Goal: Information Seeking & Learning: Learn about a topic

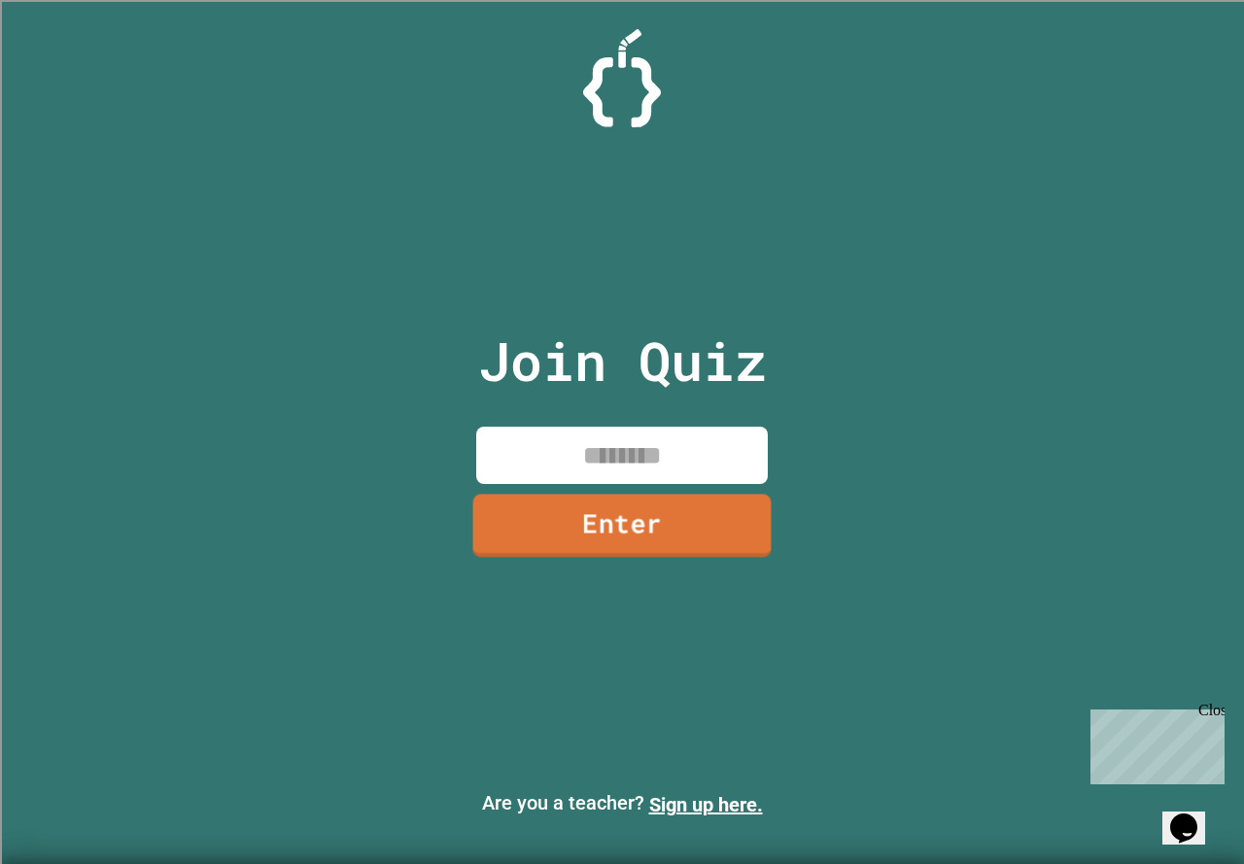
click at [661, 466] on input at bounding box center [622, 455] width 292 height 57
type input "********"
click at [664, 540] on link "Enter" at bounding box center [622, 524] width 292 height 64
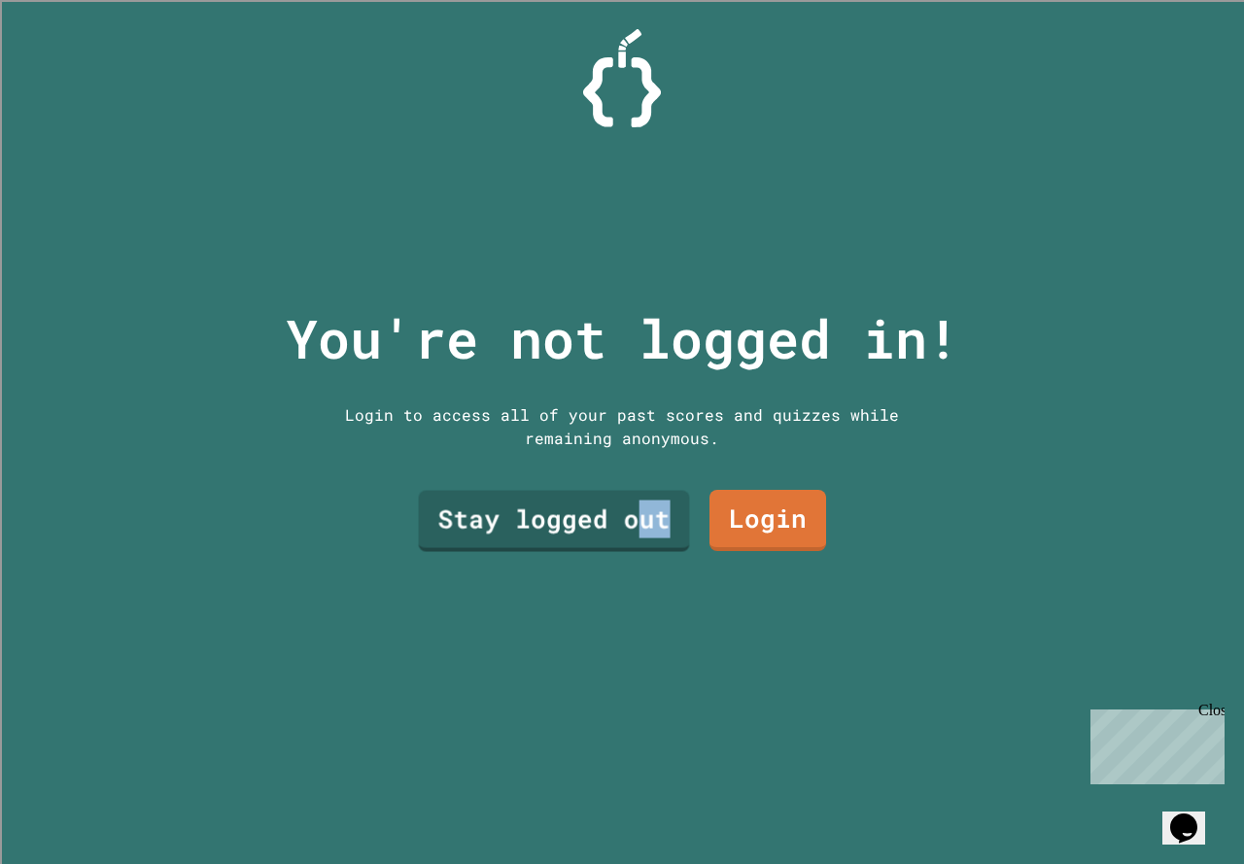
drag, startPoint x: 659, startPoint y: 519, endPoint x: 636, endPoint y: 611, distance: 95.2
click at [636, 611] on div "You're not logged in! Login to access all of your past scores and quizzes while…" at bounding box center [622, 432] width 712 height 864
click at [550, 509] on link "Stay logged out" at bounding box center [555, 518] width 248 height 64
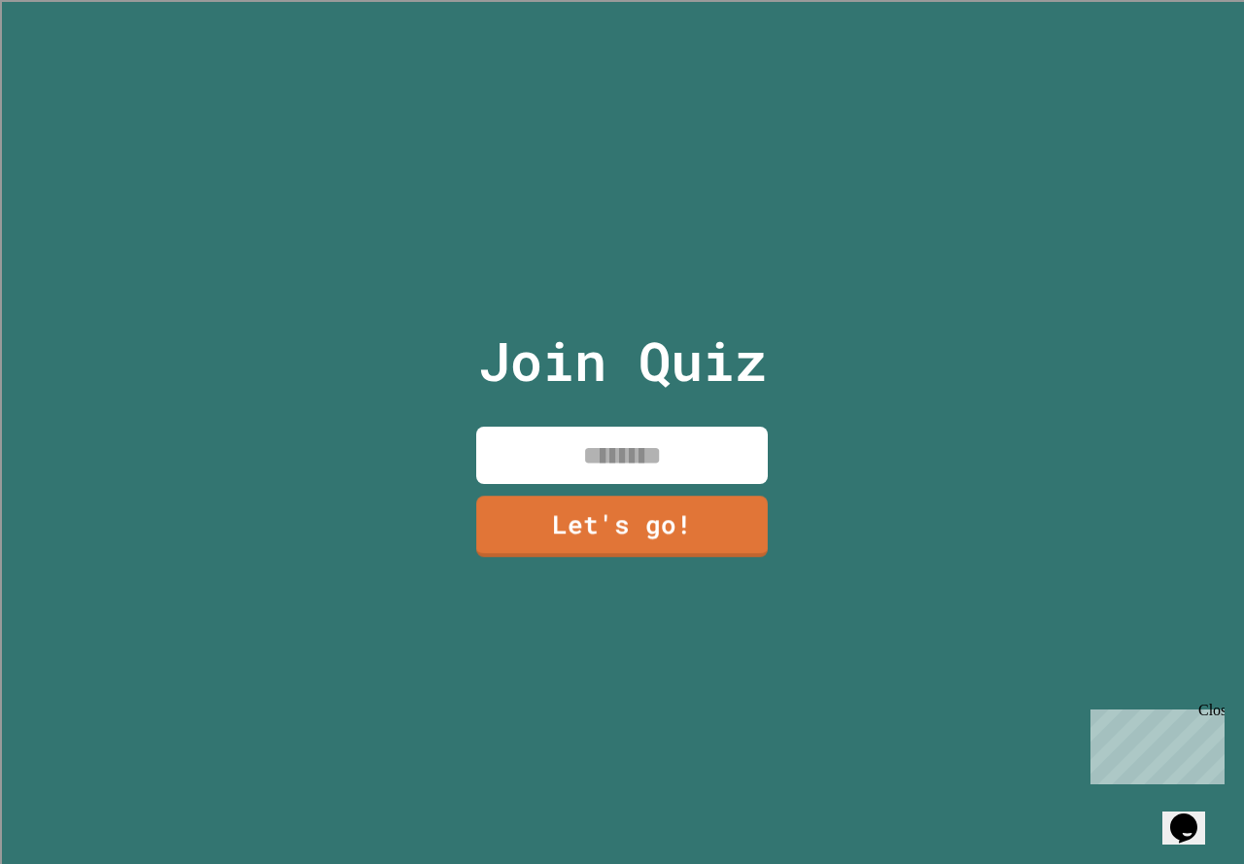
click at [659, 434] on input at bounding box center [622, 455] width 292 height 57
type input "******"
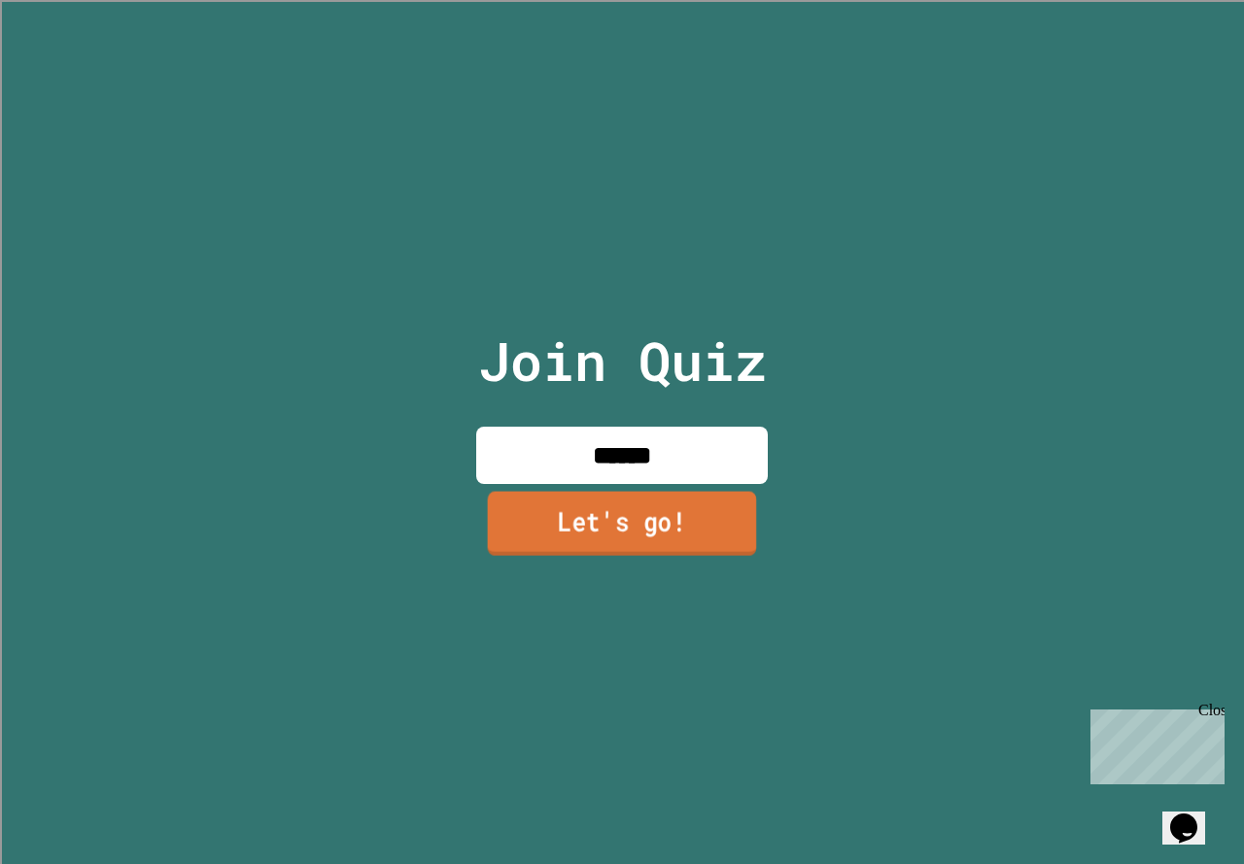
click at [626, 491] on link "Let's go!" at bounding box center [622, 523] width 269 height 64
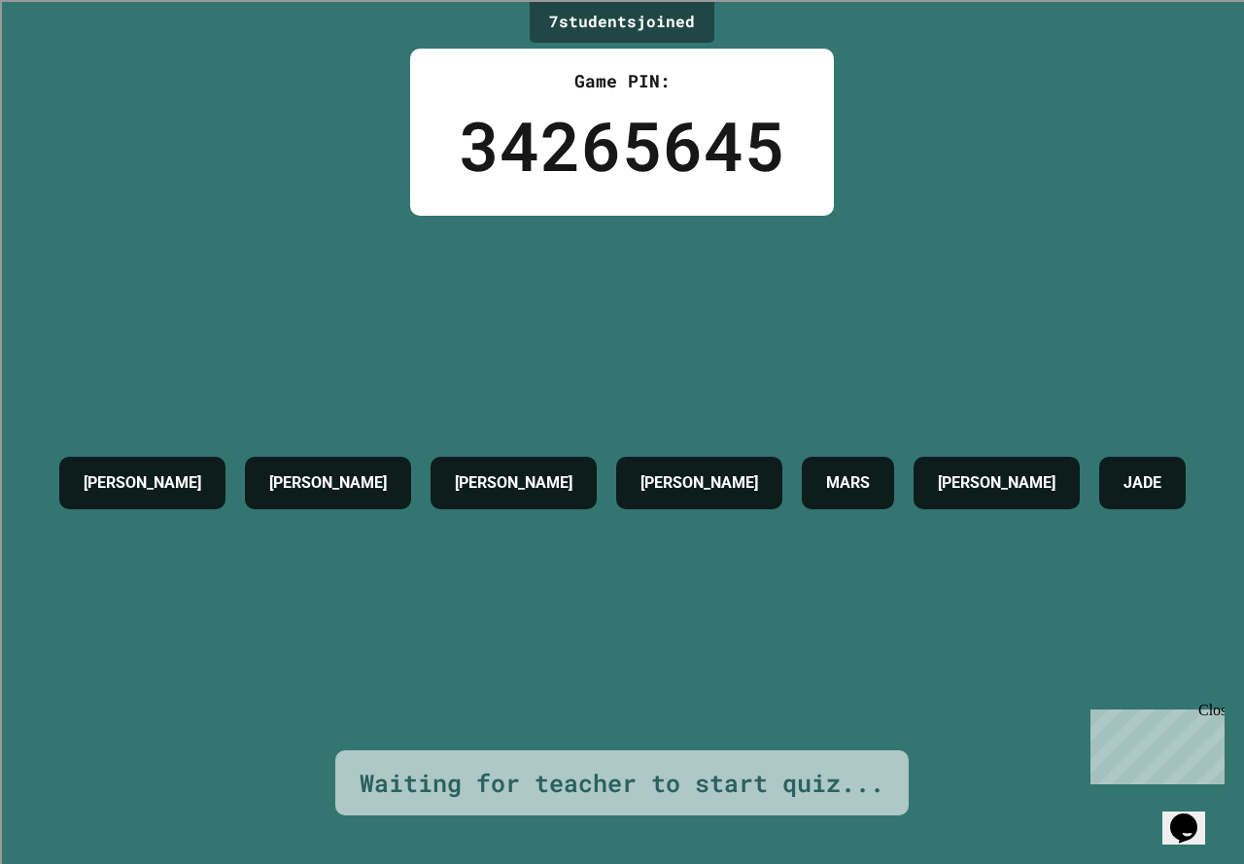
click at [493, 148] on div "34265645" at bounding box center [622, 145] width 327 height 102
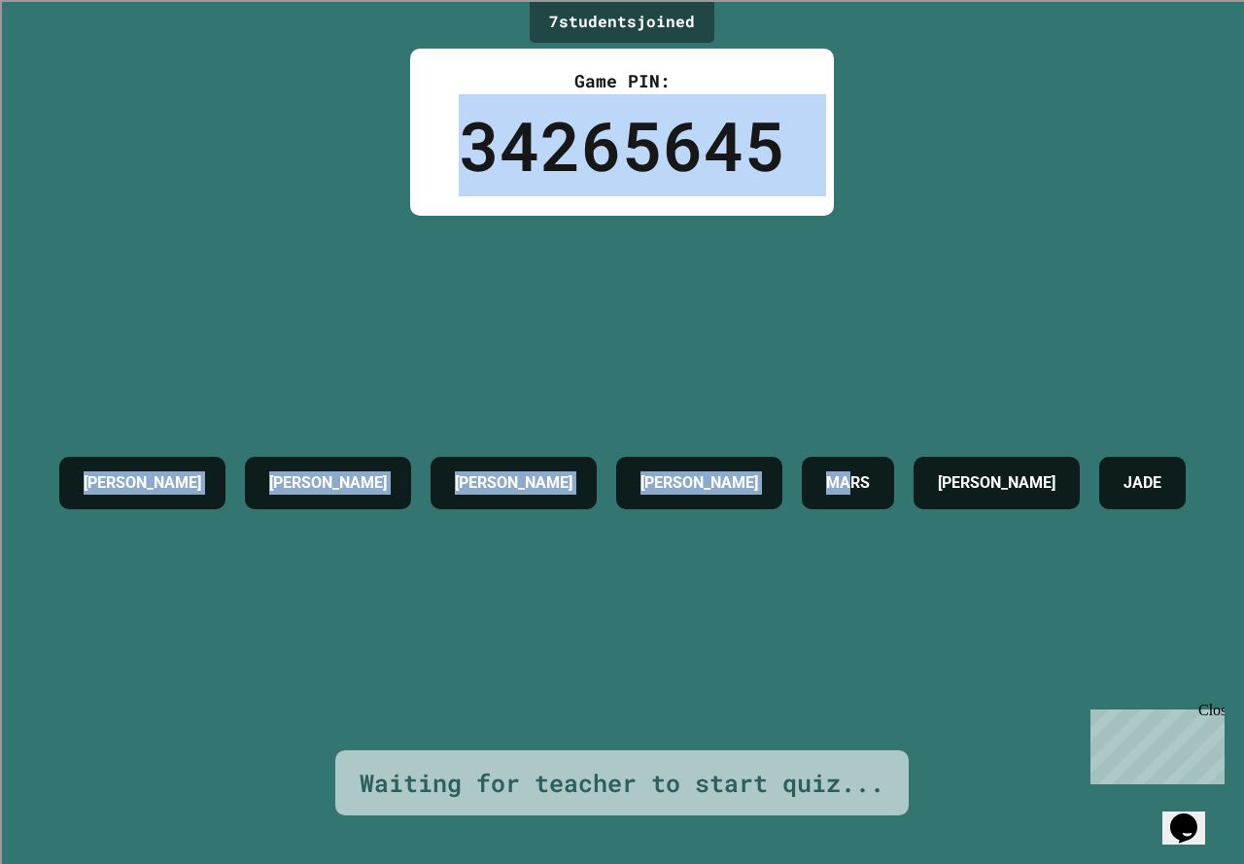
drag, startPoint x: 464, startPoint y: 145, endPoint x: 885, endPoint y: 157, distance: 421.1
click at [885, 157] on div "7 student s joined Game PIN: 34265645 [PERSON_NAME] [PERSON_NAME] [PERSON_NAME]…" at bounding box center [622, 432] width 1244 height 864
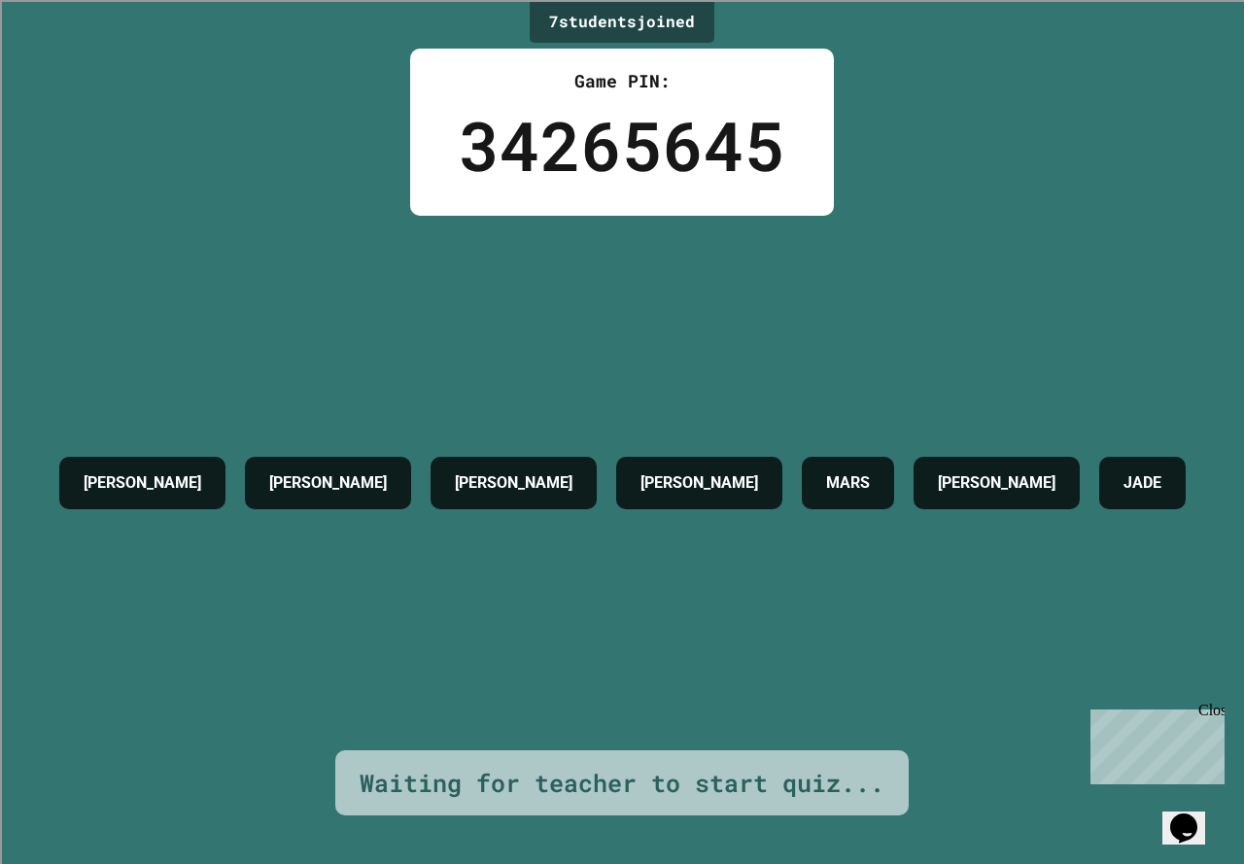
click at [959, 237] on div "[PERSON_NAME] [PERSON_NAME] [PERSON_NAME] [PERSON_NAME]" at bounding box center [623, 483] width 1146 height 535
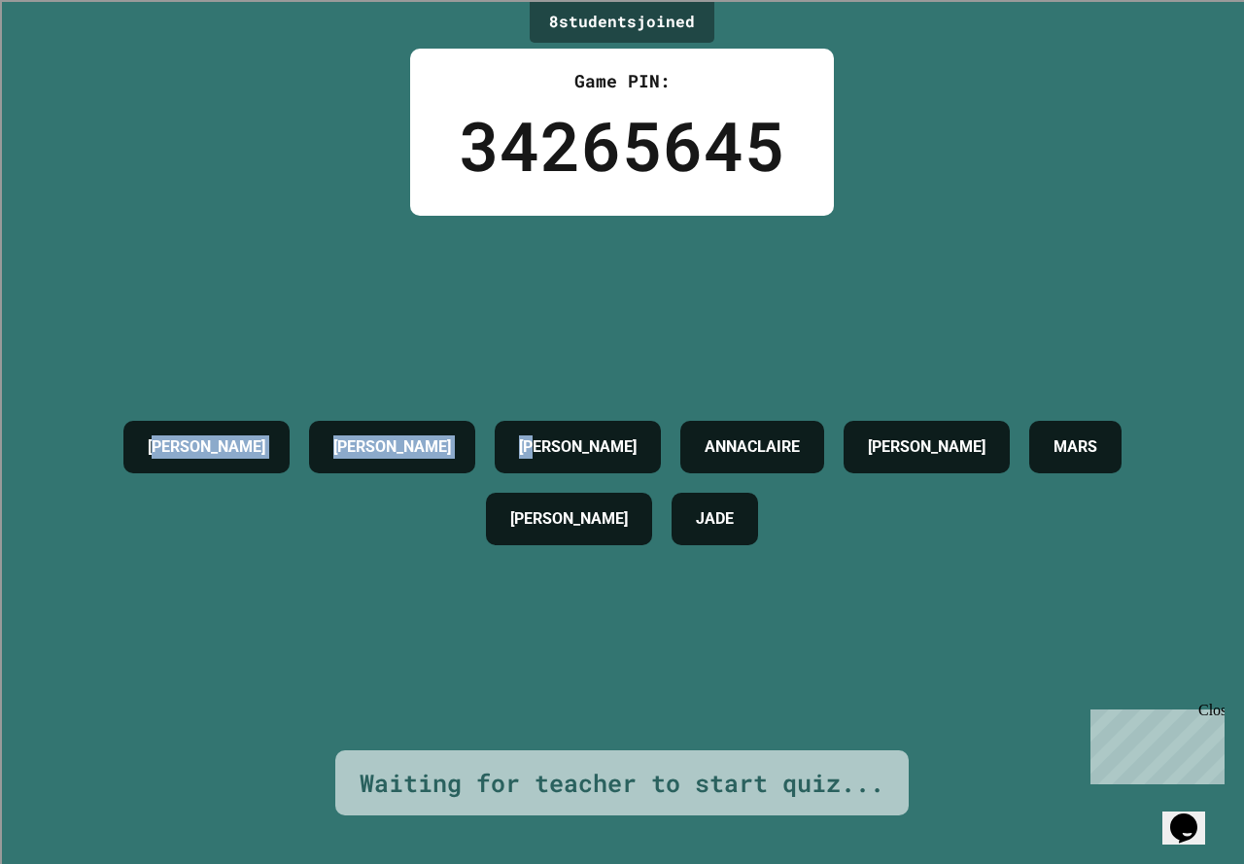
drag, startPoint x: 117, startPoint y: 424, endPoint x: 675, endPoint y: 428, distance: 558.0
click at [515, 384] on div "[PERSON_NAME] [PERSON_NAME] ANNACLAIRE [PERSON_NAME] [PERSON_NAME]" at bounding box center [622, 483] width 1147 height 535
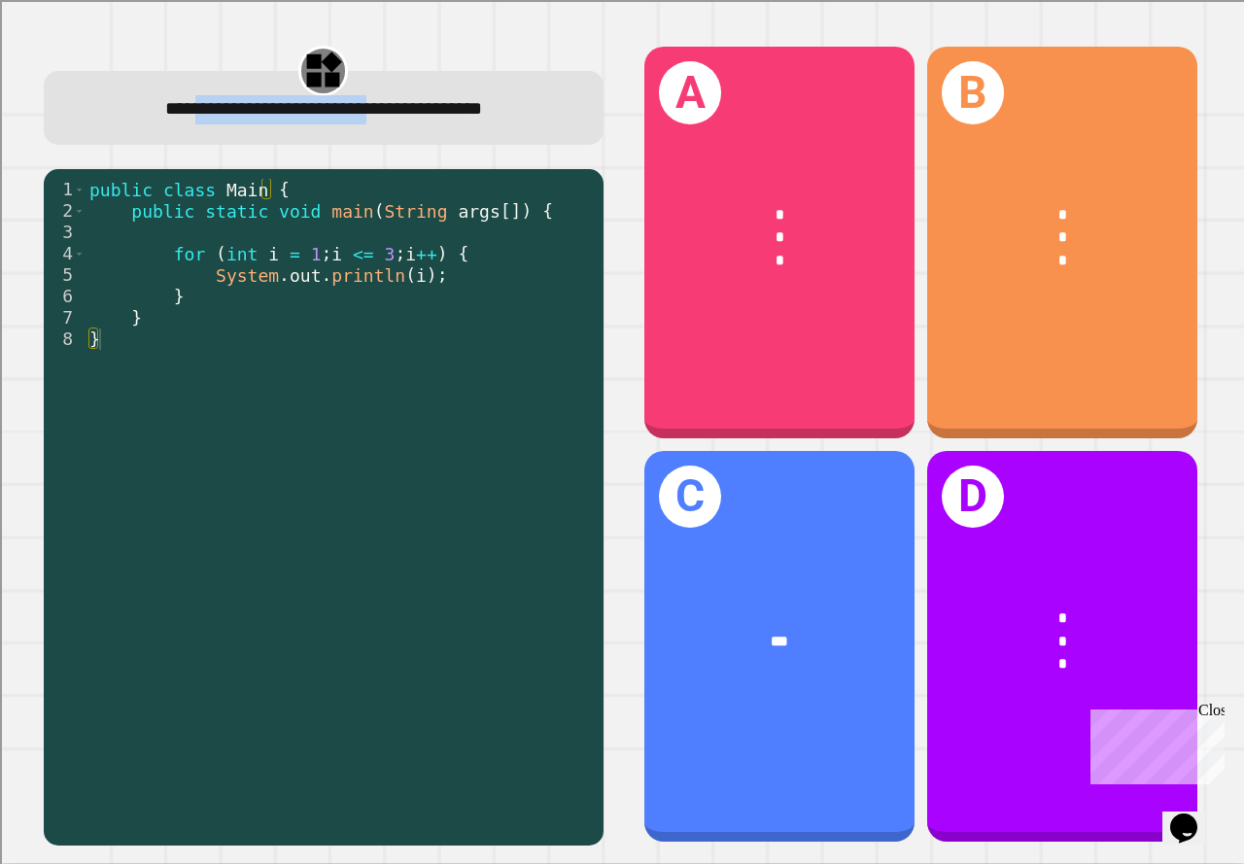
drag, startPoint x: 137, startPoint y: 115, endPoint x: 373, endPoint y: 116, distance: 236.2
click at [373, 116] on span "**********" at bounding box center [323, 109] width 317 height 18
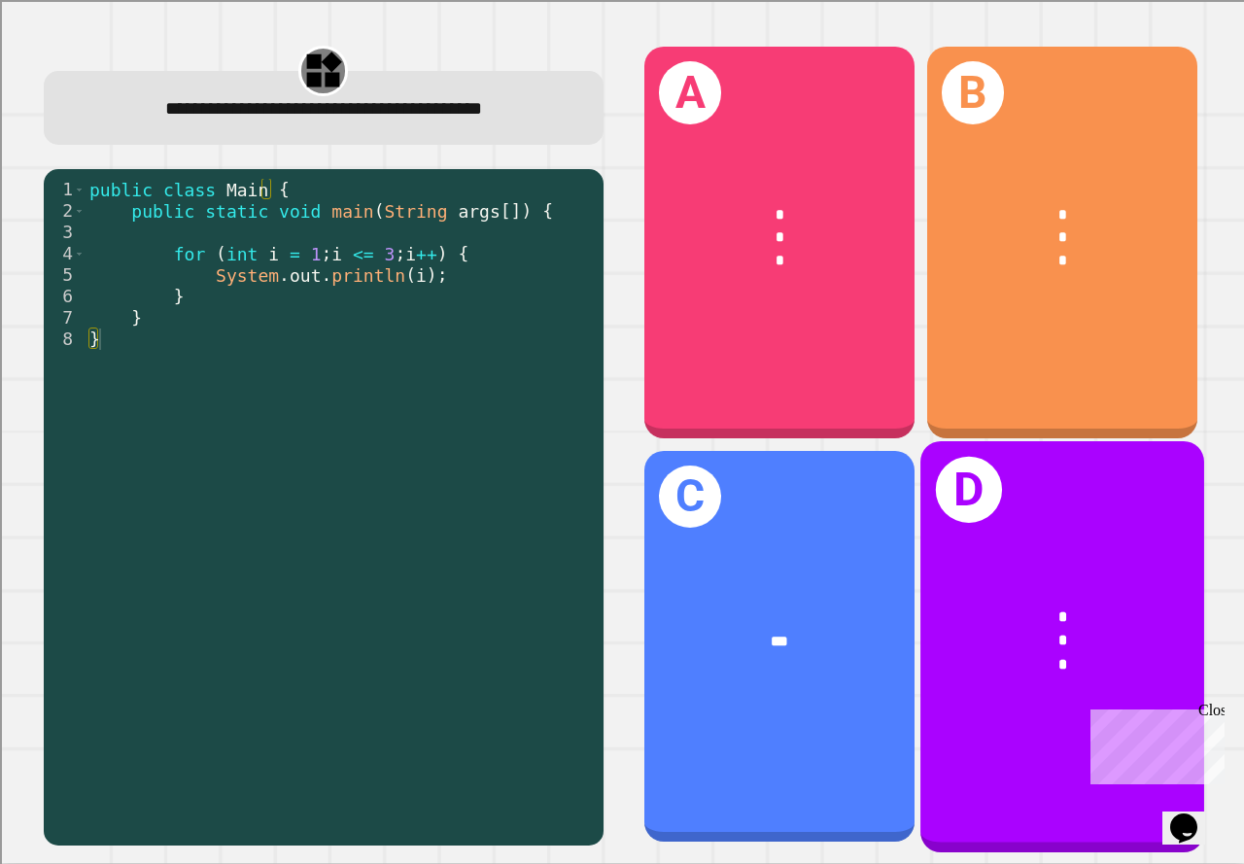
click at [1009, 653] on div "*" at bounding box center [1063, 664] width 222 height 23
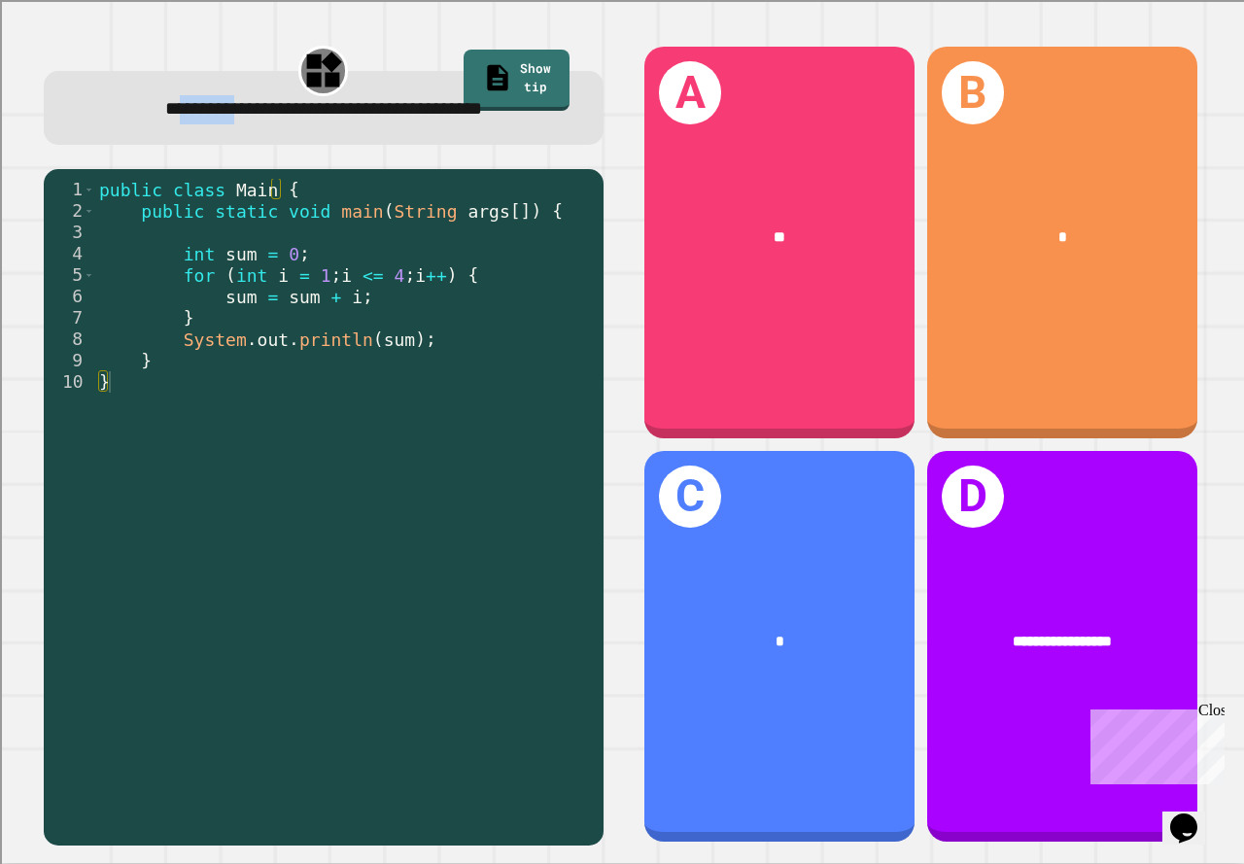
drag, startPoint x: 115, startPoint y: 114, endPoint x: 199, endPoint y: 133, distance: 86.8
click at [206, 128] on div "**********" at bounding box center [324, 108] width 560 height 74
drag, startPoint x: 171, startPoint y: 282, endPoint x: 327, endPoint y: 282, distance: 155.5
click at [327, 282] on div "public class Main { public static void main ( String args [ ]) { int sum = 0 ; …" at bounding box center [344, 500] width 499 height 642
click at [412, 274] on div "public class Main { public static void main ( String args [ ]) { int sum = 0 ; …" at bounding box center [344, 500] width 499 height 642
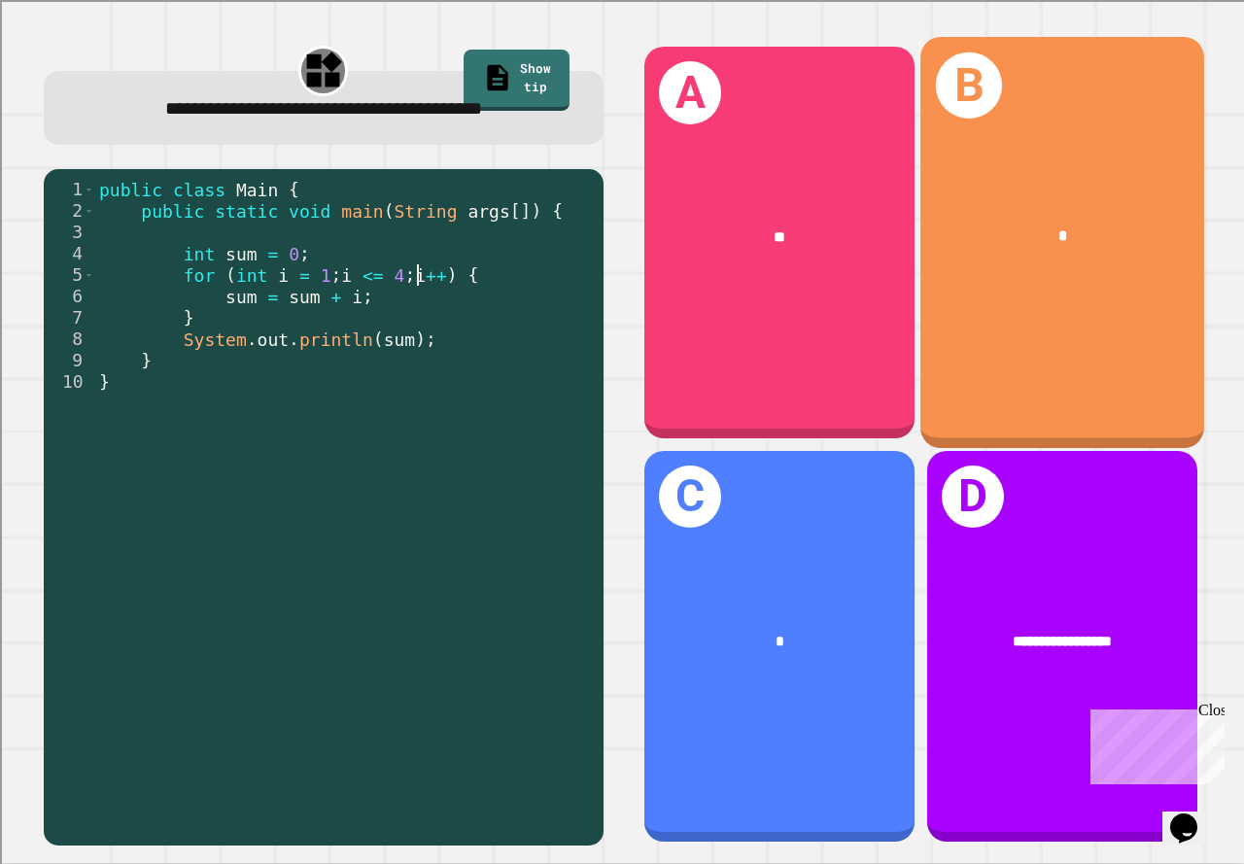
click at [967, 307] on div "B *" at bounding box center [1063, 242] width 284 height 411
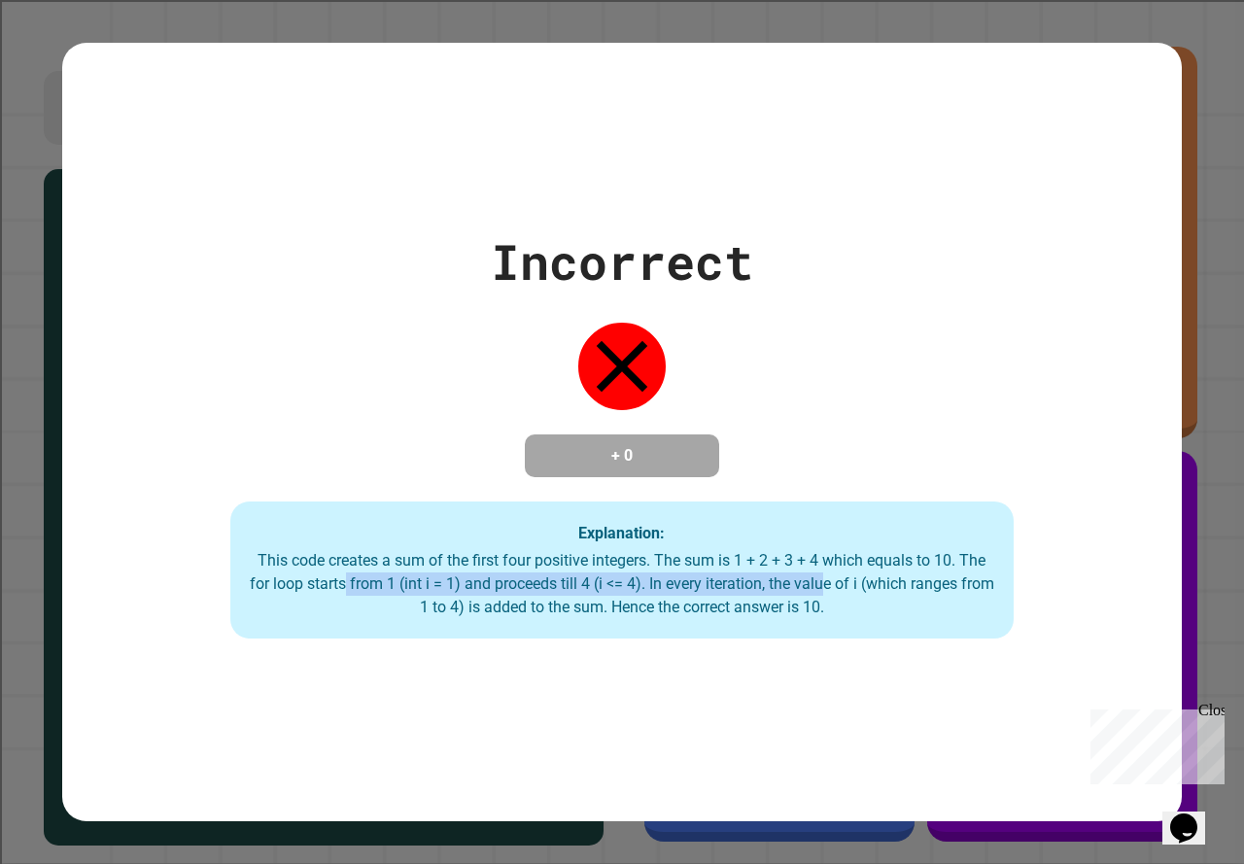
drag, startPoint x: 354, startPoint y: 598, endPoint x: 843, endPoint y: 585, distance: 489.1
click at [843, 585] on div "This code creates a sum of the first four positive integers. The sum is 1 + 2 +…" at bounding box center [622, 584] width 745 height 70
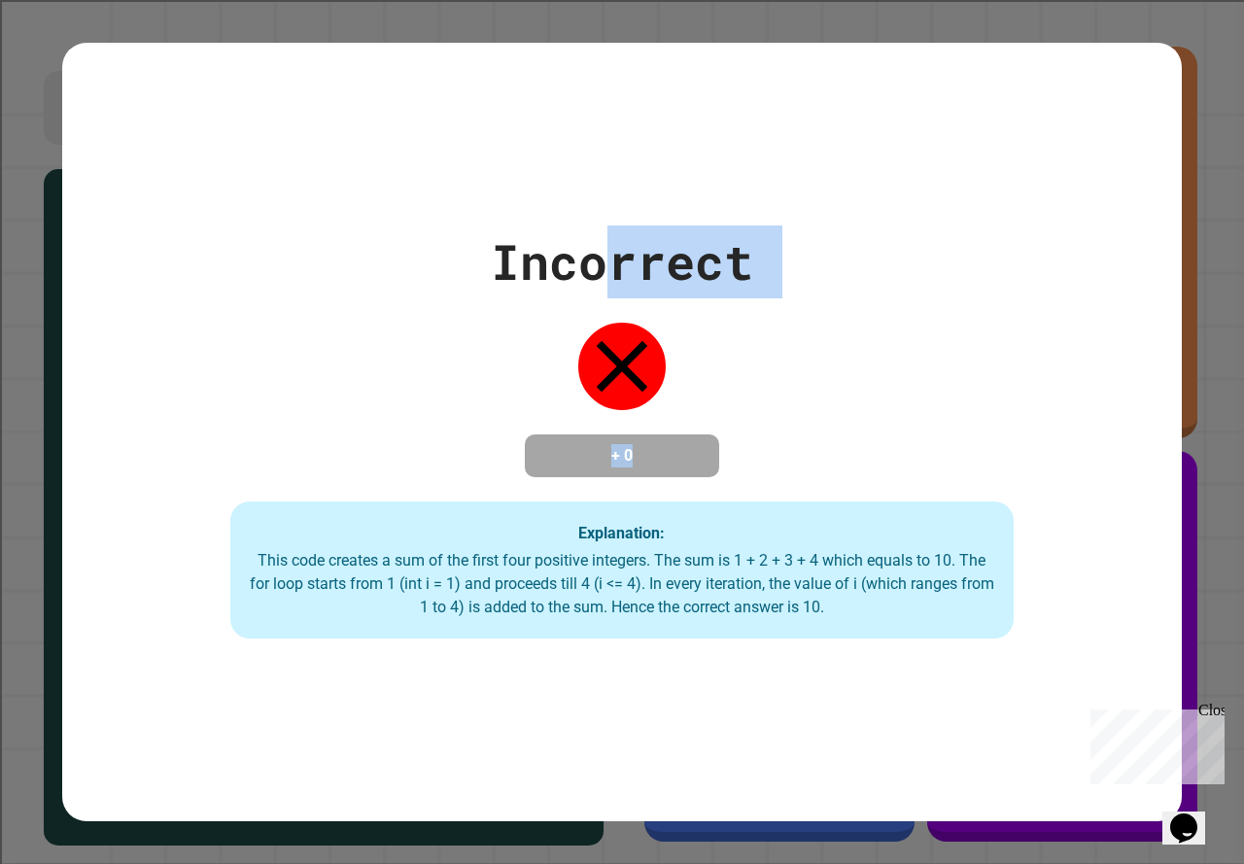
drag, startPoint x: 709, startPoint y: 360, endPoint x: 855, endPoint y: 475, distance: 186.9
click at [762, 524] on div "Incorrect + 0 Explanation: This code creates a sum of the first four positive i…" at bounding box center [622, 432] width 1120 height 778
click at [1193, 75] on div "Incorrect + 0 Explanation: This code creates a sum of the first four positive i…" at bounding box center [622, 432] width 1244 height 864
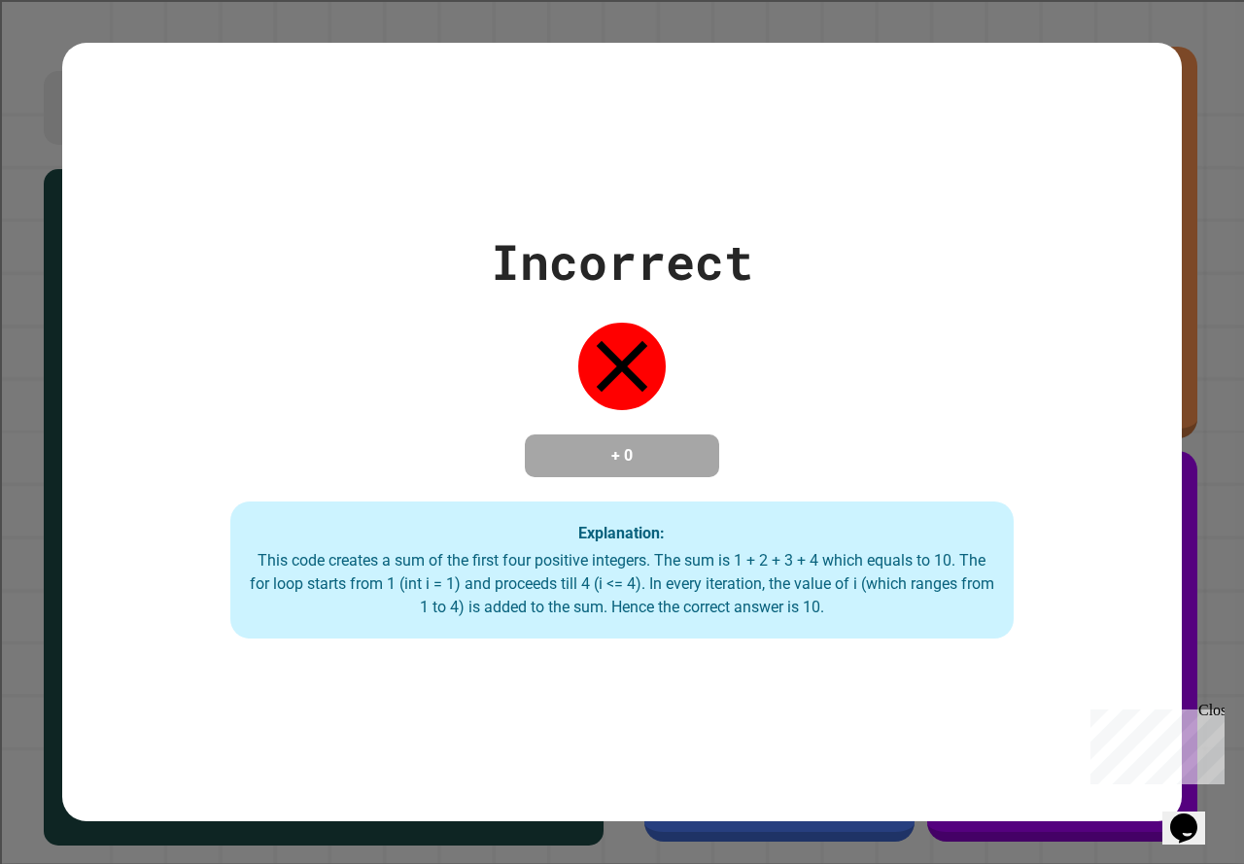
click at [1220, 708] on div "Close" at bounding box center [1211, 714] width 24 height 24
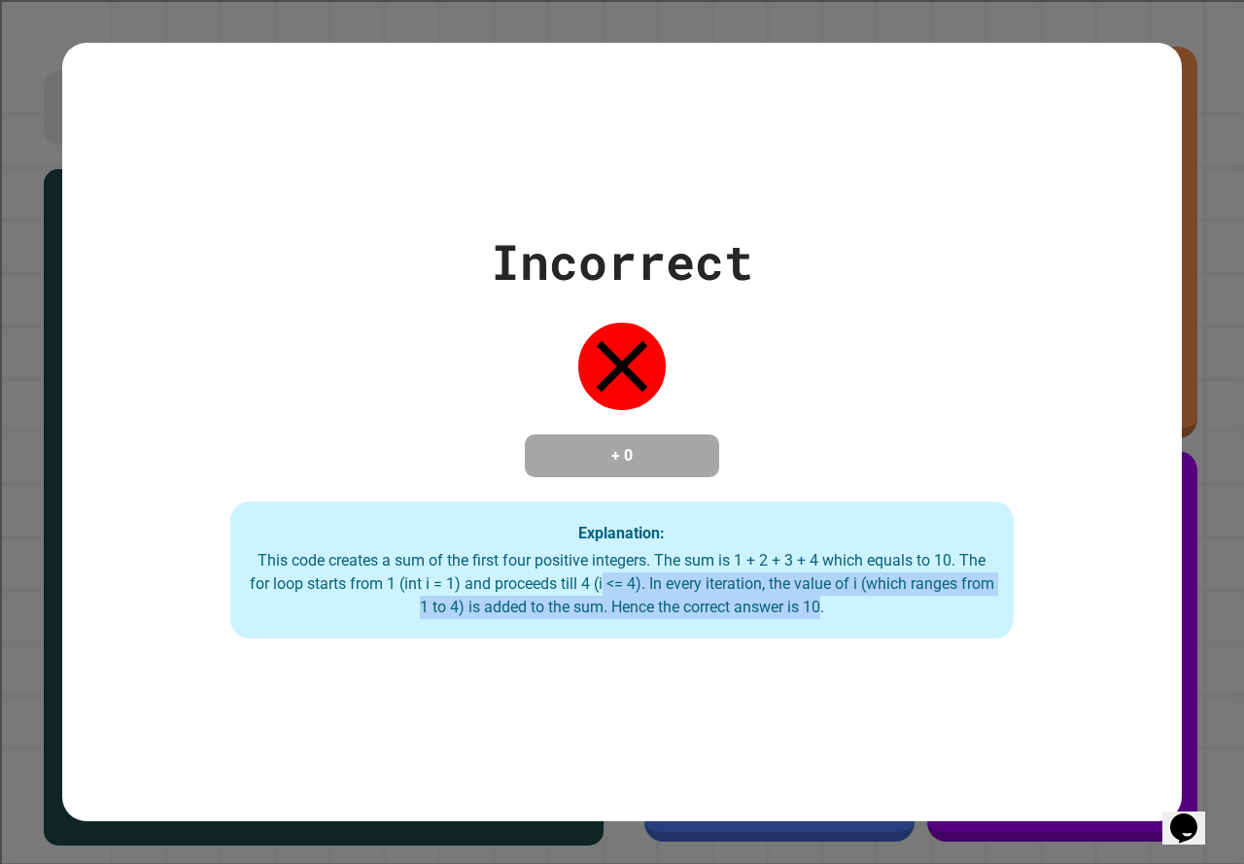
drag, startPoint x: 640, startPoint y: 589, endPoint x: 840, endPoint y: 602, distance: 200.6
click at [834, 602] on div "This code creates a sum of the first four positive integers. The sum is 1 + 2 +…" at bounding box center [622, 584] width 745 height 70
click at [819, 618] on div "This code creates a sum of the first four positive integers. The sum is 1 + 2 +…" at bounding box center [622, 584] width 745 height 70
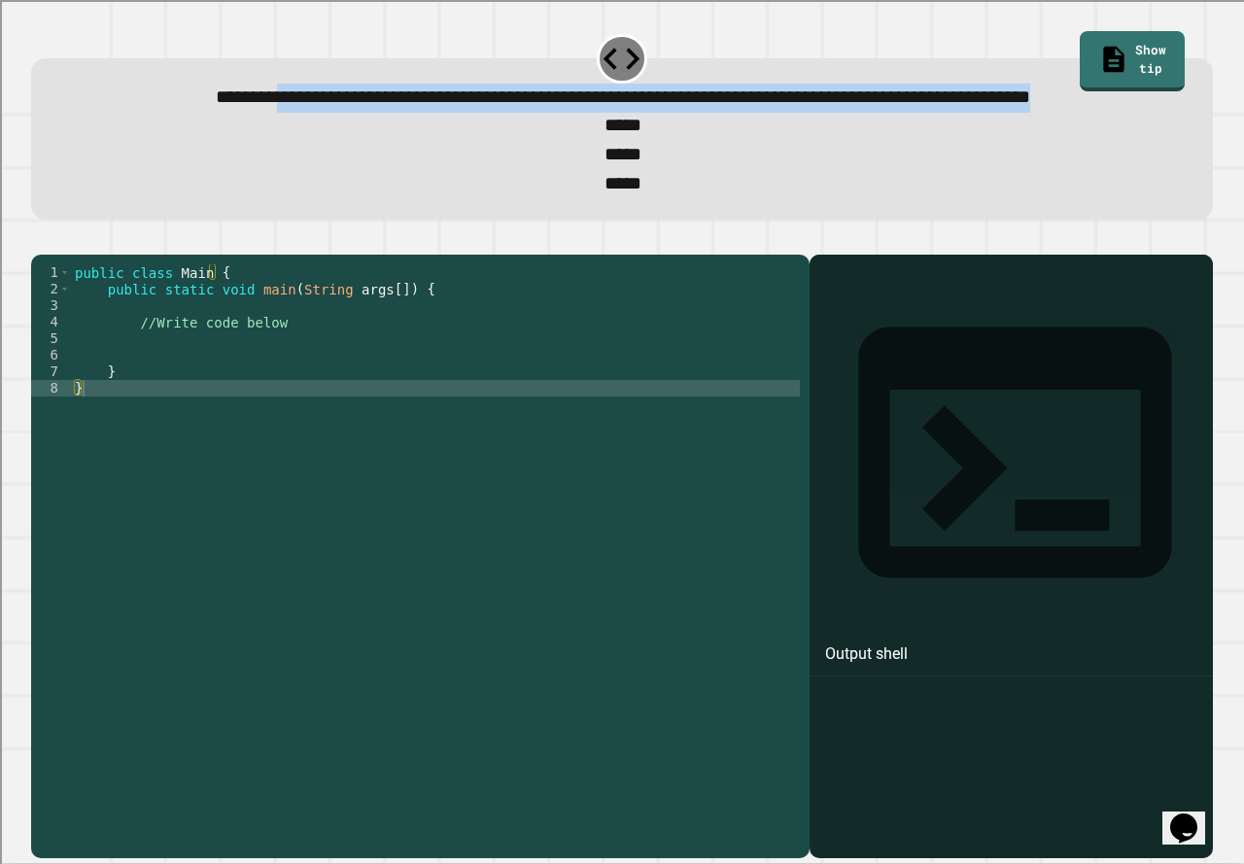
drag, startPoint x: 244, startPoint y: 100, endPoint x: 1053, endPoint y: 114, distance: 808.8
click at [1053, 113] on div "**********" at bounding box center [622, 98] width 1131 height 29
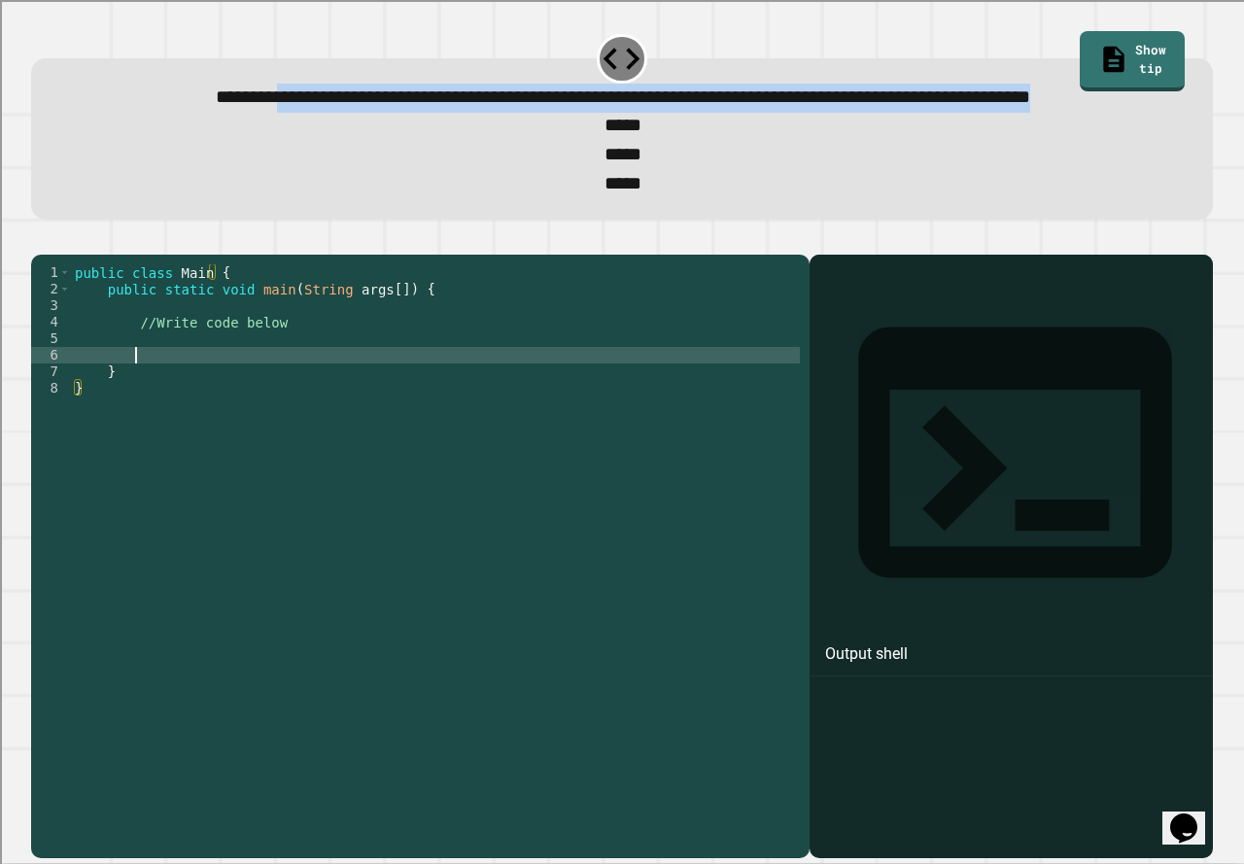
click at [153, 420] on div "public class Main { public static void main ( String args [ ]) { //Write code b…" at bounding box center [435, 520] width 729 height 512
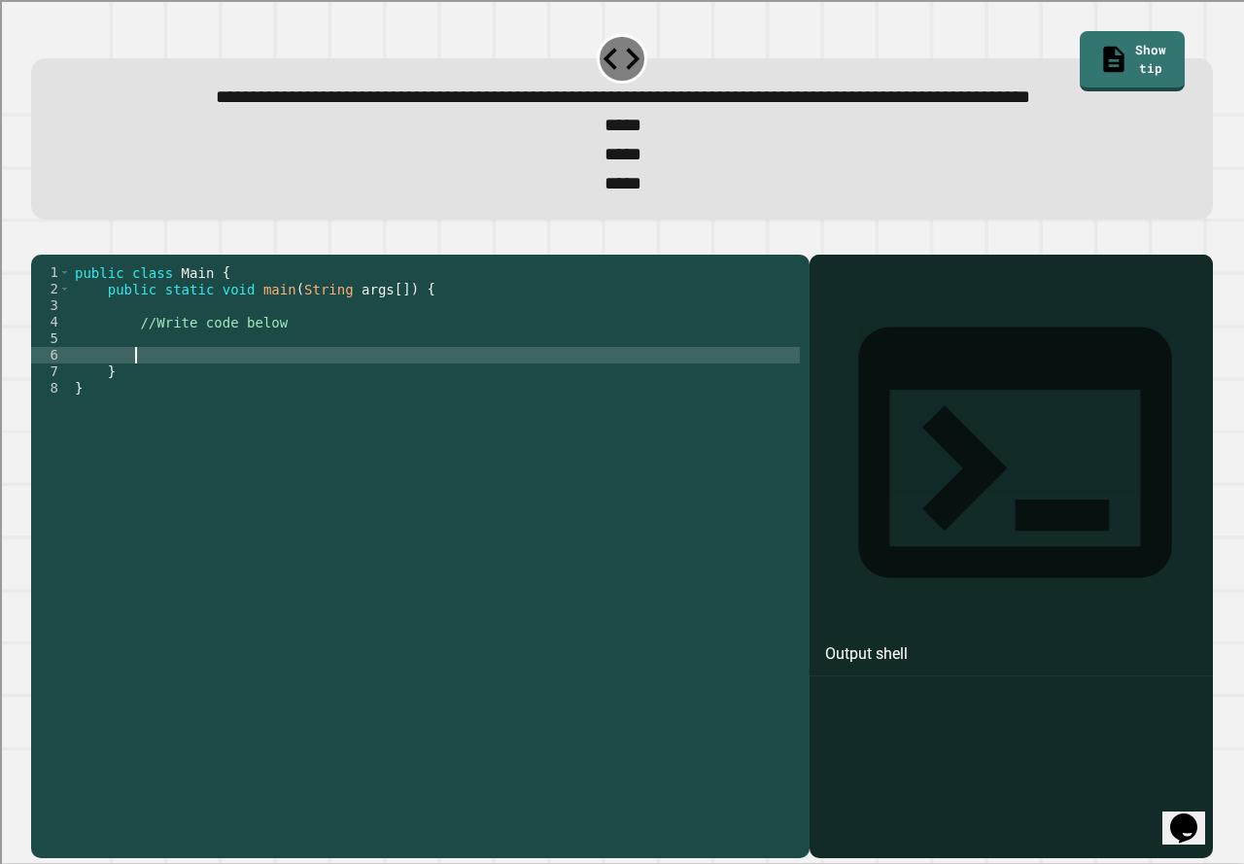
click at [221, 379] on div "public class Main { public static void main ( String args [ ]) { //Write code b…" at bounding box center [435, 520] width 729 height 512
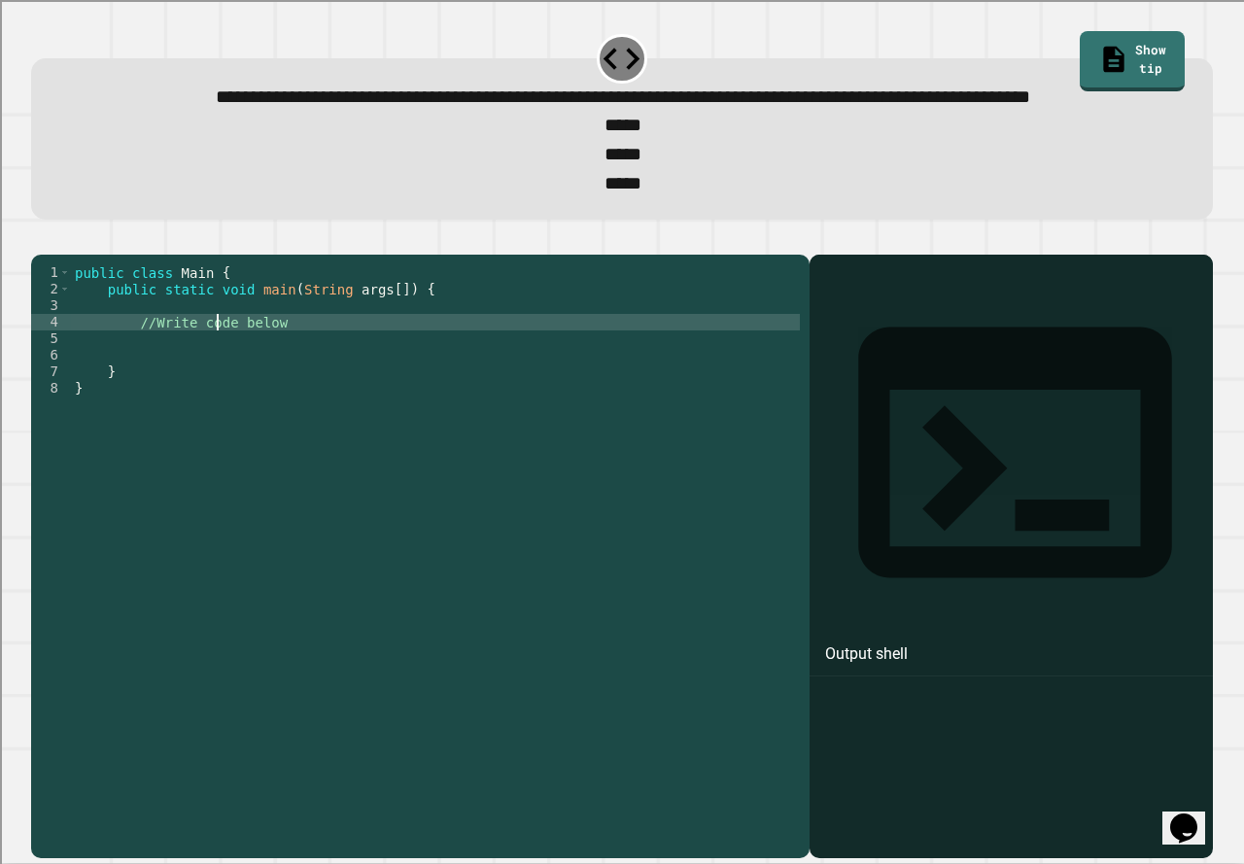
click at [221, 379] on div "public class Main { public static void main ( String args [ ]) { //Write code b…" at bounding box center [435, 520] width 729 height 512
click at [306, 379] on div "public class Main { public static void main ( String args [ ]) { //Write code b…" at bounding box center [435, 520] width 729 height 512
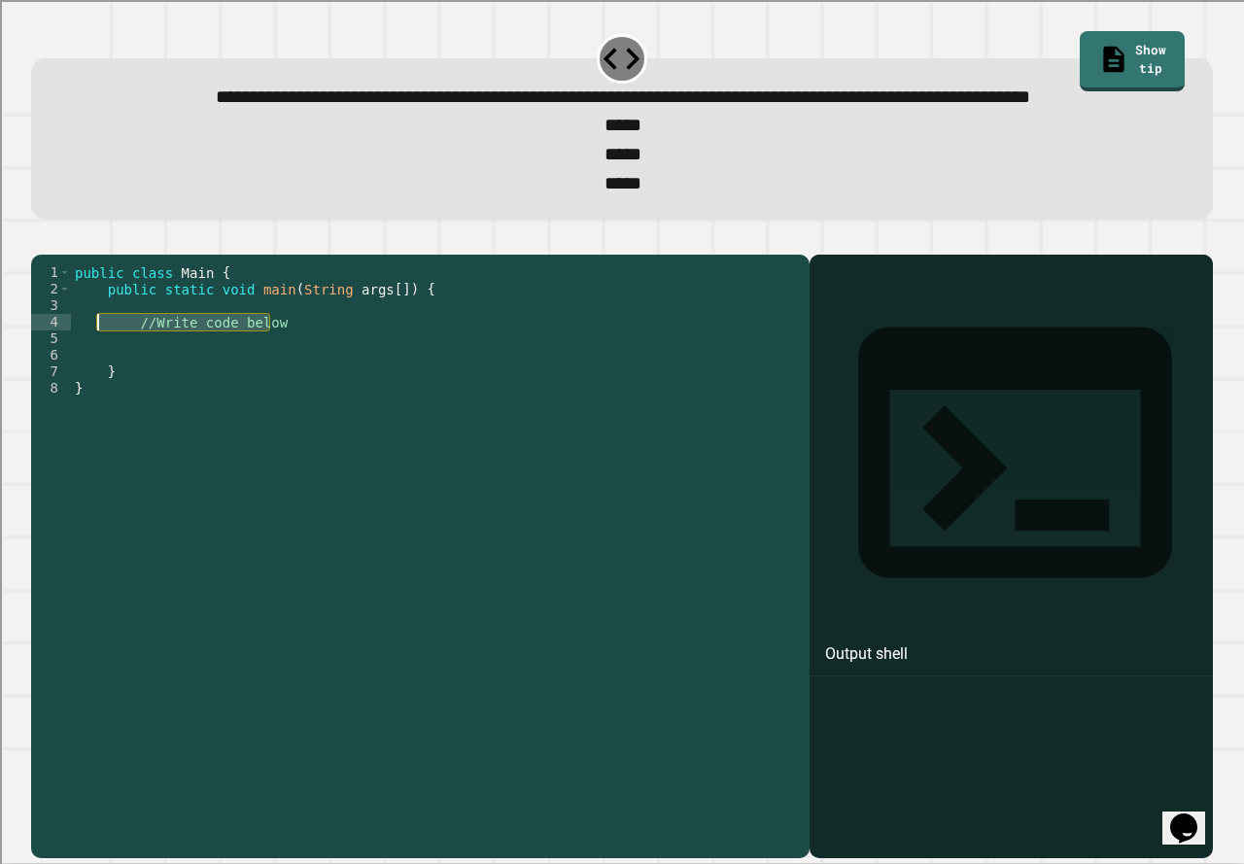
drag, startPoint x: 306, startPoint y: 379, endPoint x: 96, endPoint y: 386, distance: 210.1
click at [96, 386] on div "public class Main { public static void main ( String args [ ]) { //Write code b…" at bounding box center [435, 520] width 729 height 512
type textarea "**********"
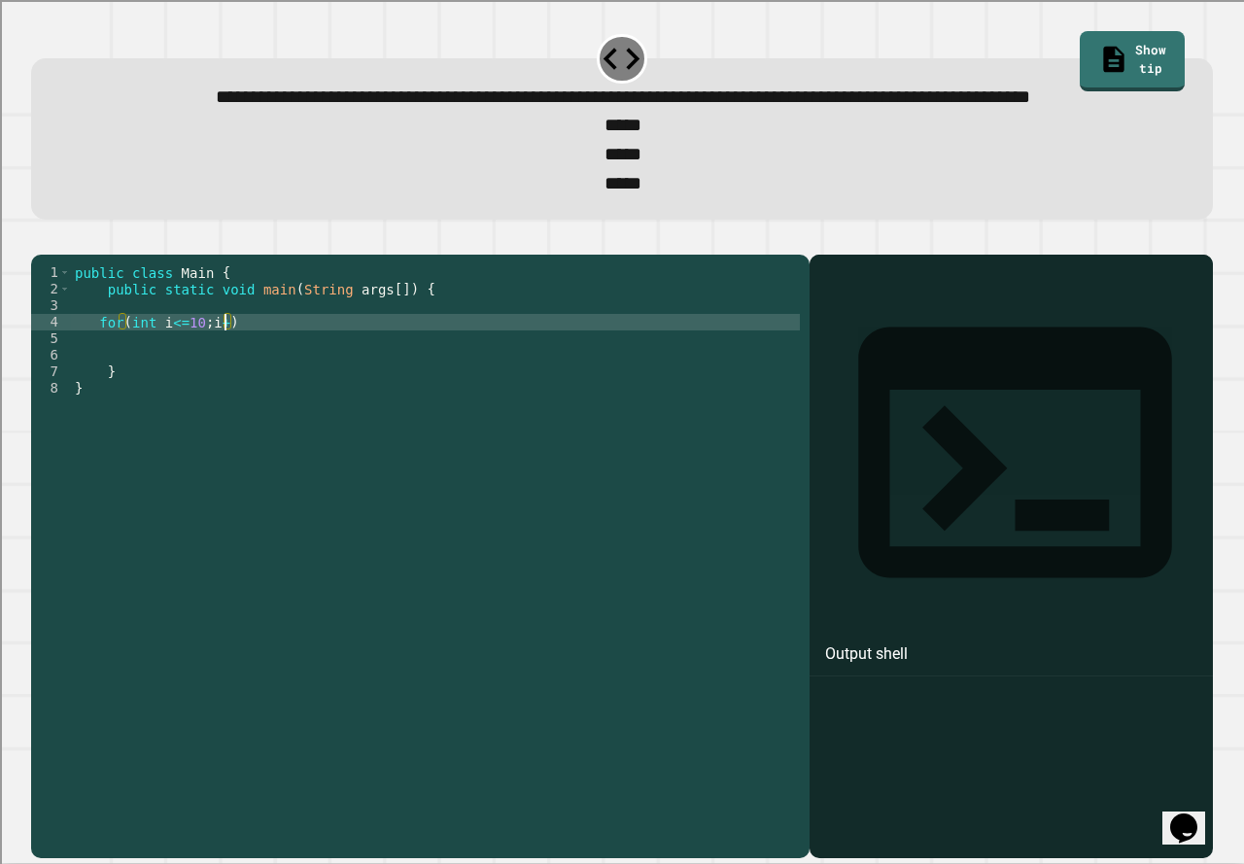
scroll to position [0, 11]
click at [164, 381] on div "public class Main { public static void main ( String args [ ]) { for ( int i <=…" at bounding box center [435, 520] width 729 height 512
click at [125, 388] on div "public class Main { public static void main ( String args [ ]) { for ( int i <=…" at bounding box center [435, 520] width 729 height 512
click at [224, 381] on div "public class Main { public static void main ( String args [ ]) { for ( int i = …" at bounding box center [435, 520] width 729 height 512
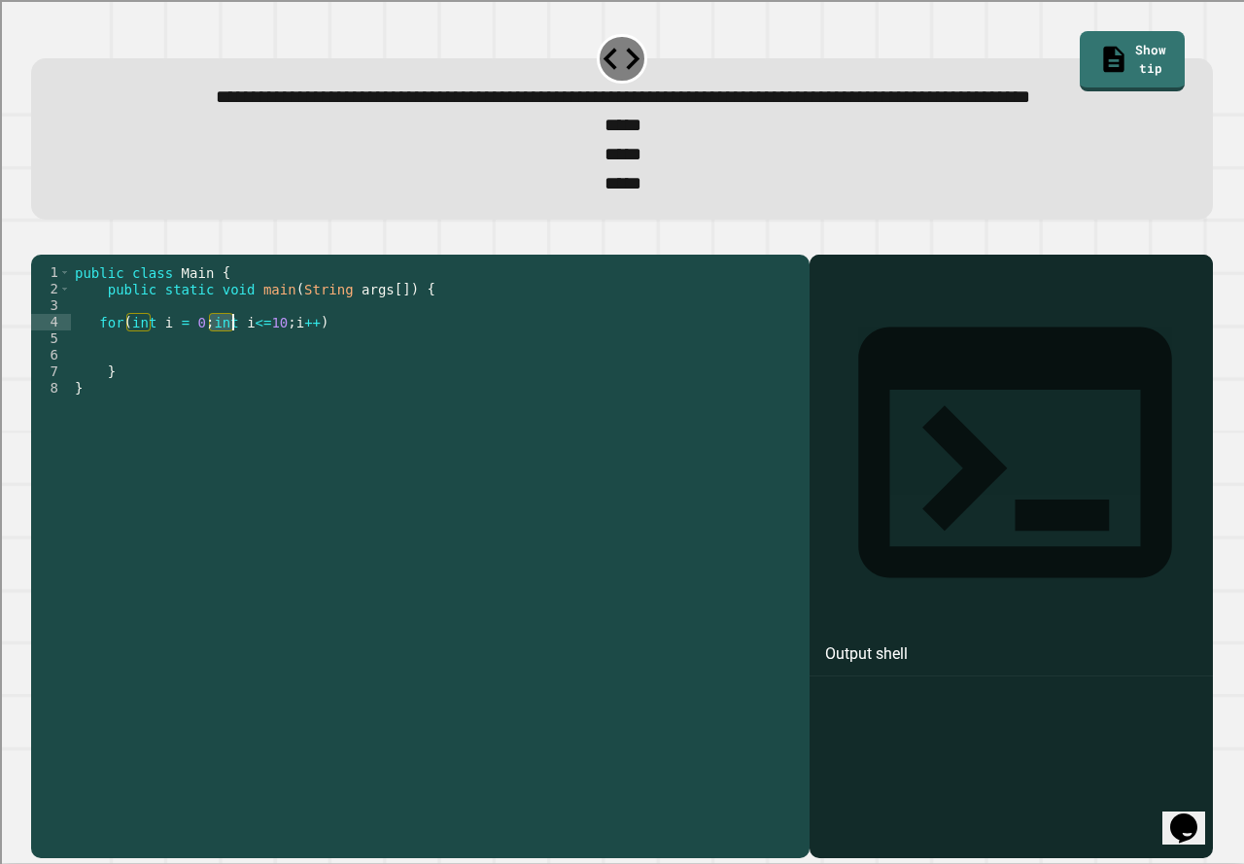
click at [224, 381] on div "public class Main { public static void main ( String args [ ]) { for ( int i = …" at bounding box center [435, 520] width 729 height 512
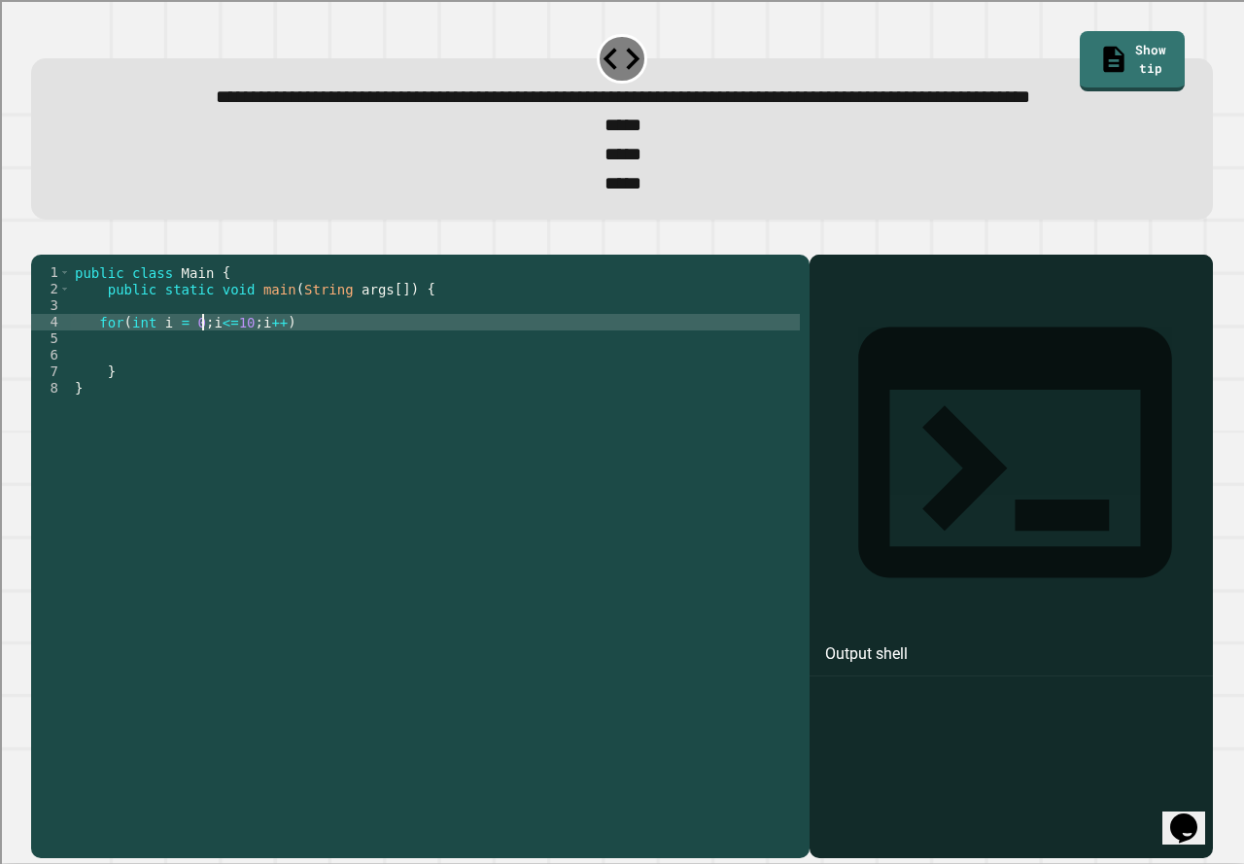
click at [285, 381] on div "public class Main { public static void main ( String args [ ]) { for ( int i = …" at bounding box center [435, 520] width 729 height 512
type textarea "**********"
click at [164, 402] on div "public class Main { public static void main ( String args [ ]) { for ( int i = …" at bounding box center [435, 520] width 729 height 512
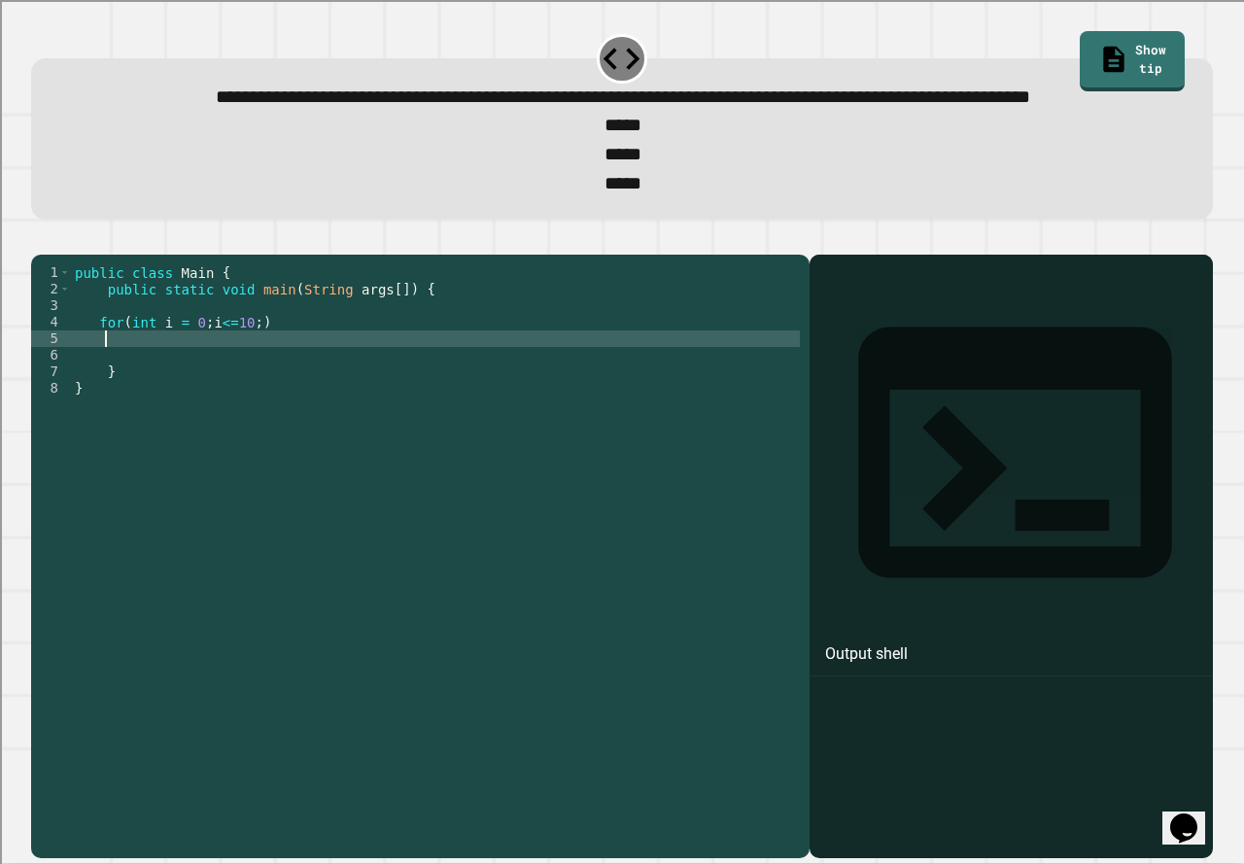
type textarea "*"
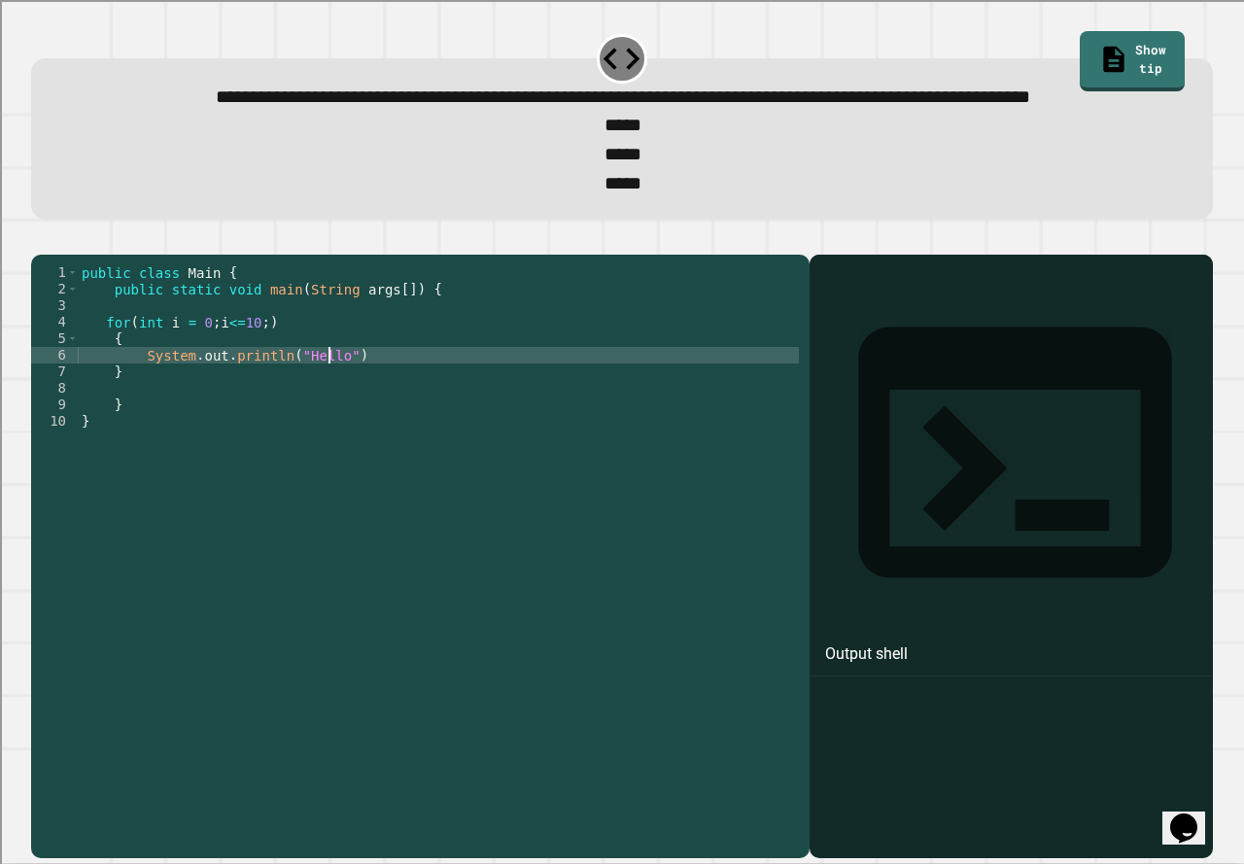
scroll to position [0, 17]
click at [383, 422] on div "public class Main { public static void main ( String args [ ]) { for ( int i = …" at bounding box center [438, 520] width 721 height 512
type textarea "**********"
click at [41, 239] on icon "button" at bounding box center [41, 239] width 0 height 0
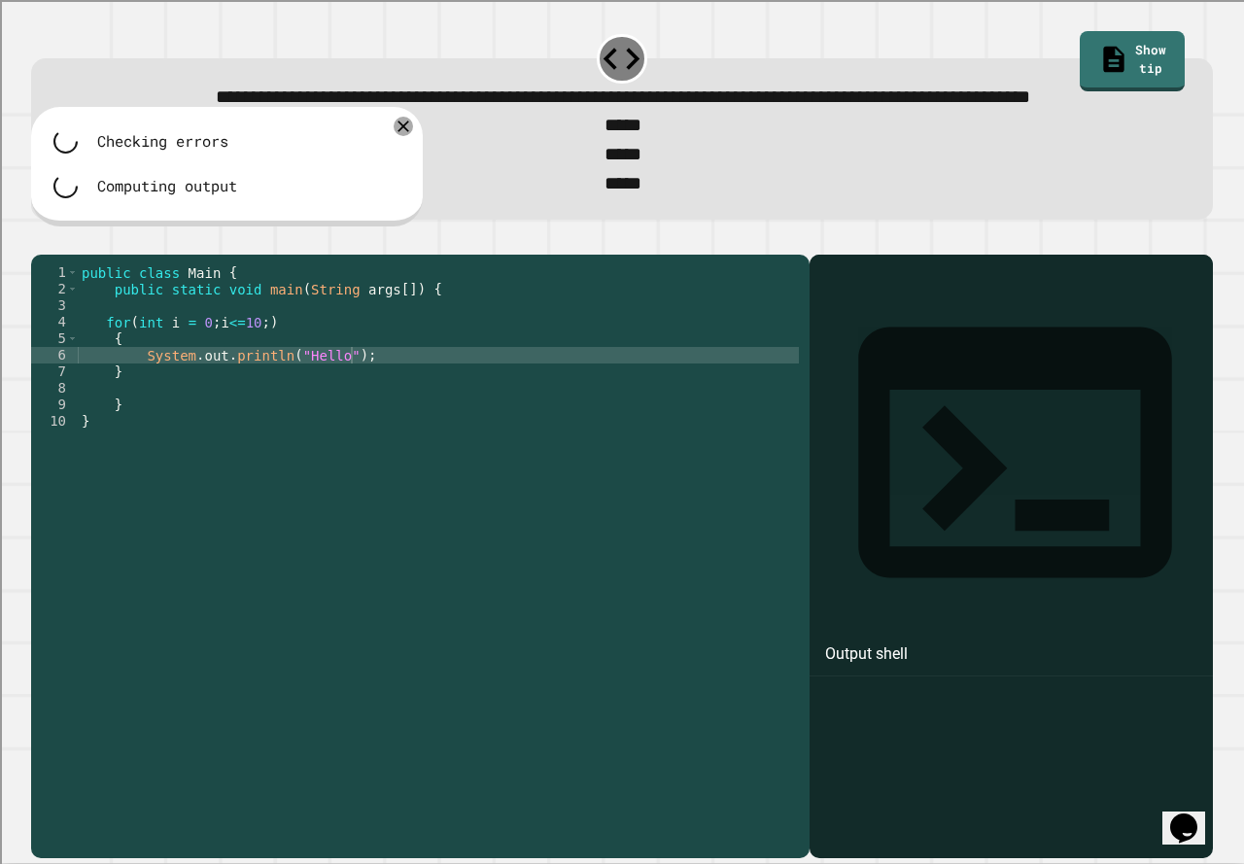
click at [60, 239] on button "button" at bounding box center [60, 239] width 0 height 0
click at [404, 417] on div "public class Main { public static void main ( String args [ ]) { for ( int i = …" at bounding box center [438, 520] width 721 height 512
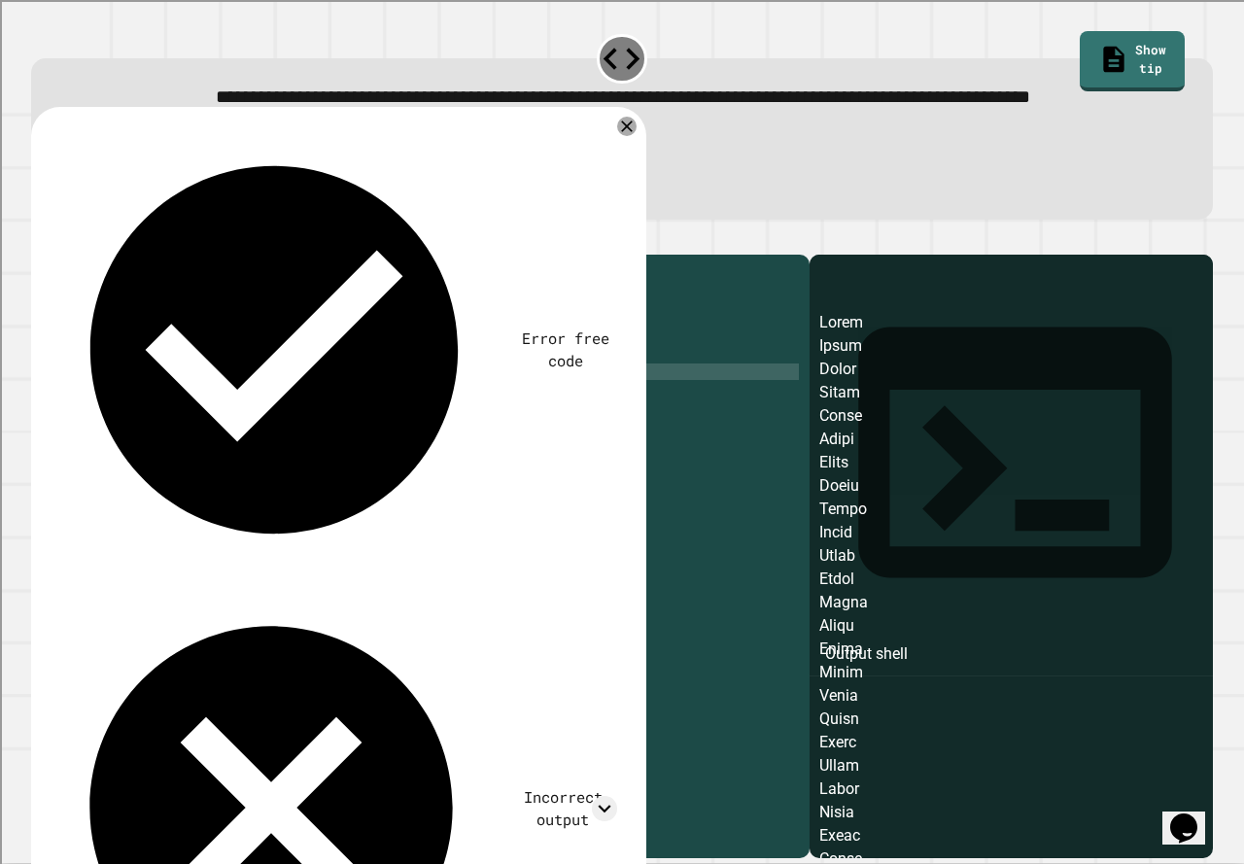
scroll to position [0, 5]
click at [37, 255] on div at bounding box center [622, 242] width 1182 height 23
click at [41, 239] on icon "button" at bounding box center [41, 239] width 0 height 0
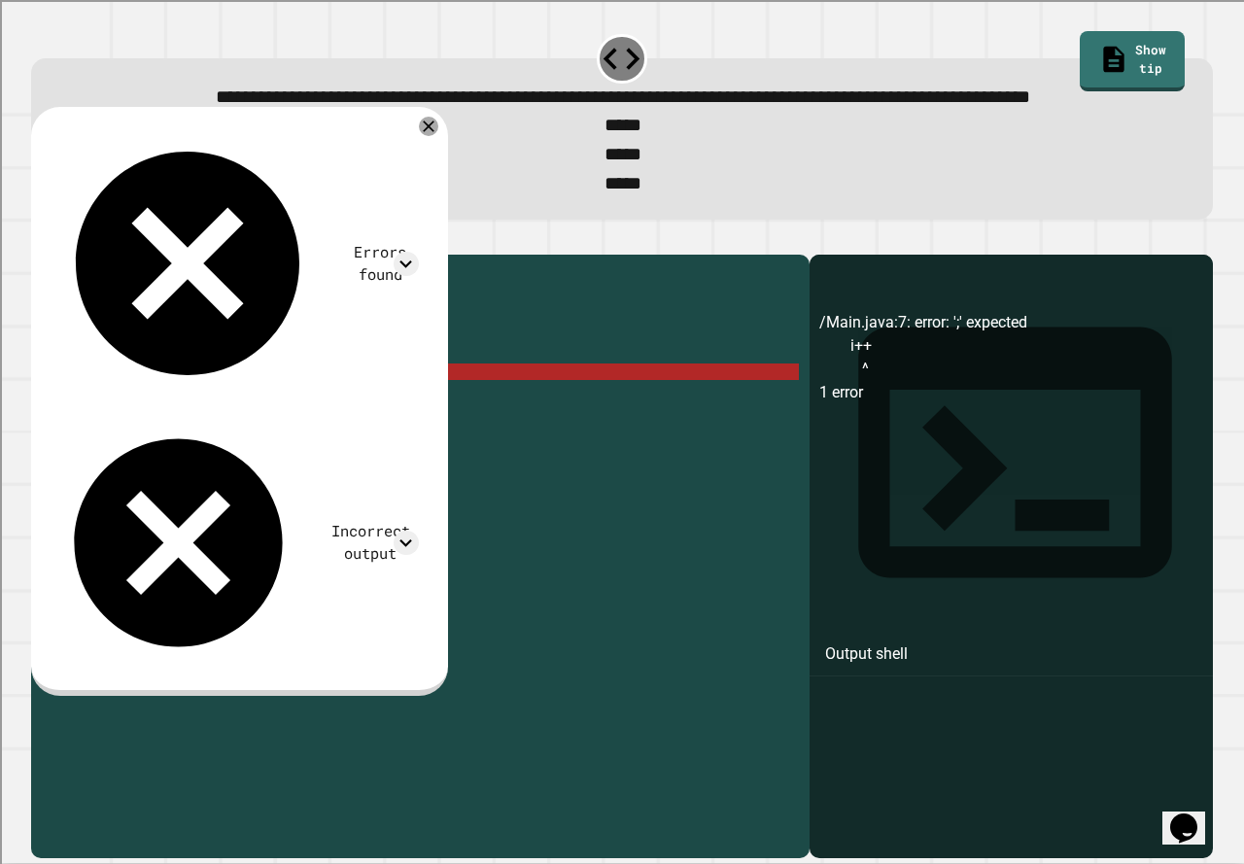
click at [183, 434] on div "public class Main { public static void main ( String args [ ]) { for ( int i = …" at bounding box center [438, 520] width 721 height 512
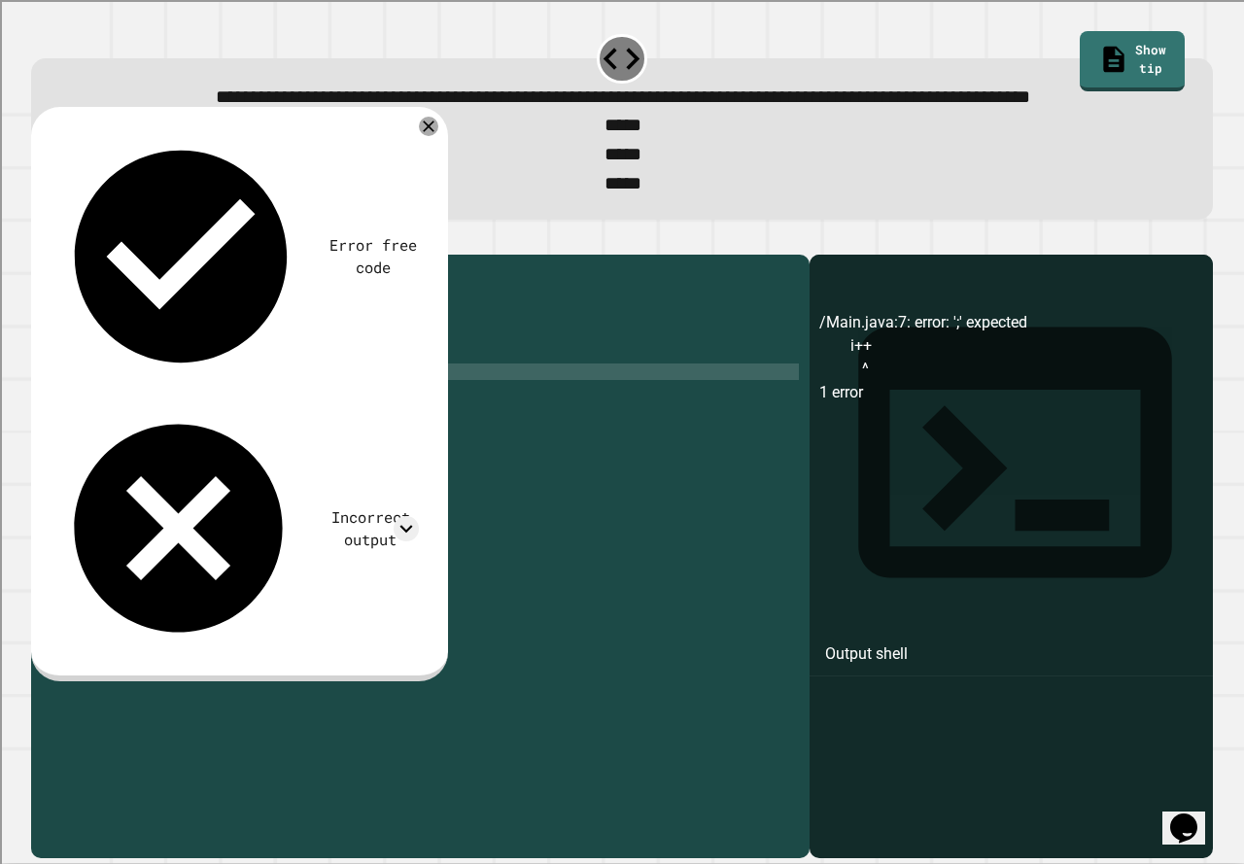
click at [41, 239] on button "button" at bounding box center [41, 239] width 0 height 0
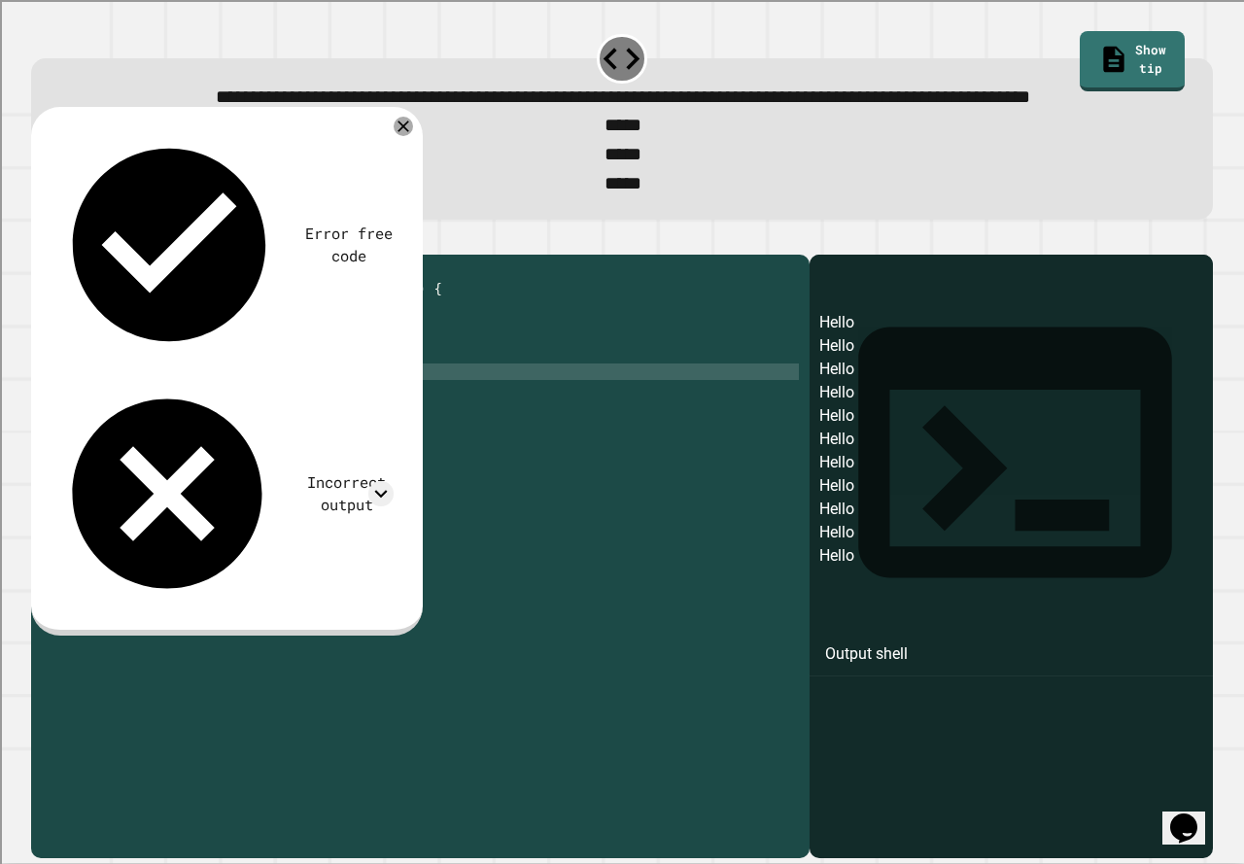
click at [243, 377] on div "public class Main { public static void main ( String args [ ]) { for ( int i = …" at bounding box center [438, 520] width 721 height 512
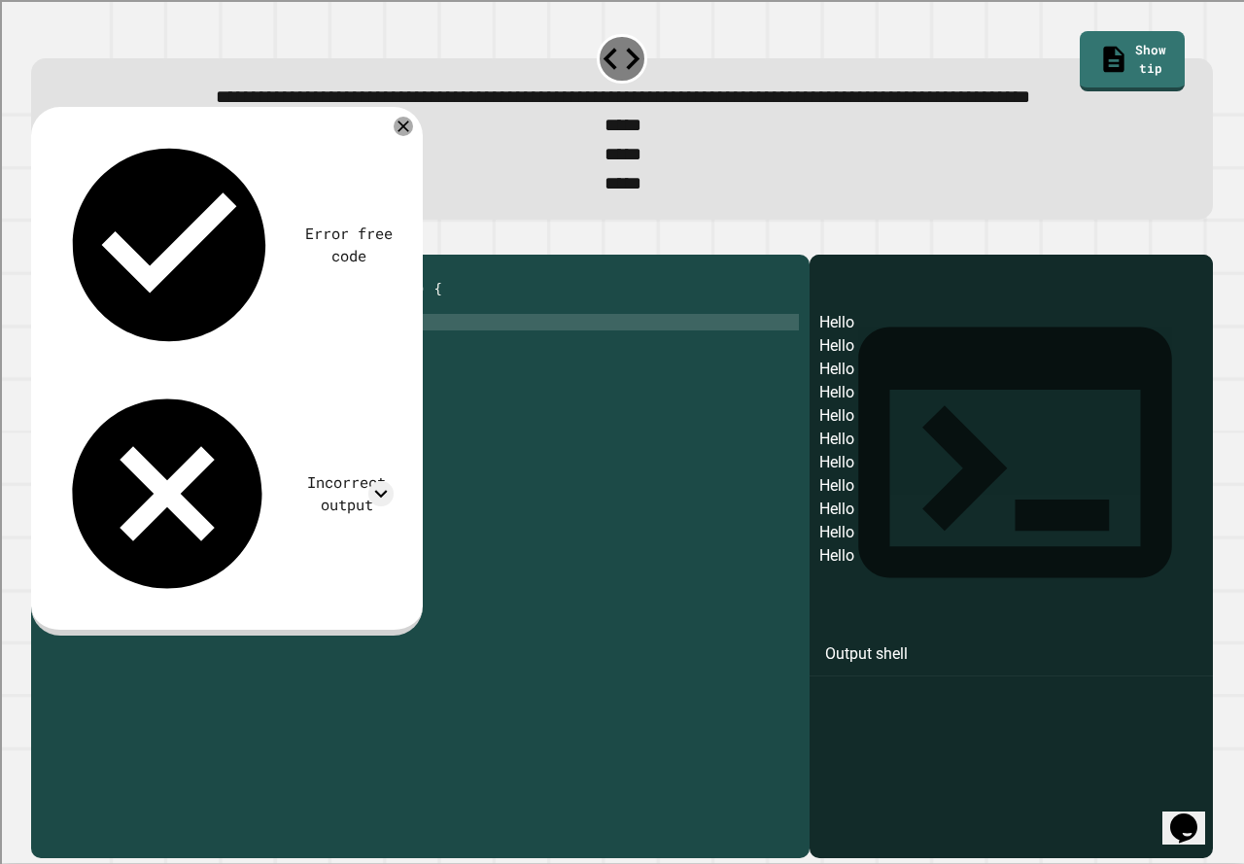
click at [237, 385] on div "public class Main { public static void main ( String args [ ]) { for ( int i = …" at bounding box center [438, 520] width 721 height 512
type textarea "**********"
click at [41, 239] on button "button" at bounding box center [41, 239] width 0 height 0
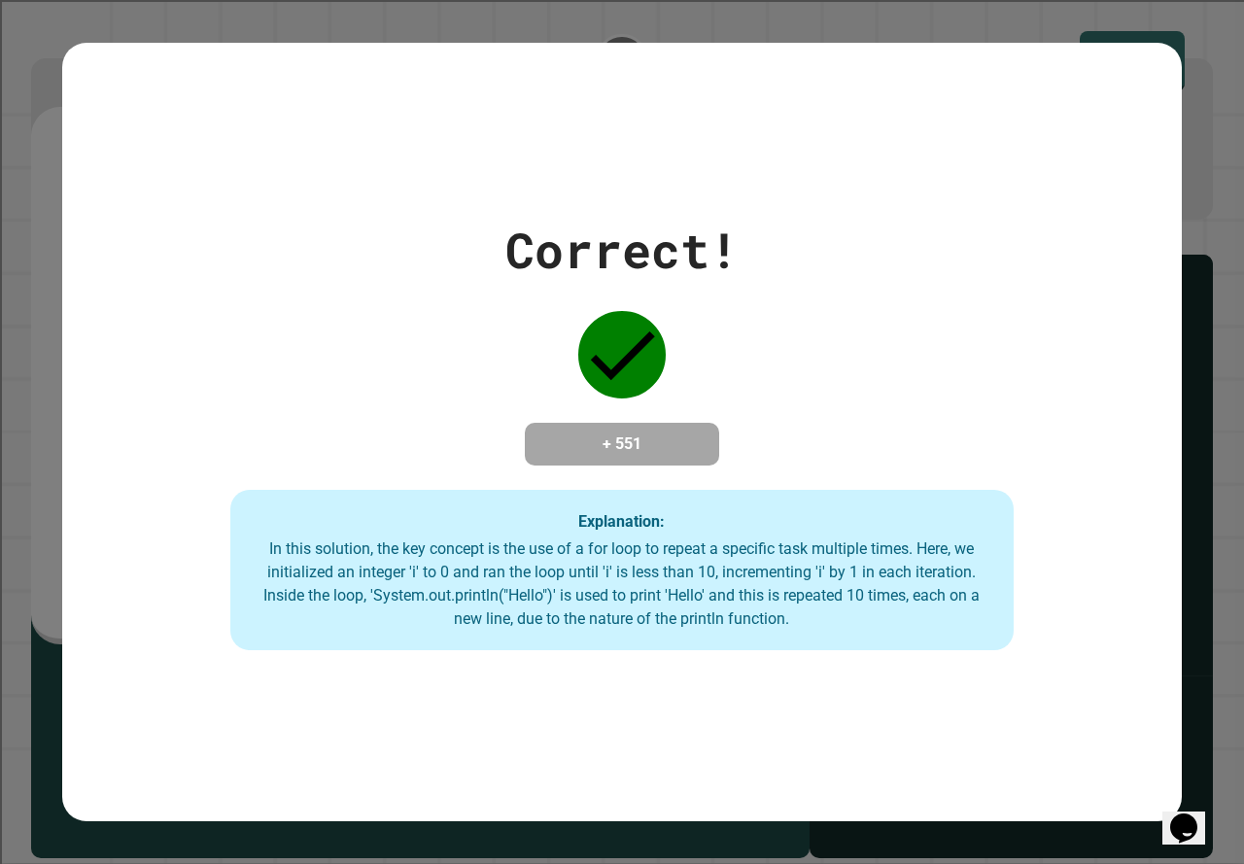
drag, startPoint x: 799, startPoint y: 122, endPoint x: 1243, endPoint y: 115, distance: 444.3
click at [1174, 160] on div "Correct! + 551 Explanation: In this solution, the key concept is the use of a f…" at bounding box center [622, 432] width 1244 height 864
click at [1172, 139] on div "Correct! + 551 Explanation: In this solution, the key concept is the use of a f…" at bounding box center [622, 432] width 1244 height 864
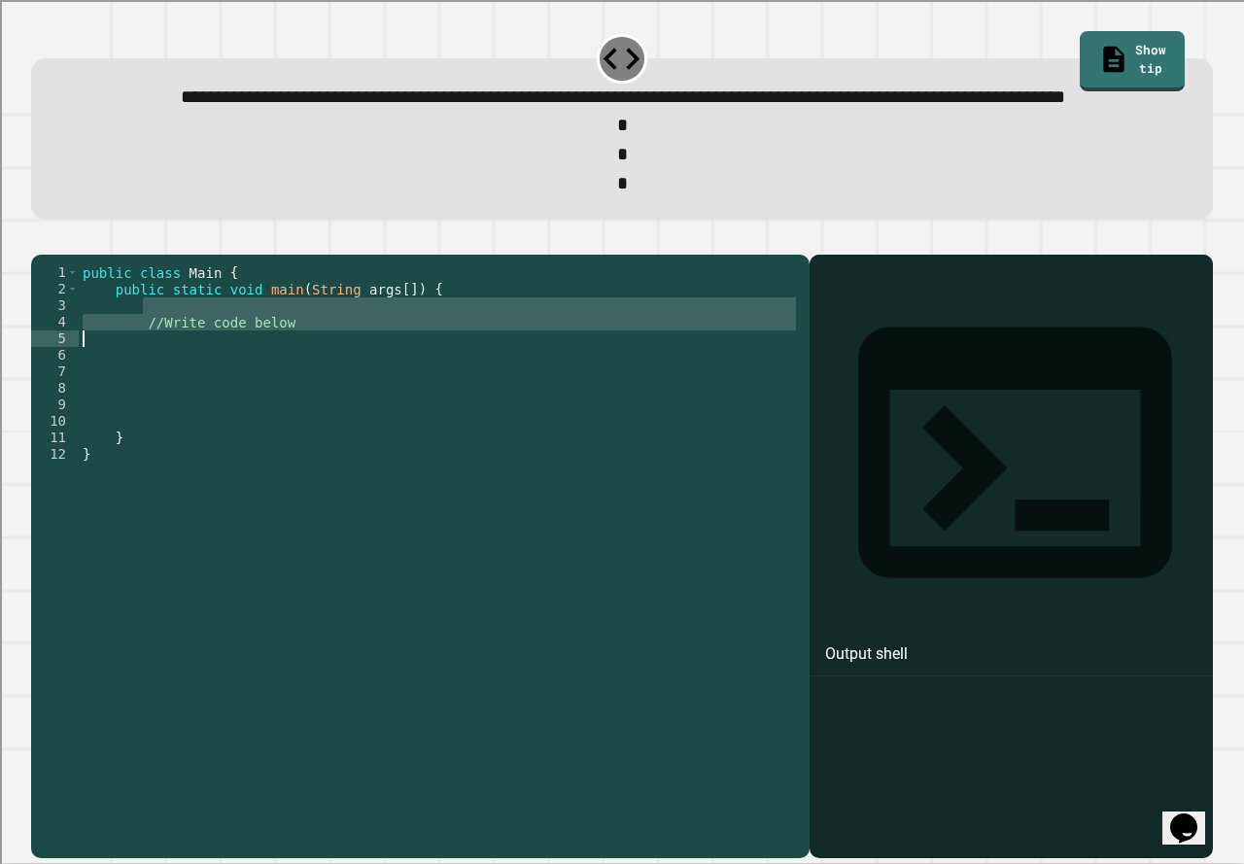
drag, startPoint x: 305, startPoint y: 373, endPoint x: 91, endPoint y: 395, distance: 214.9
click at [91, 395] on div "public class Main { public static void main ( String args [ ]) { //Write code b…" at bounding box center [439, 520] width 721 height 512
click at [128, 382] on div "public class Main { public static void main ( String args [ ]) { //Write code b…" at bounding box center [439, 503] width 721 height 479
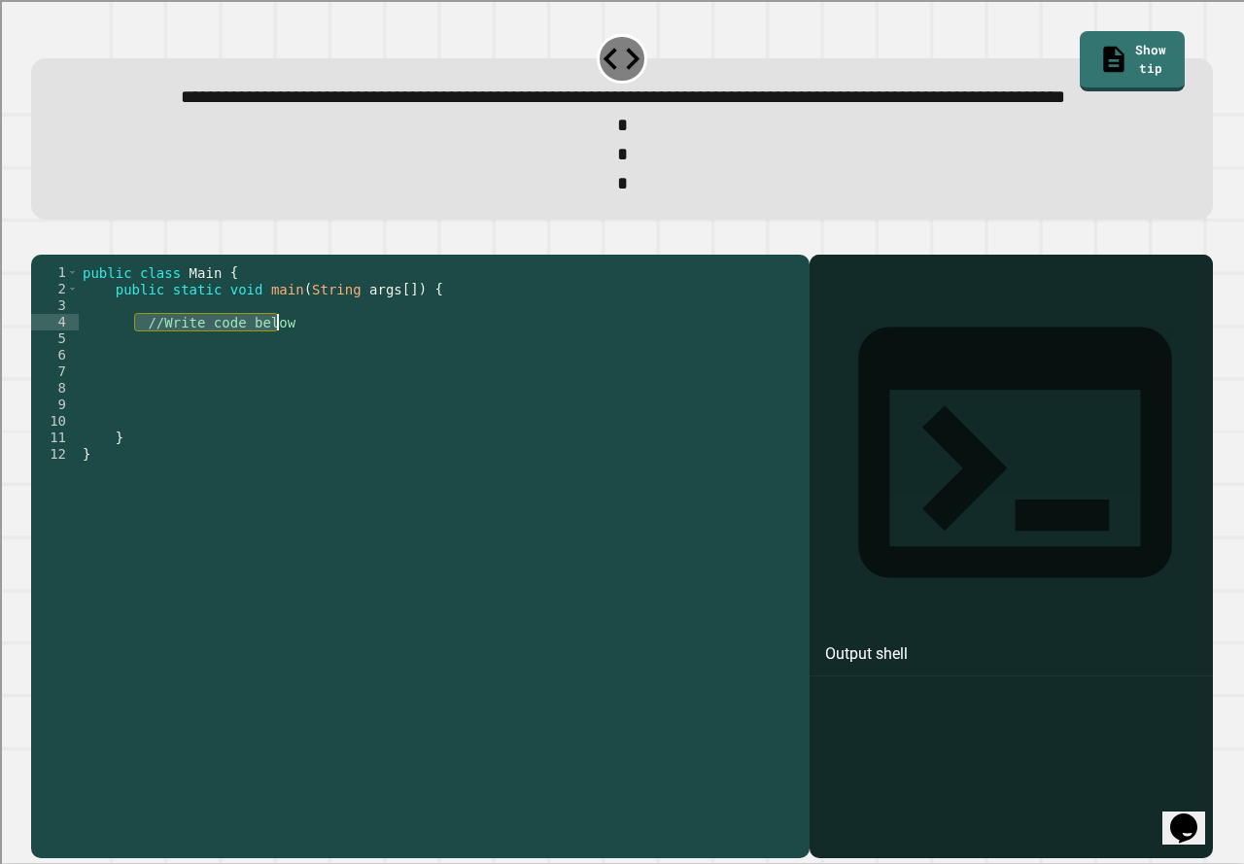
drag, startPoint x: 134, startPoint y: 379, endPoint x: 280, endPoint y: 385, distance: 145.9
click at [280, 385] on div "public class Main { public static void main ( String args [ ]) { //Write code b…" at bounding box center [439, 520] width 721 height 512
type textarea "**********"
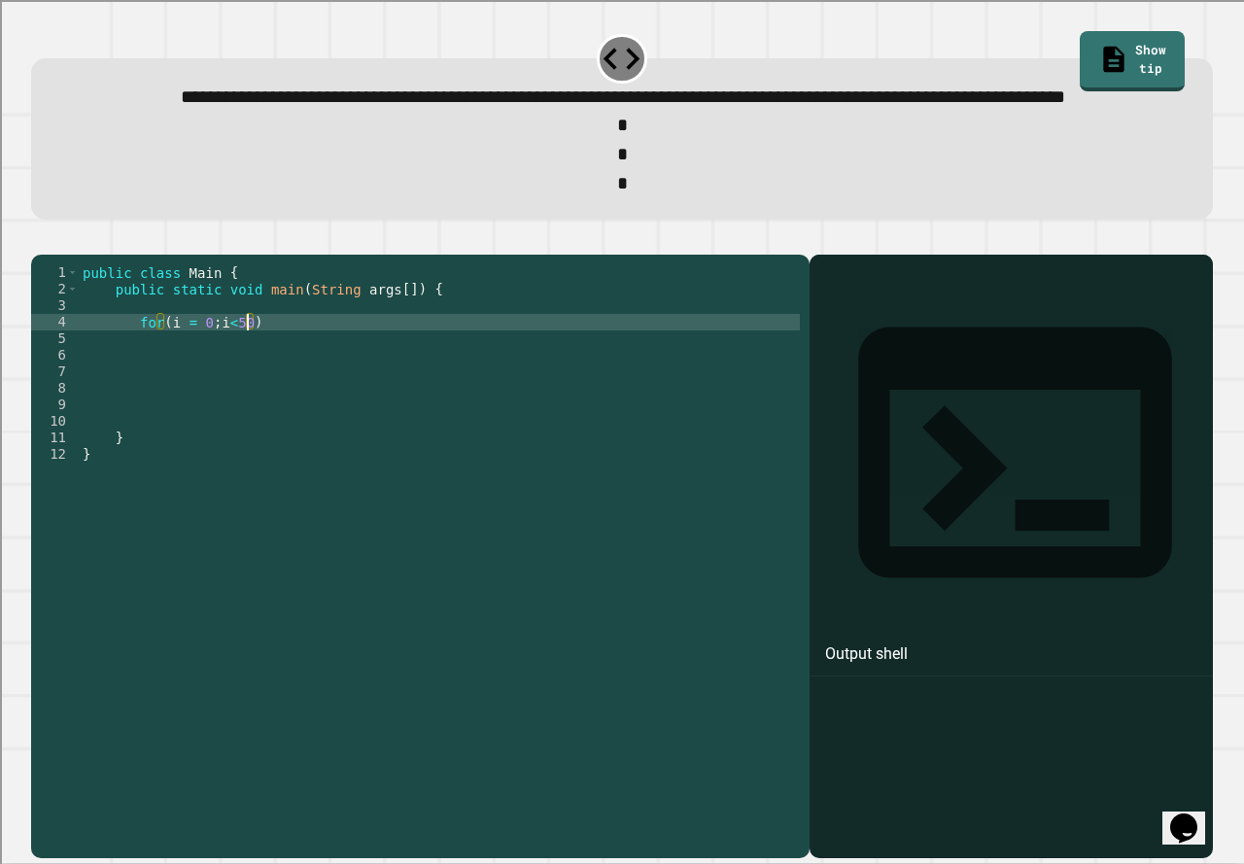
scroll to position [0, 12]
type textarea "**********"
click at [295, 387] on div "public class Main { public static void main ( String args [ ]) { for ( i = 0 ; …" at bounding box center [439, 520] width 721 height 512
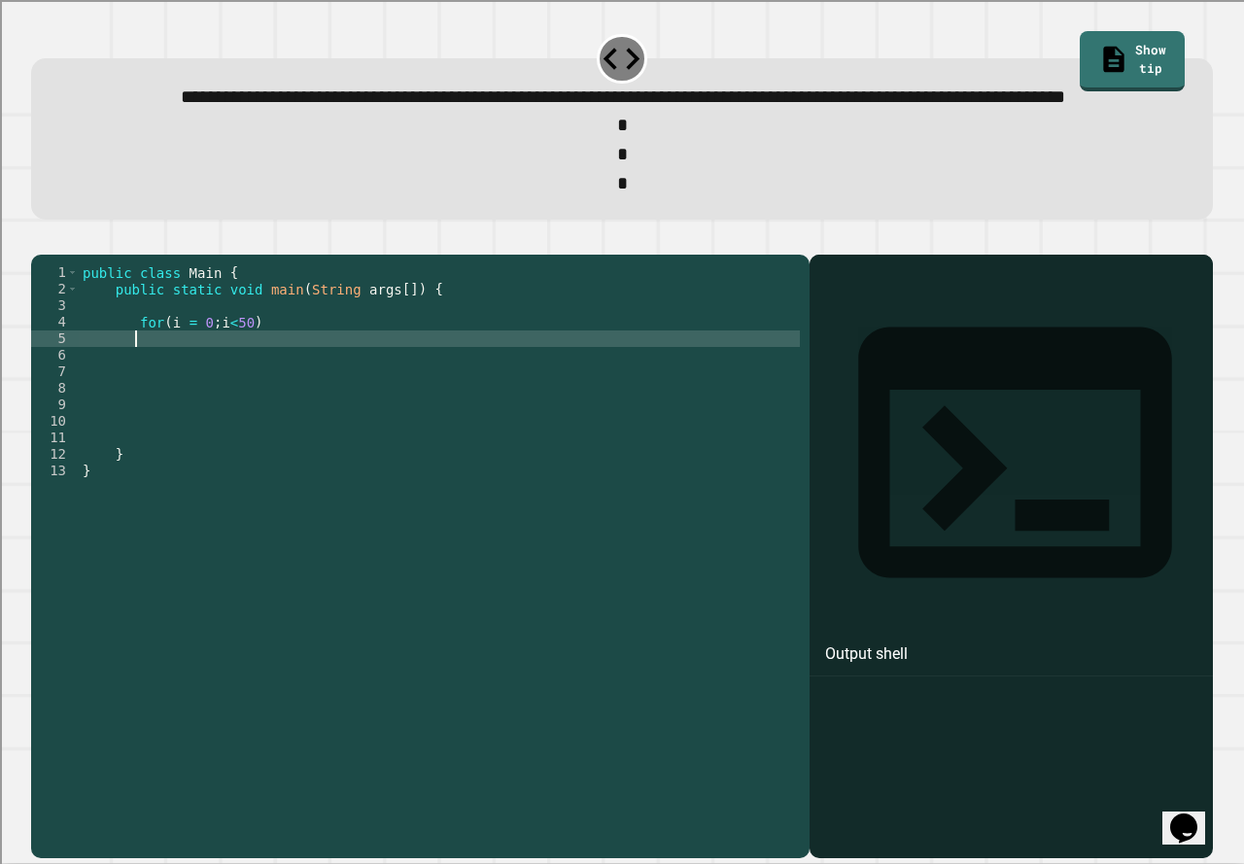
type textarea "*"
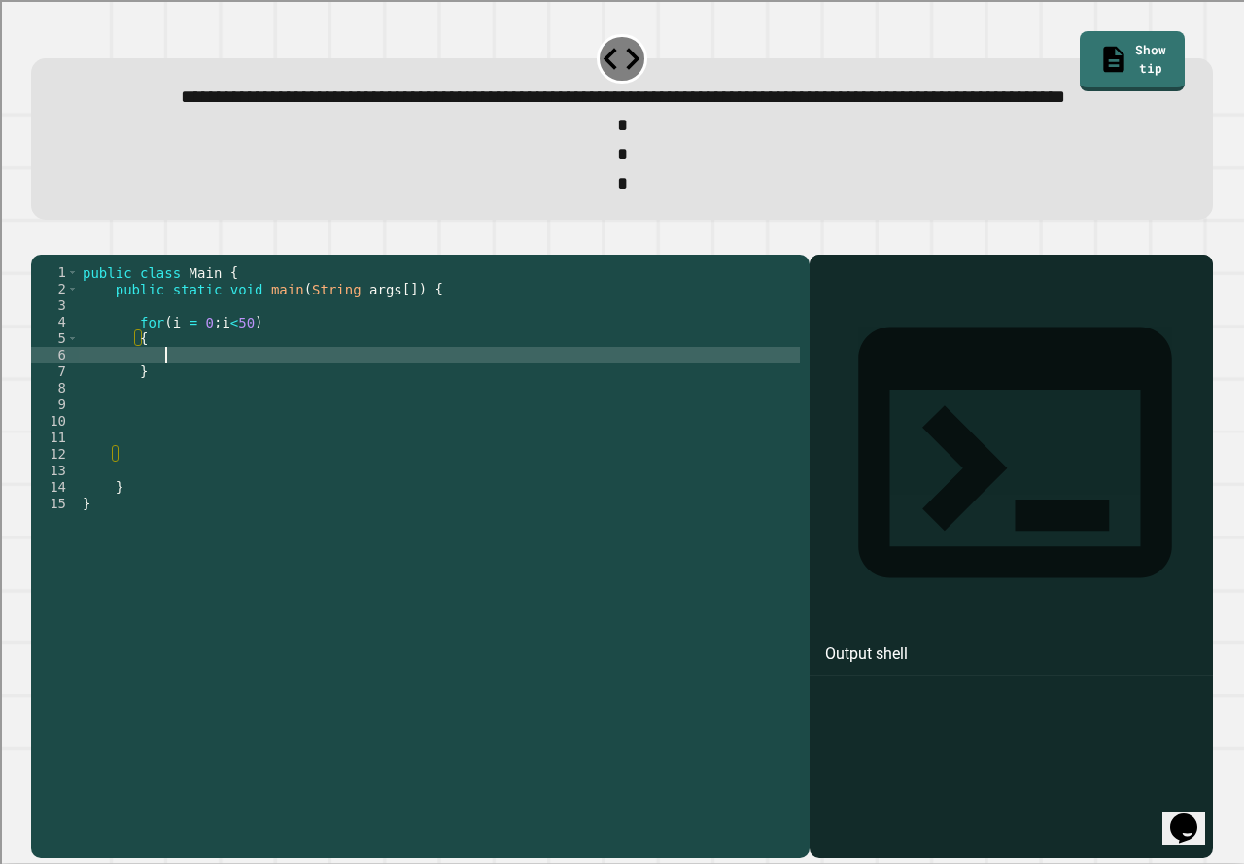
scroll to position [0, 5]
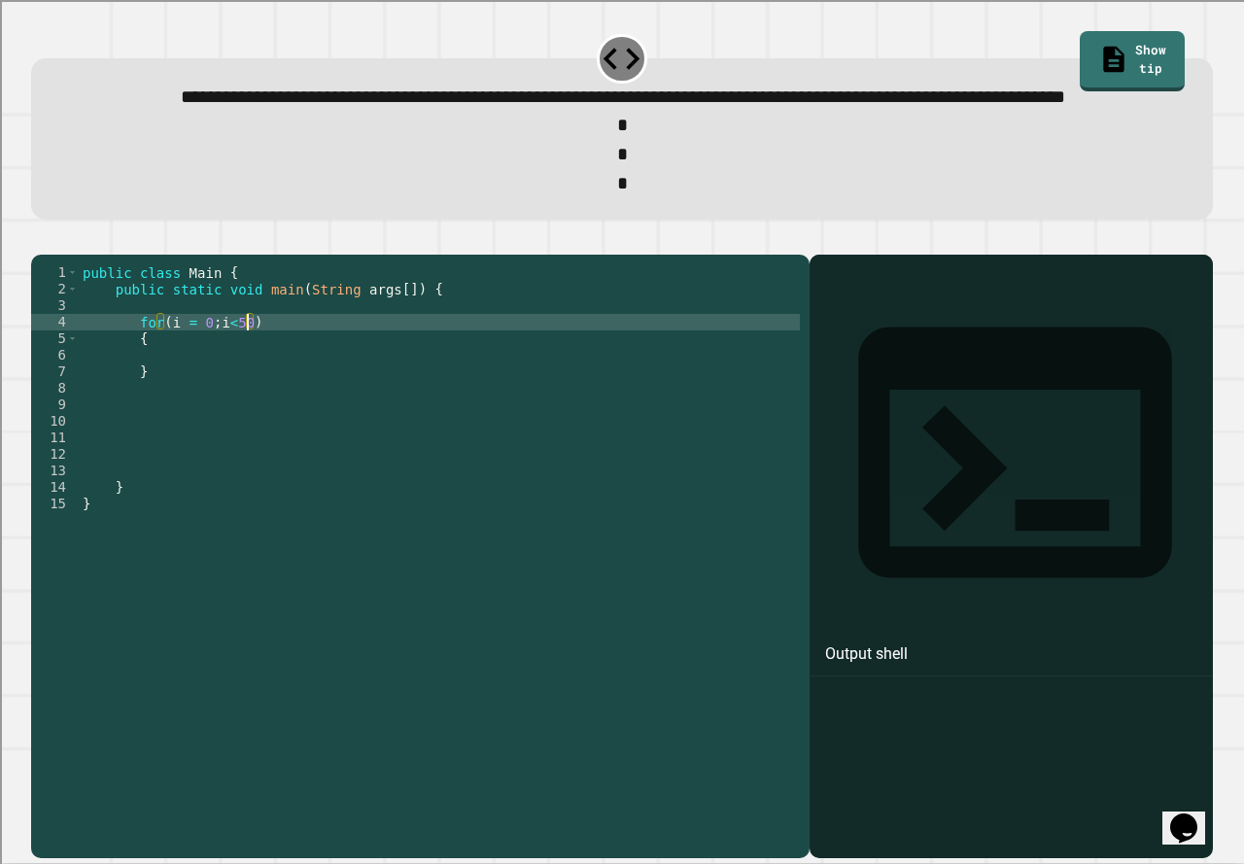
click at [248, 380] on div "public class Main { public static void main ( String args [ ]) { for ( i = 0 ; …" at bounding box center [439, 520] width 721 height 512
type textarea "**********"
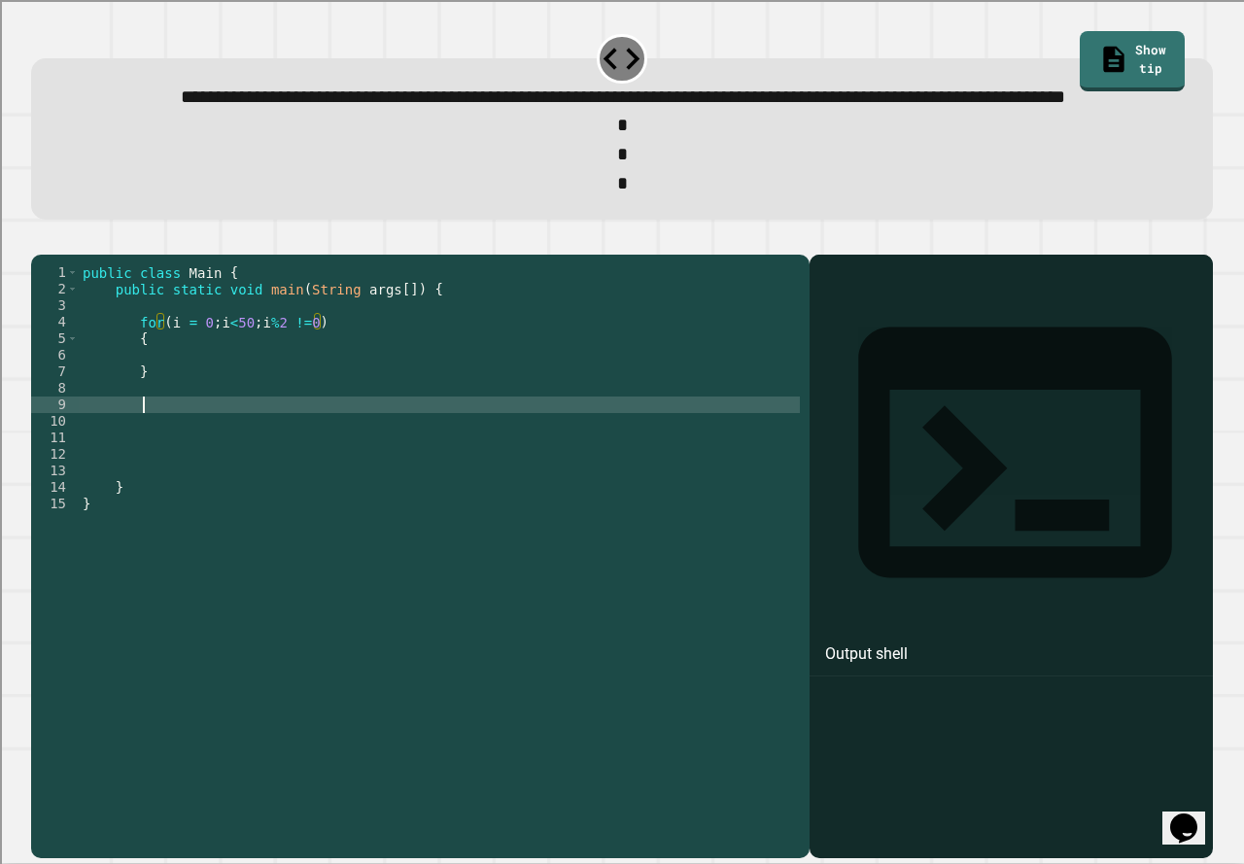
click at [261, 470] on div "public class Main { public static void main ( String args [ ]) { for ( i = 0 ; …" at bounding box center [439, 520] width 721 height 512
click at [228, 424] on div "public class Main { public static void main ( String args [ ]) { for ( i = 0 ; …" at bounding box center [439, 520] width 721 height 512
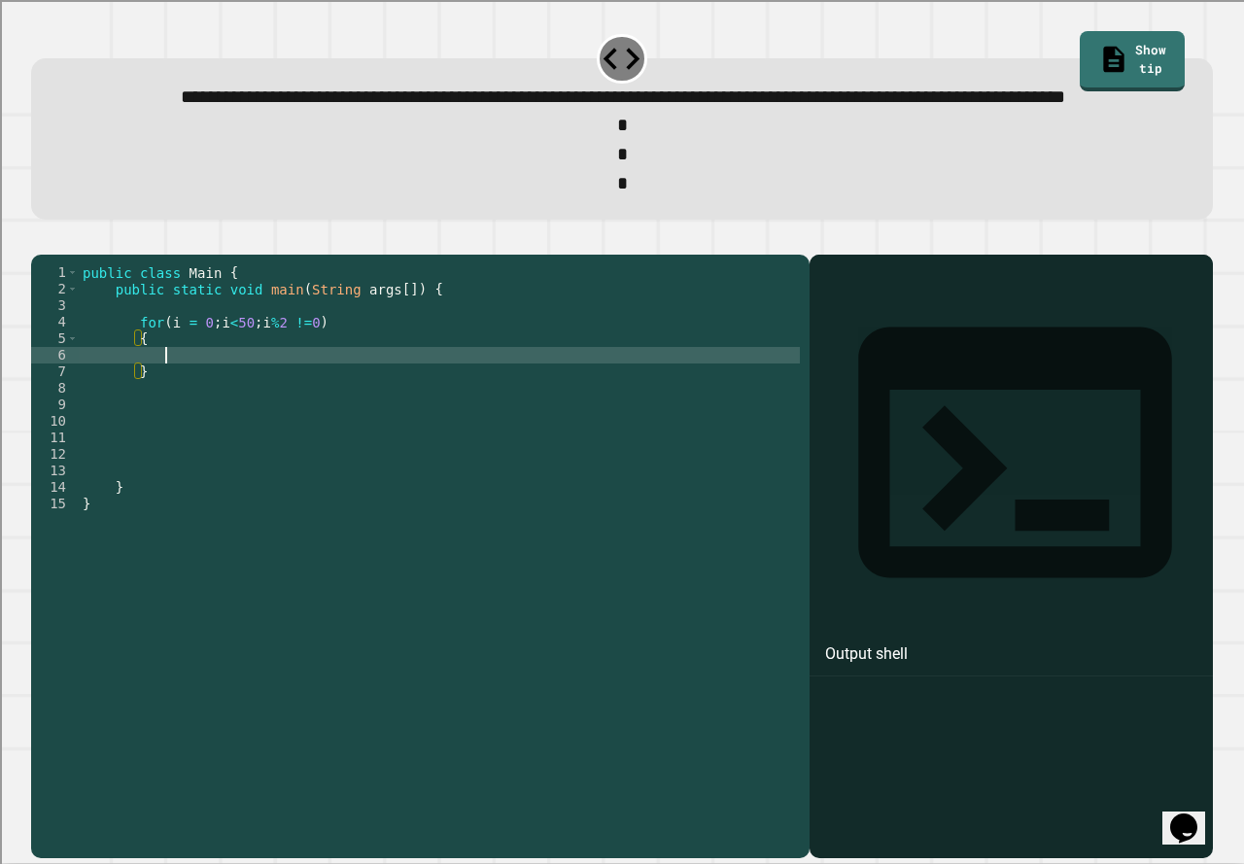
click at [196, 409] on div "public class Main { public static void main ( String args [ ]) { for ( i = 0 ; …" at bounding box center [439, 520] width 721 height 512
type textarea "**********"
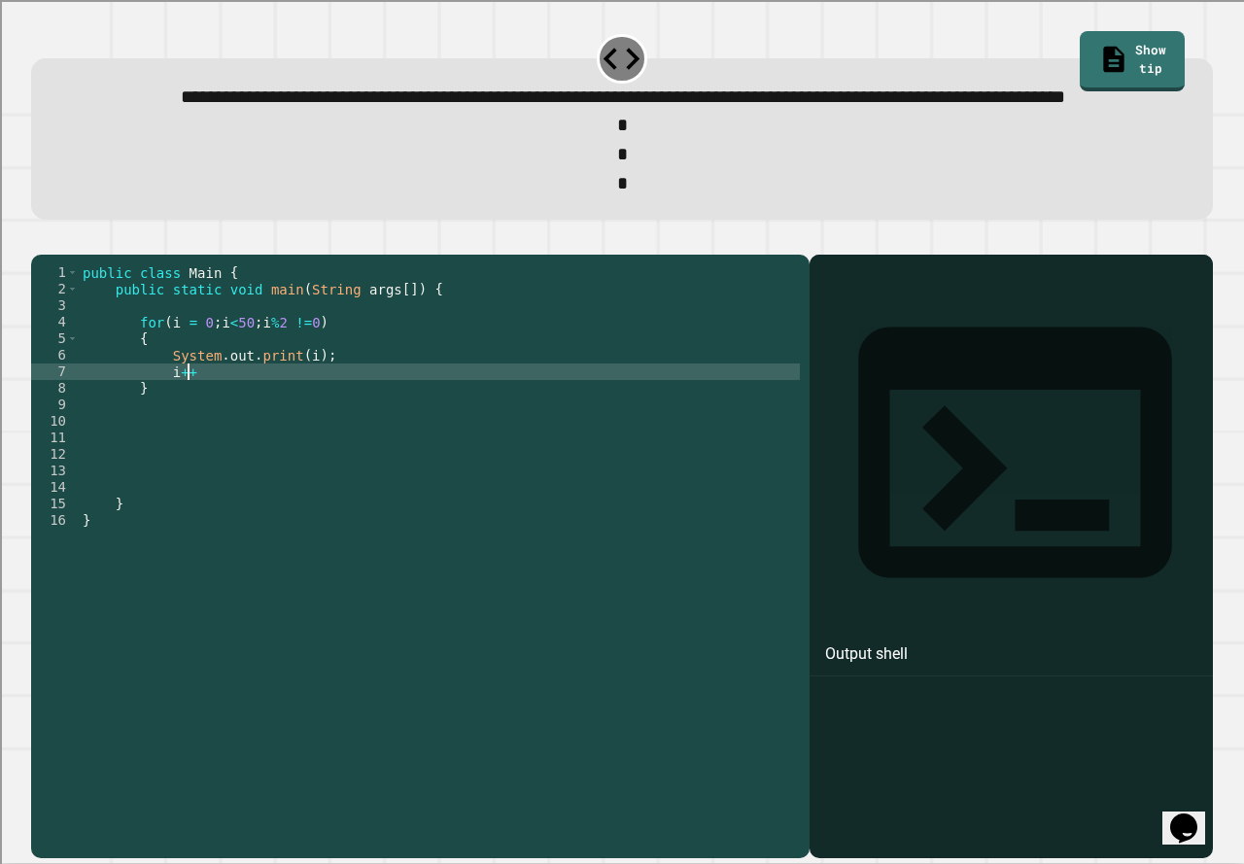
scroll to position [0, 7]
click at [41, 239] on button "button" at bounding box center [41, 239] width 0 height 0
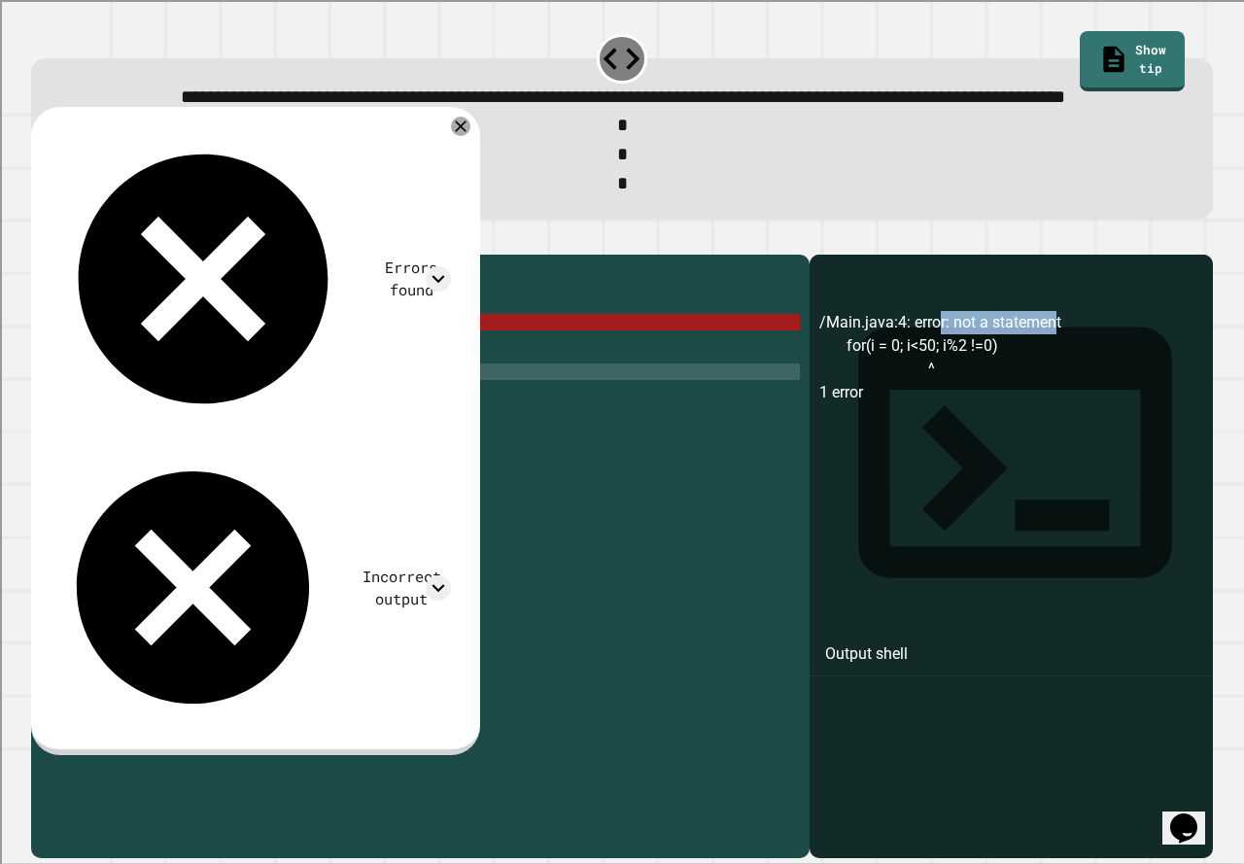
drag, startPoint x: 916, startPoint y: 386, endPoint x: 1033, endPoint y: 385, distance: 117.6
click at [1033, 385] on div "/Main.java:4: error: not a statement for(i = 0; i<50; i%2 !=0) ^ 1 error" at bounding box center [1011, 584] width 384 height 546
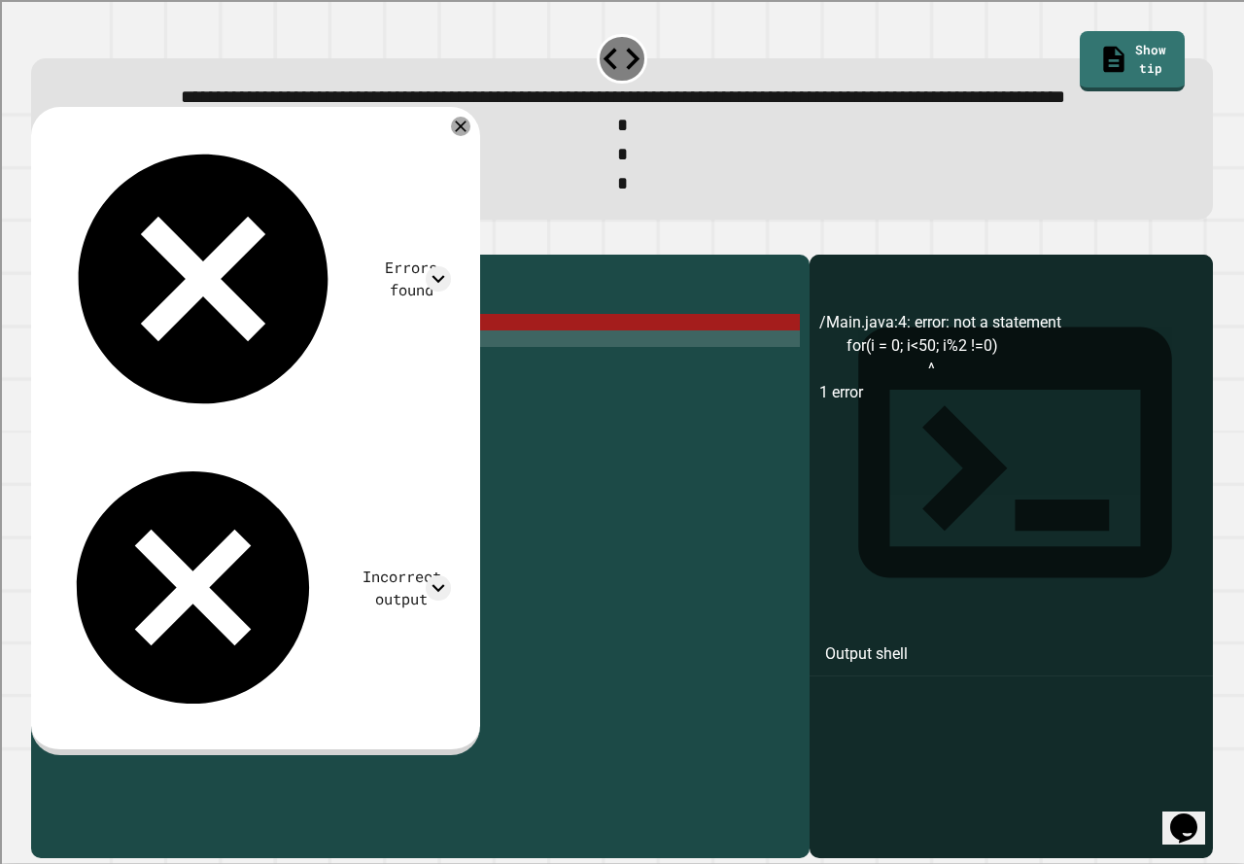
click at [270, 403] on div "public class Main { public static void main ( String args [ ]) { for ( i = 0 ; …" at bounding box center [439, 520] width 721 height 512
click at [270, 386] on div "public class Main { public static void main ( String args [ ]) { for ( i = 0 ; …" at bounding box center [439, 520] width 721 height 512
click at [472, 138] on icon at bounding box center [460, 126] width 23 height 23
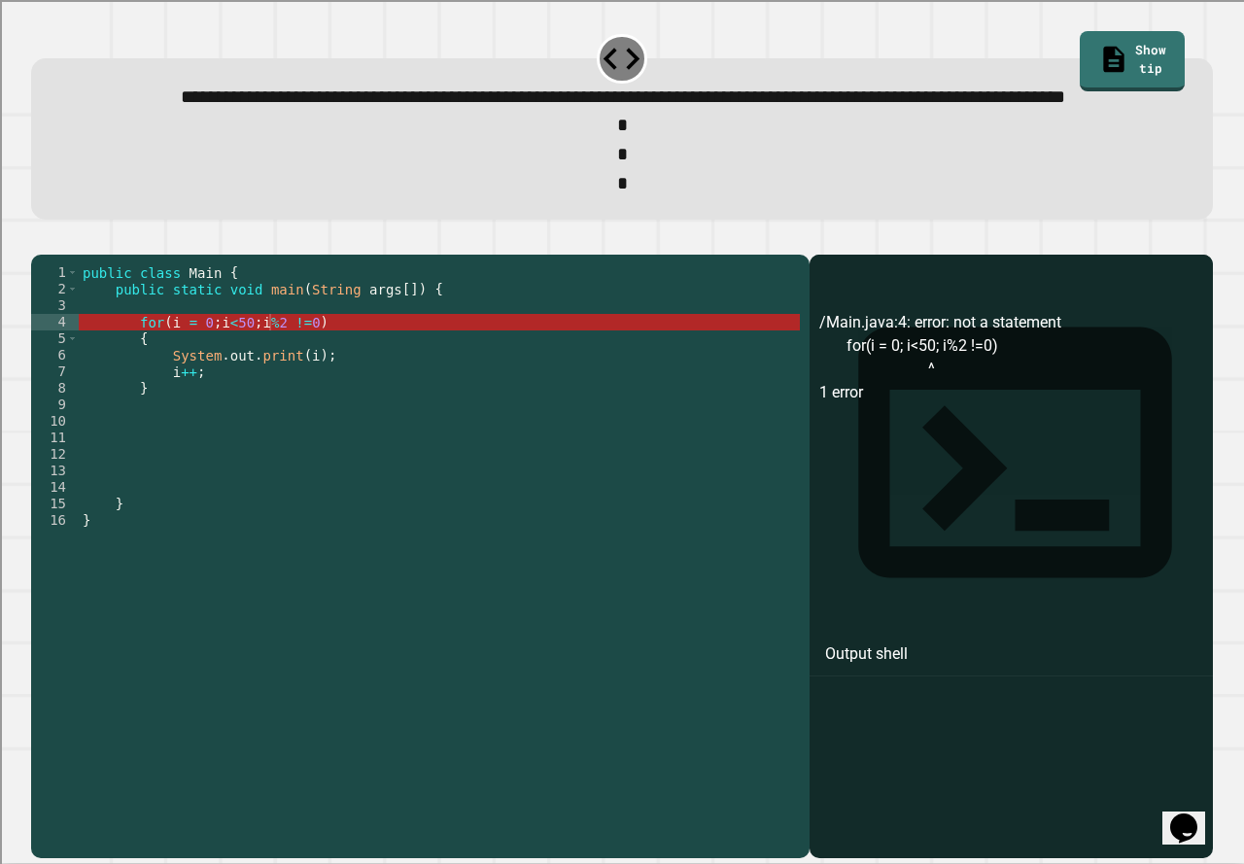
click at [264, 435] on div "public class Main { public static void main ( String args [ ]) { for ( i = 0 ; …" at bounding box center [439, 520] width 721 height 512
click at [251, 385] on div "public class Main { public static void main ( String args [ ]) { for ( i = 0 ; …" at bounding box center [439, 520] width 721 height 512
click at [279, 384] on div "public class Main { public static void main ( String args [ ]) { for ( i = 0 ; …" at bounding box center [439, 520] width 721 height 512
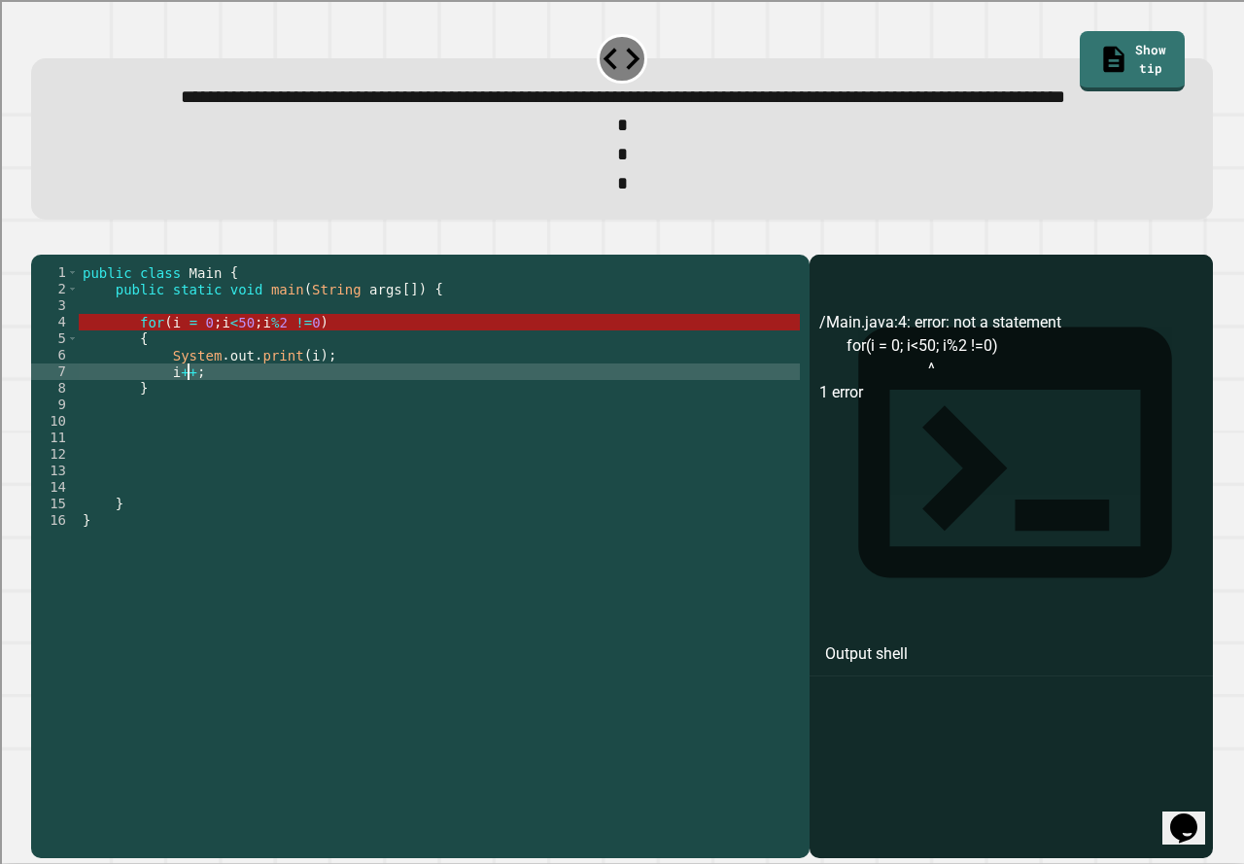
click at [184, 432] on div "public class Main { public static void main ( String args [ ]) { for ( i = 0 ; …" at bounding box center [439, 520] width 721 height 512
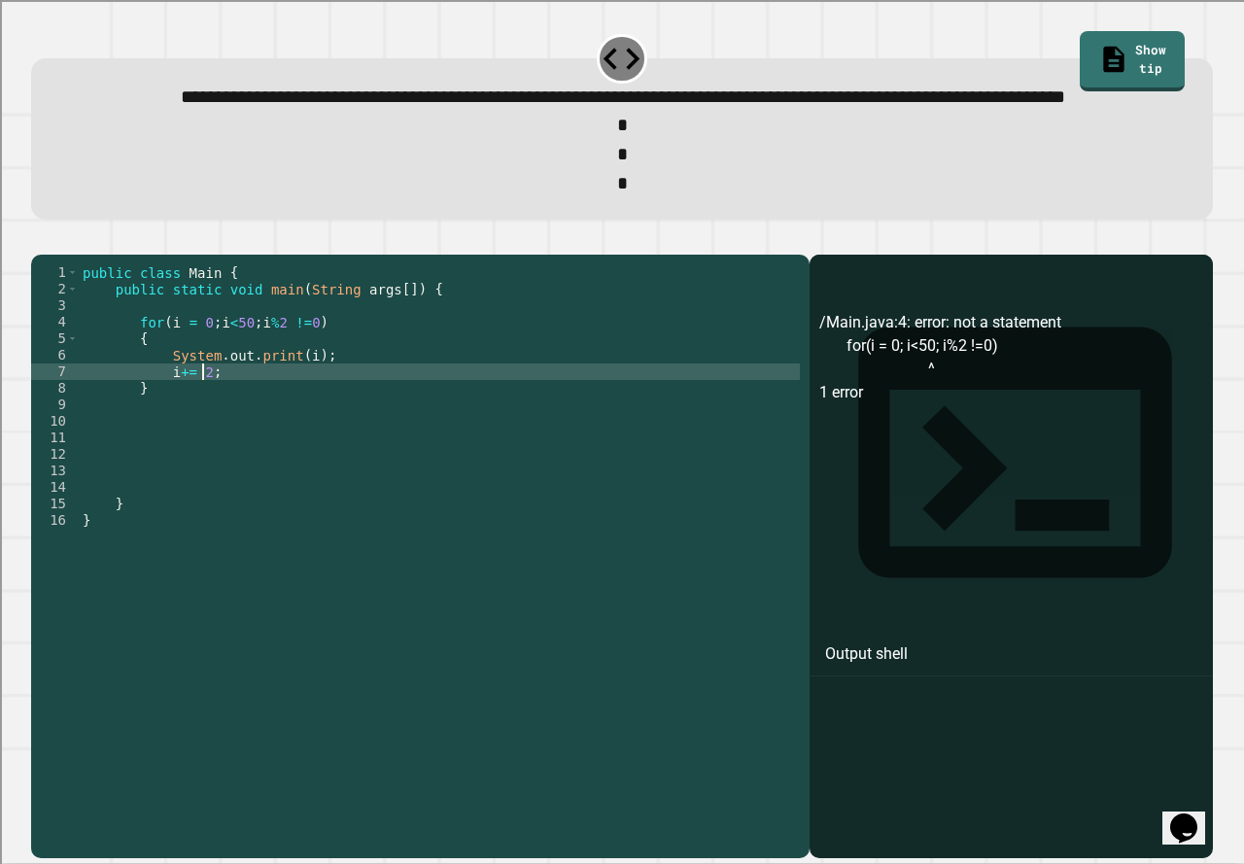
scroll to position [0, 8]
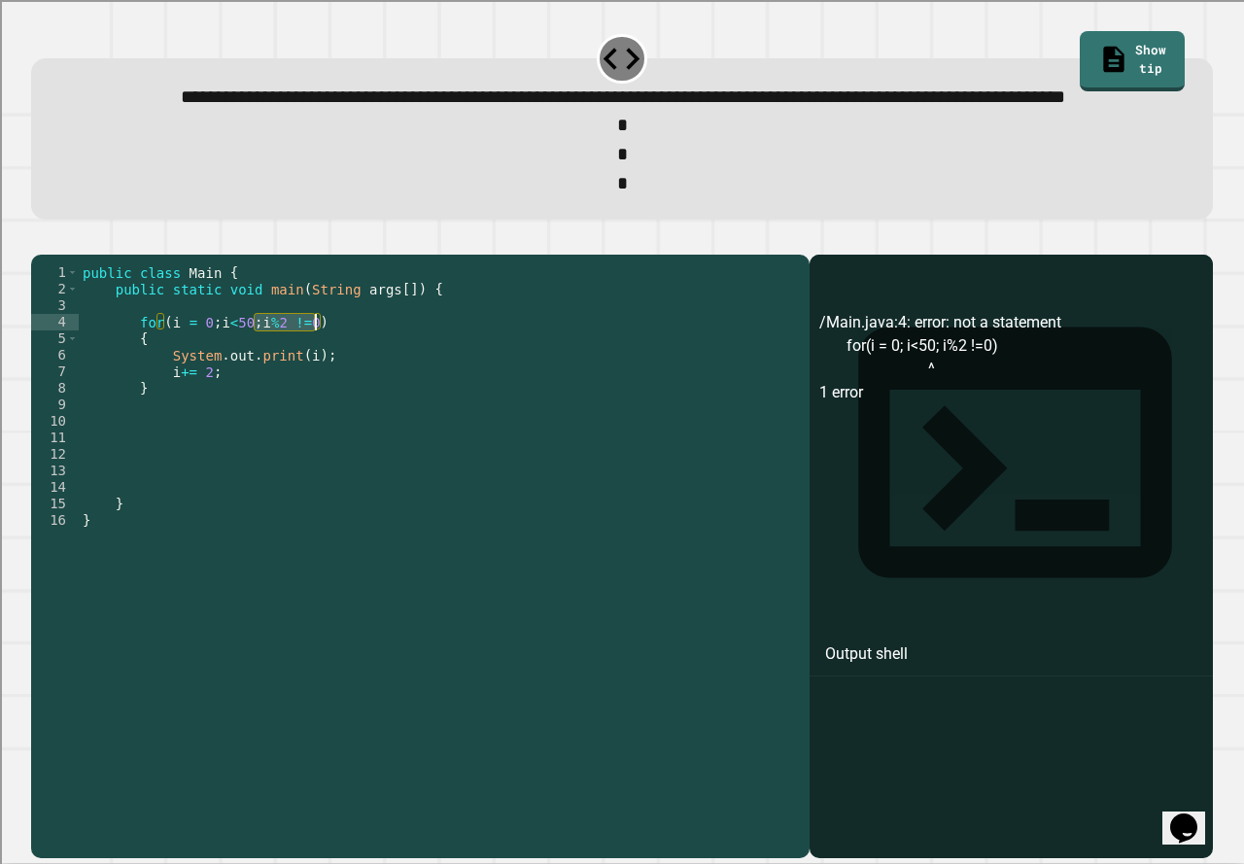
drag, startPoint x: 258, startPoint y: 383, endPoint x: 315, endPoint y: 385, distance: 57.4
click at [315, 385] on div "public class Main { public static void main ( String args [ ]) { for ( i = 0 ; …" at bounding box center [439, 520] width 721 height 512
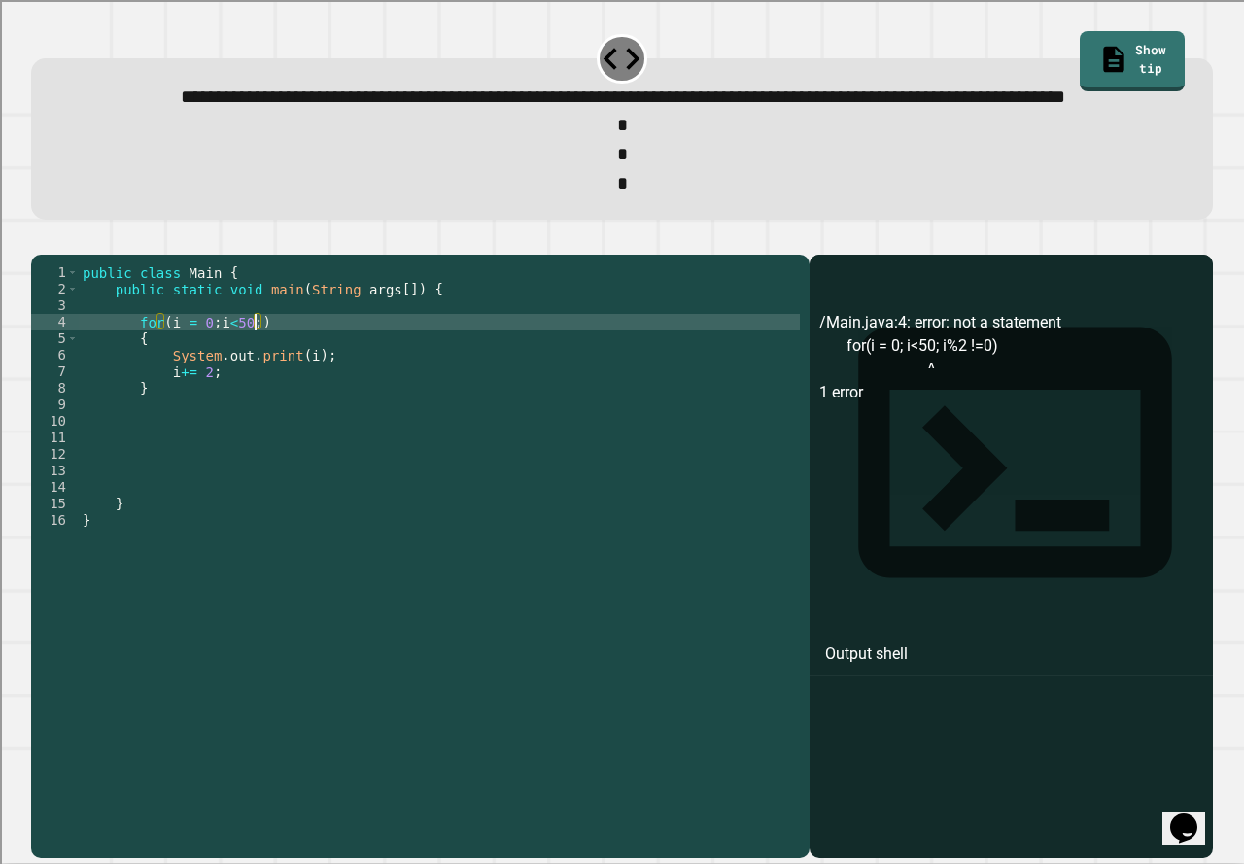
click at [80, 255] on div at bounding box center [622, 242] width 1182 height 23
click at [41, 239] on button "button" at bounding box center [41, 239] width 0 height 0
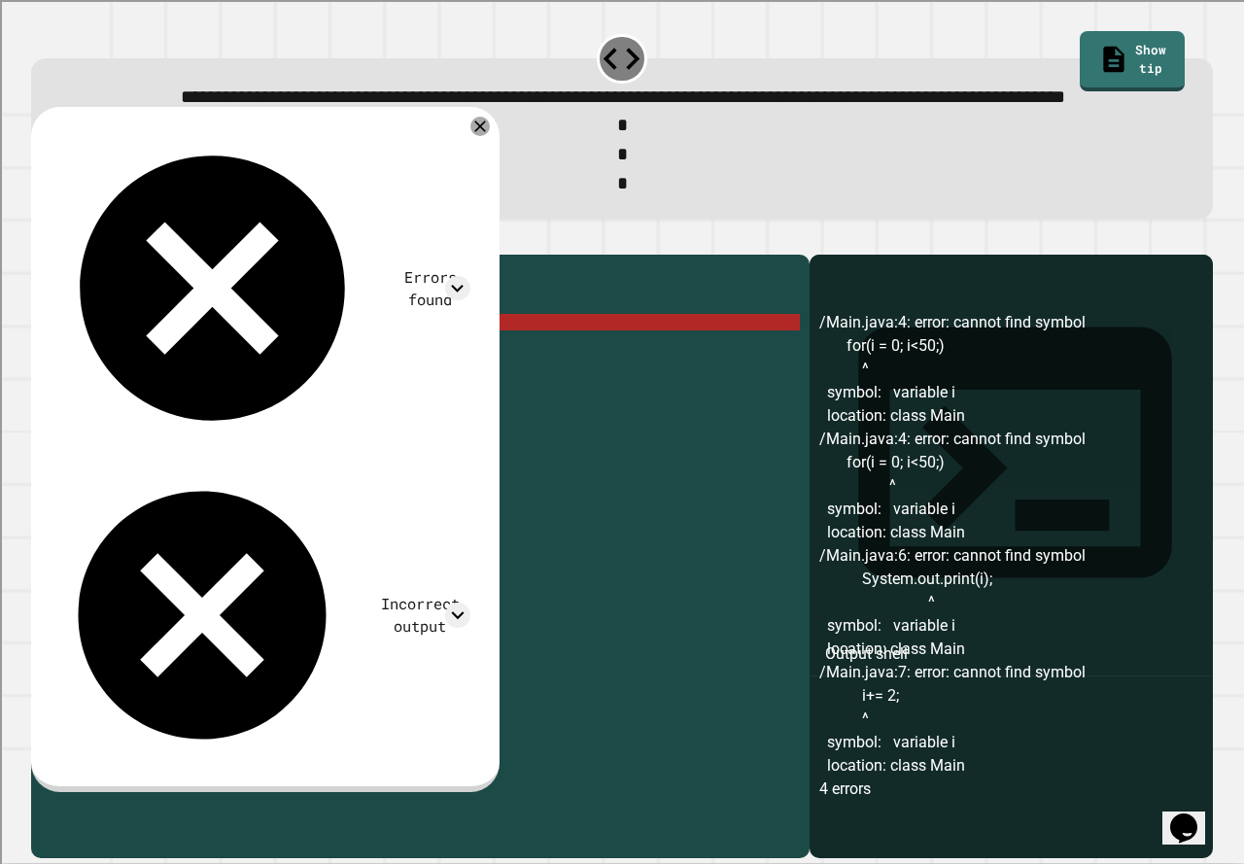
click at [204, 385] on div "public class Main { public static void main ( String args [ ]) { for ( i = 0 ; …" at bounding box center [439, 520] width 721 height 512
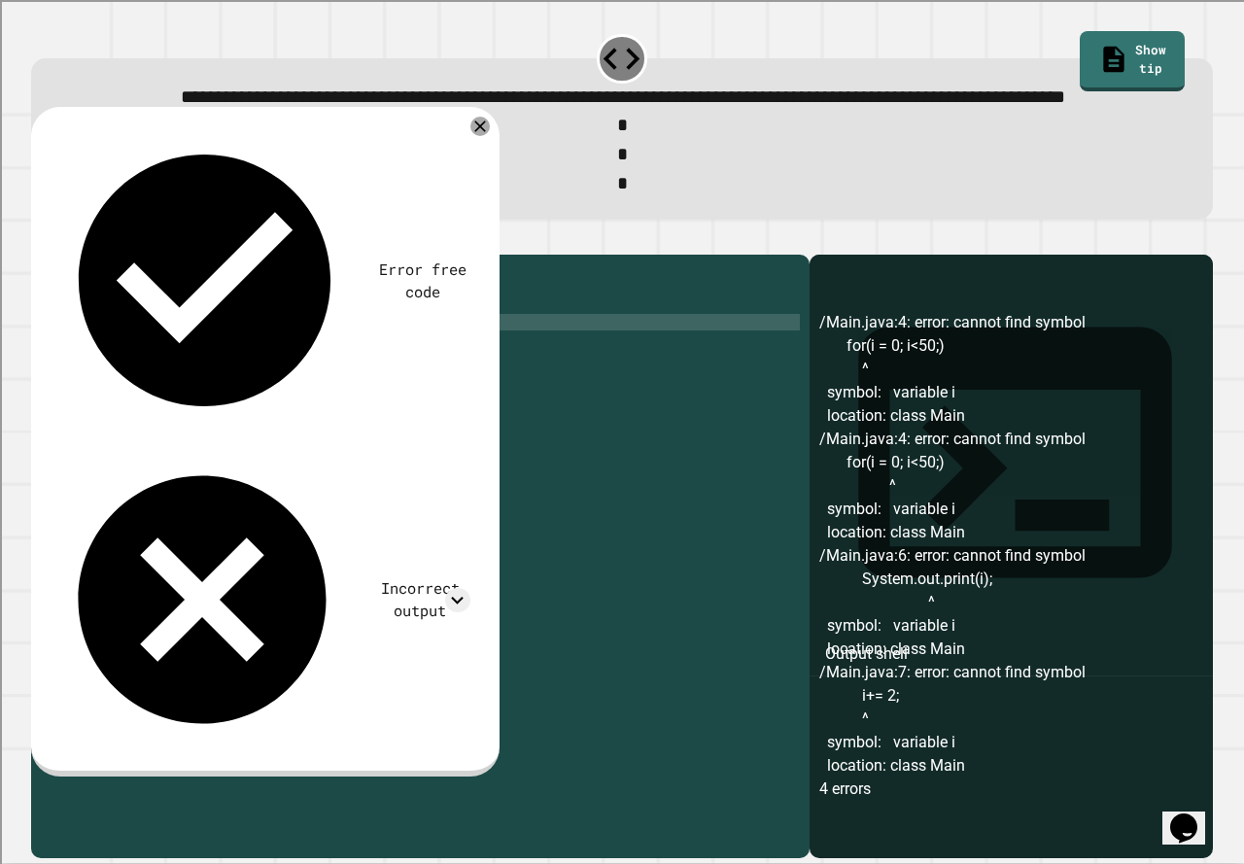
scroll to position [32, 0]
click at [41, 239] on icon "button" at bounding box center [41, 239] width 0 height 0
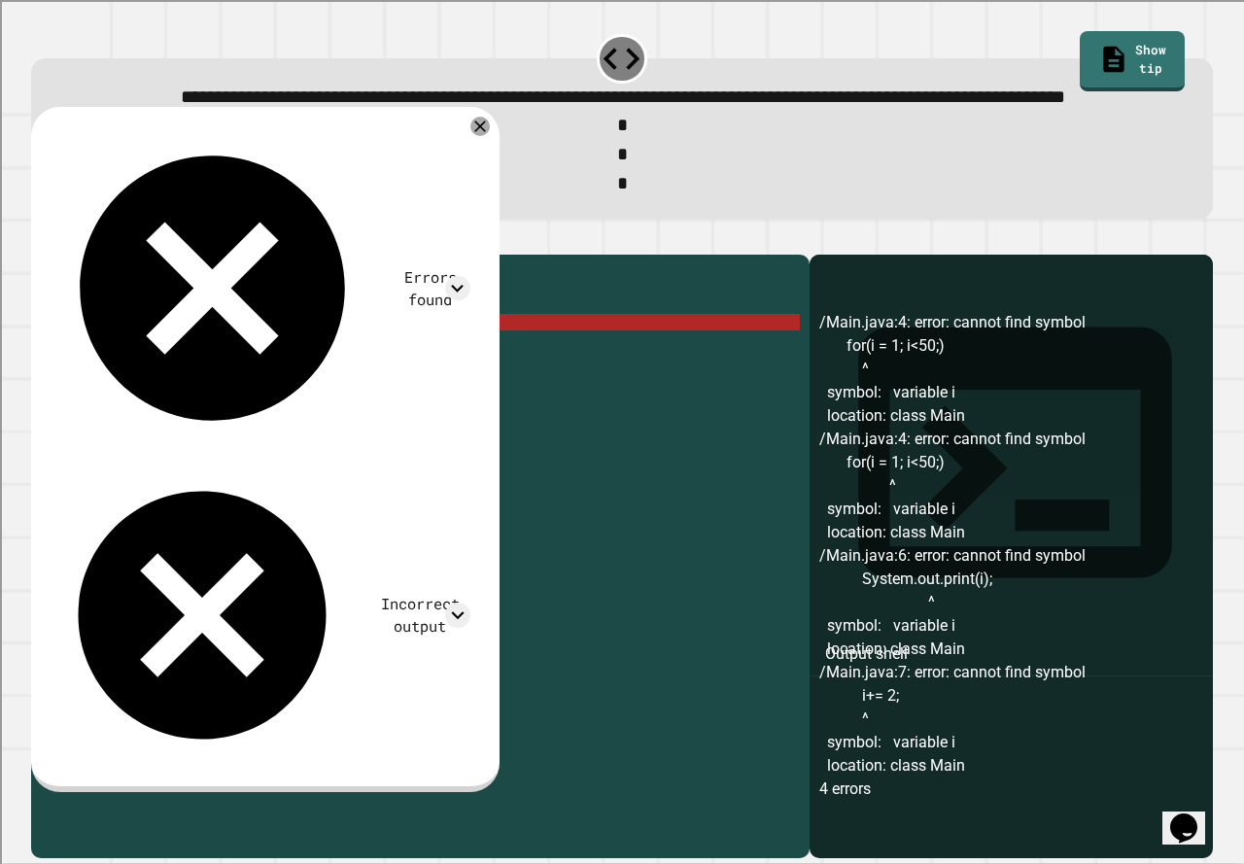
click at [273, 455] on div "public class Main { public static void main ( String args [ ]) { for ( i = 1 ; …" at bounding box center [439, 520] width 721 height 512
click at [163, 379] on div "public class Main { public static void main ( String args [ ]) { for ( i = 1 ; …" at bounding box center [439, 520] width 721 height 512
click at [253, 378] on div "public class Main { public static void main ( String args [ ]) { for ( i = 1 ; …" at bounding box center [439, 520] width 721 height 512
drag, startPoint x: 164, startPoint y: 440, endPoint x: 206, endPoint y: 426, distance: 44.3
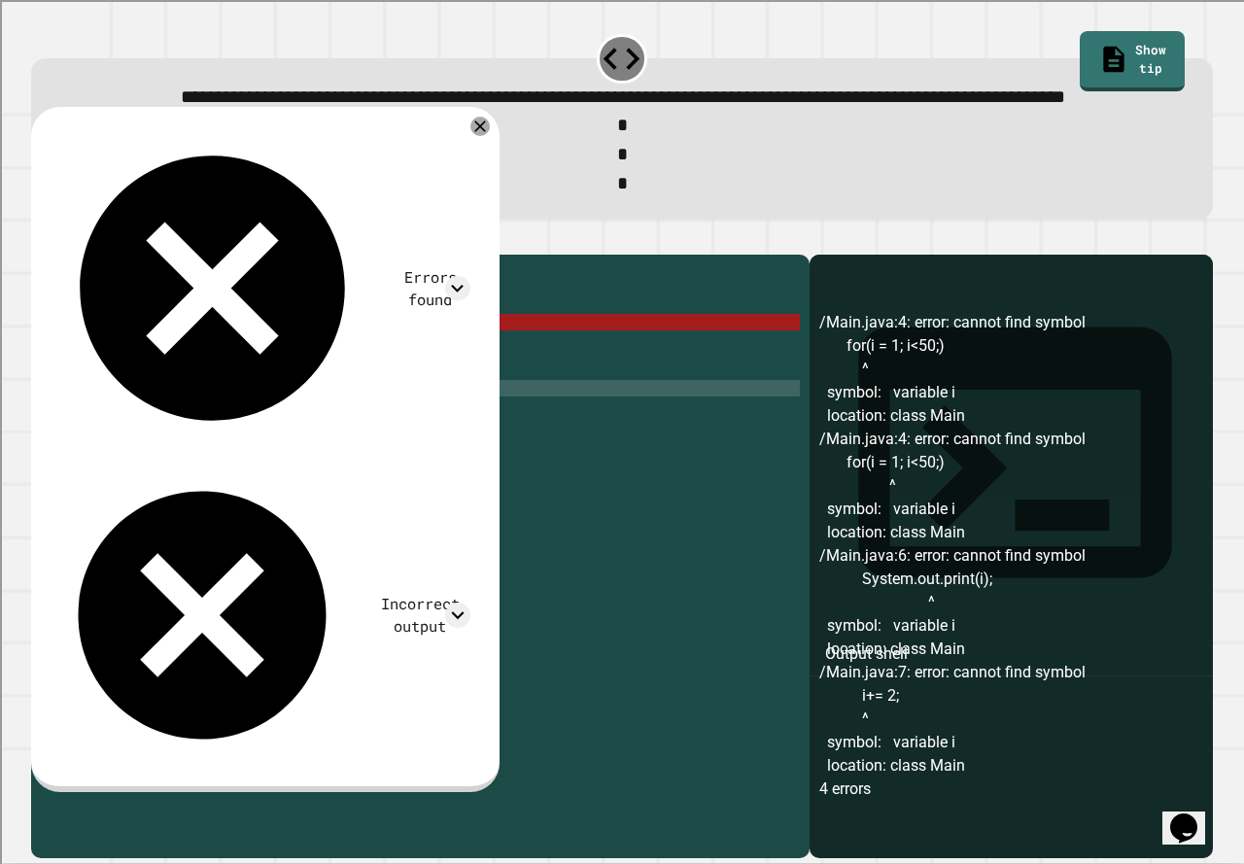
click at [206, 428] on div "public class Main { public static void main ( String args [ ]) { for ( i = 1 ; …" at bounding box center [439, 520] width 721 height 512
drag, startPoint x: 161, startPoint y: 430, endPoint x: 233, endPoint y: 432, distance: 72.0
click at [233, 432] on div "public class Main { public static void main ( String args [ ]) { for ( i = 1 ; …" at bounding box center [439, 520] width 721 height 512
type textarea "******"
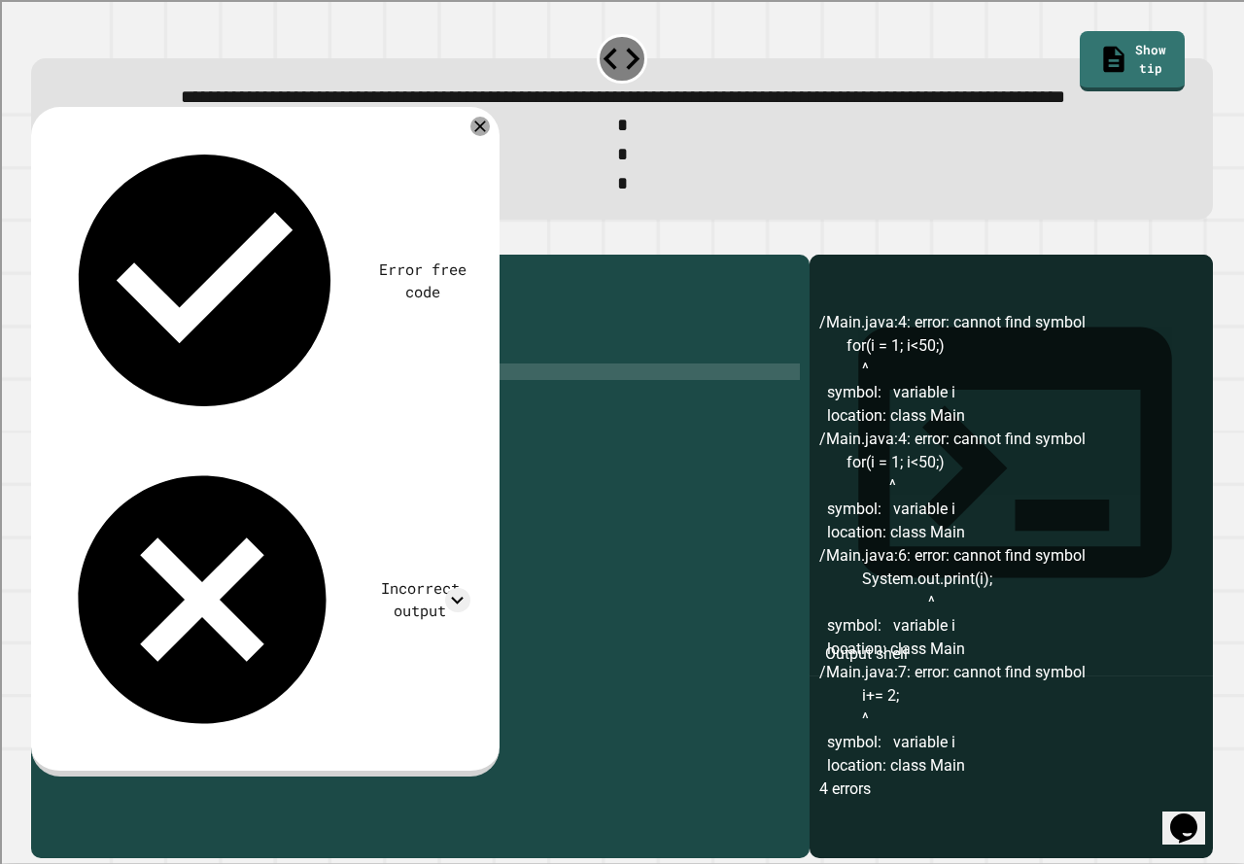
scroll to position [0, 0]
click at [255, 380] on div "public class Main { public static void main ( String args [ ]) { for ( i = 1 ; …" at bounding box center [439, 520] width 721 height 512
click at [41, 239] on icon "button" at bounding box center [41, 239] width 0 height 0
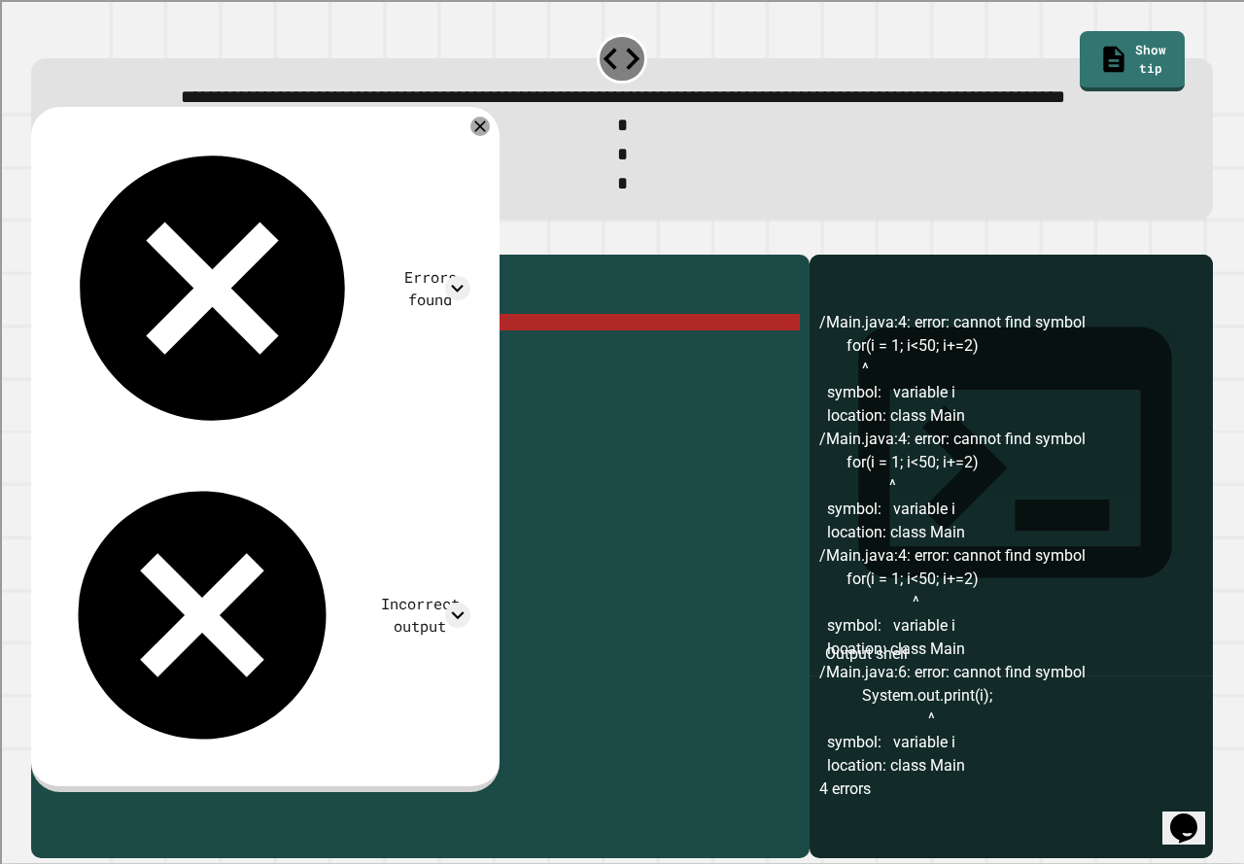
scroll to position [32, 0]
click at [284, 380] on div "public class Main { public static void main ( String args [ ]) { for ( i = 1 ; …" at bounding box center [439, 520] width 721 height 512
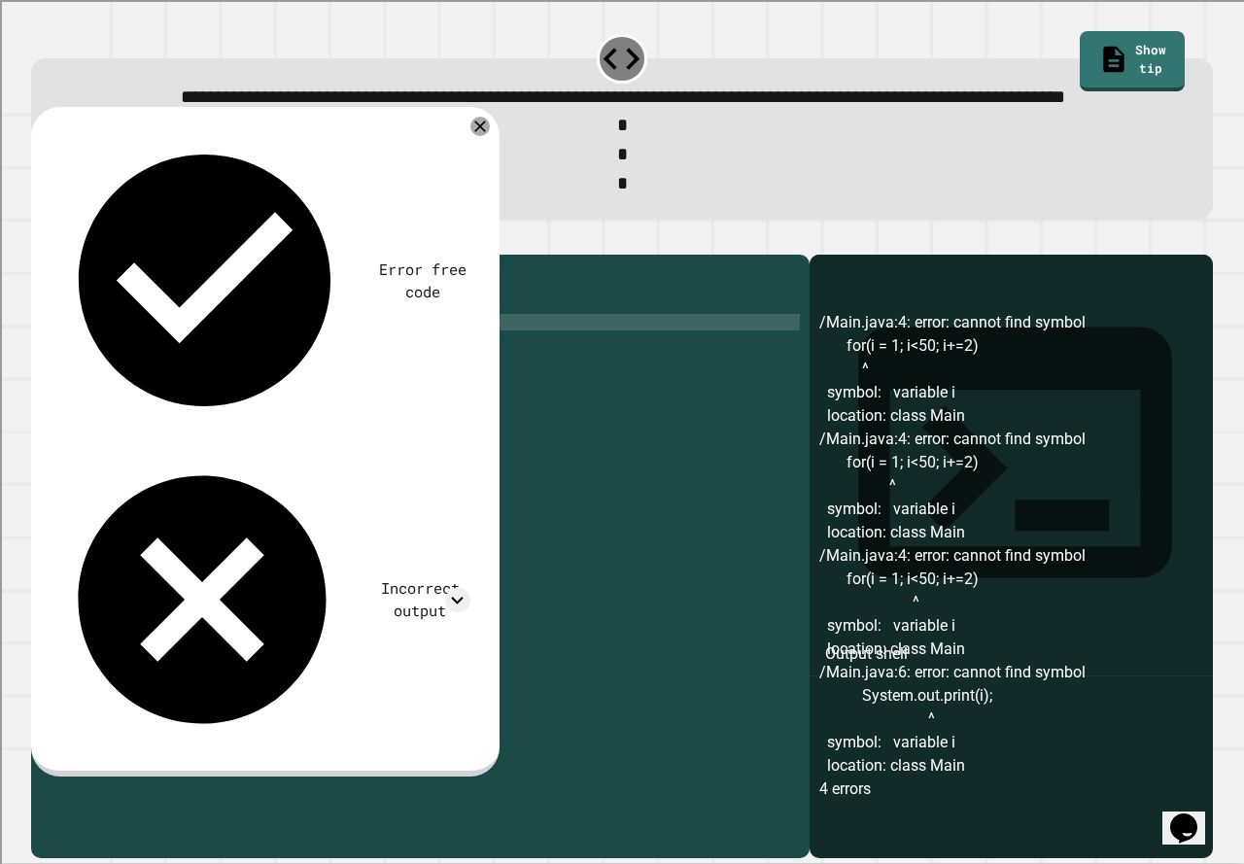
click at [59, 258] on icon "button" at bounding box center [54, 251] width 11 height 14
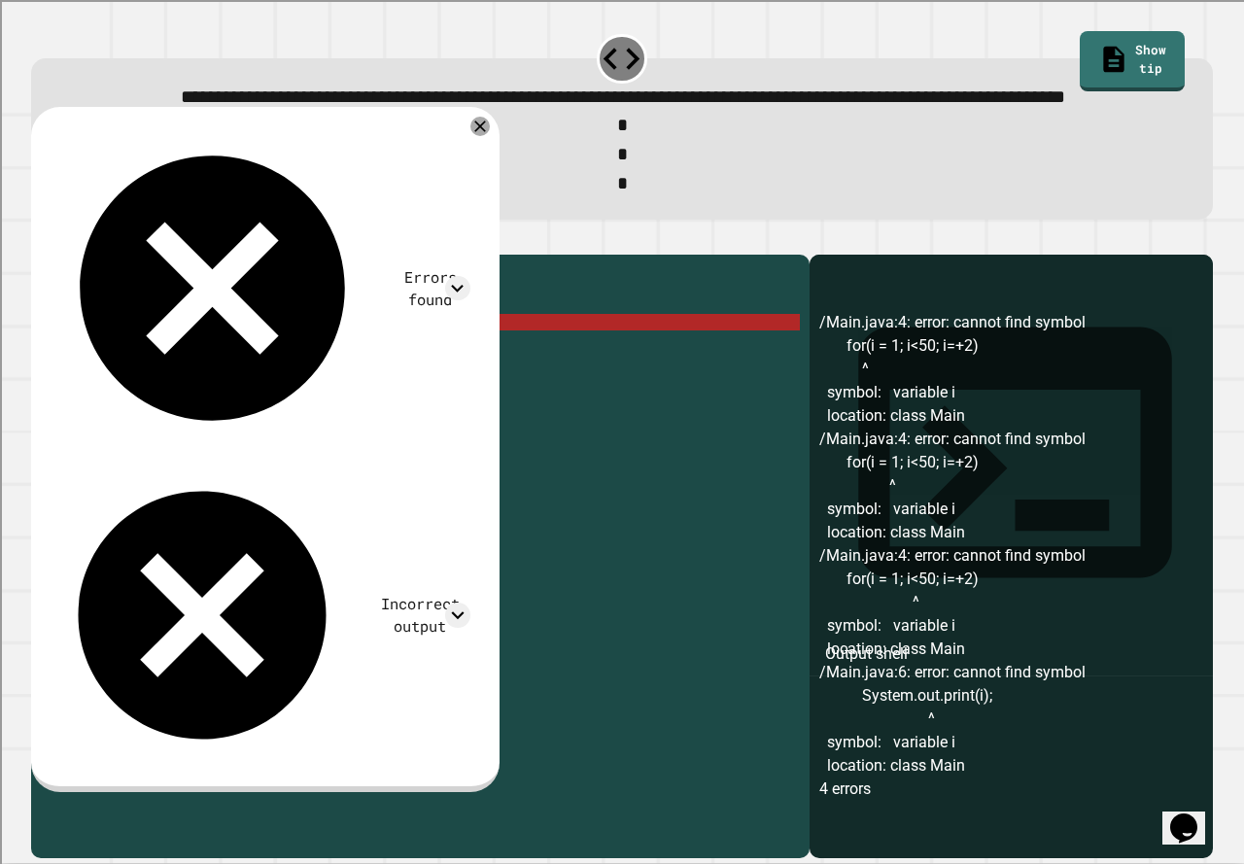
click at [284, 385] on div "public class Main { public static void main ( String args [ ]) { for ( i = 1 ; …" at bounding box center [439, 520] width 721 height 512
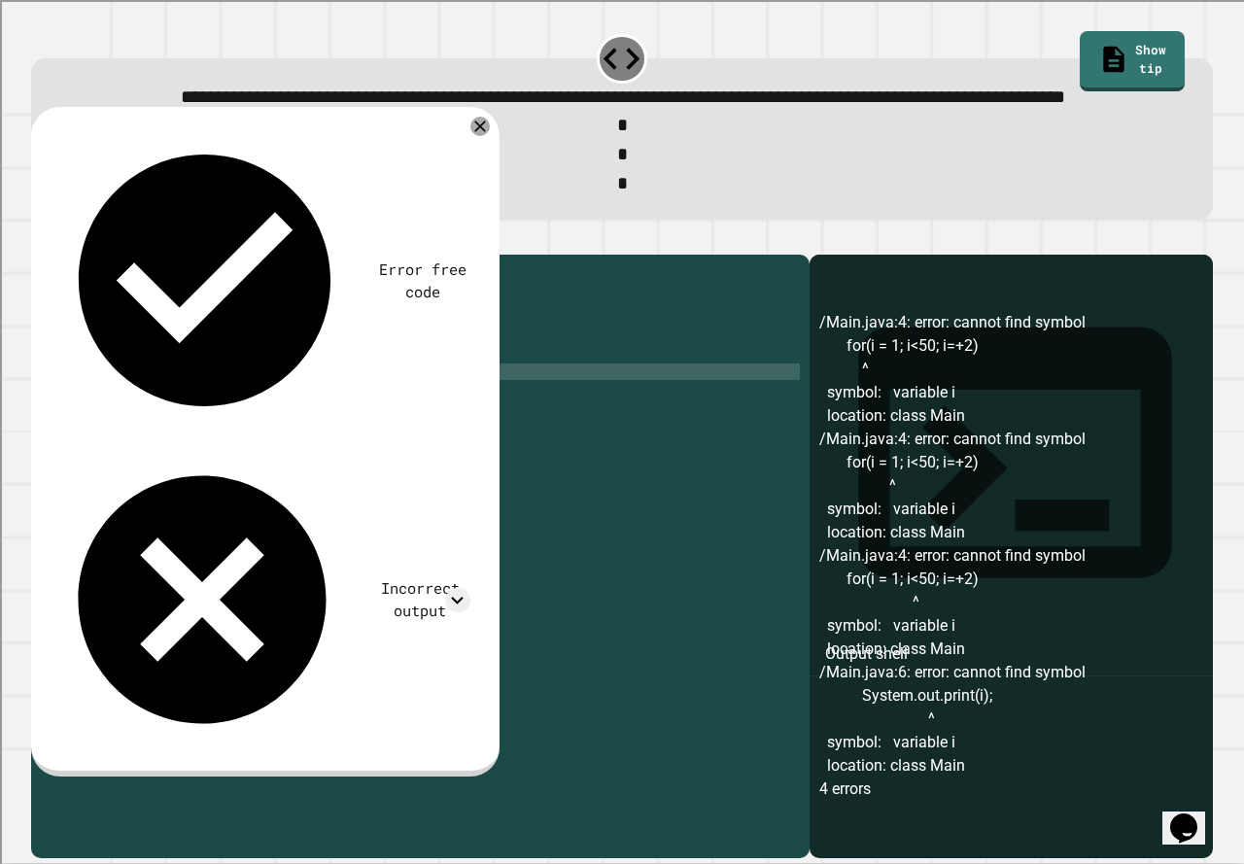
click at [196, 435] on div "public class Main { public static void main ( String args [ ]) { for ( i = 1 ; …" at bounding box center [439, 520] width 721 height 512
click at [226, 385] on div "public class Main { public static void main ( String args [ ]) { for ( i = 1 ; …" at bounding box center [439, 520] width 721 height 512
click at [233, 386] on div "public class Main { public static void main ( String args [ ]) { for ( i = 1 ; …" at bounding box center [439, 520] width 721 height 512
click at [282, 419] on div "public class Main { public static void main ( String args [ ]) { for ( i = 1 ; …" at bounding box center [439, 520] width 721 height 512
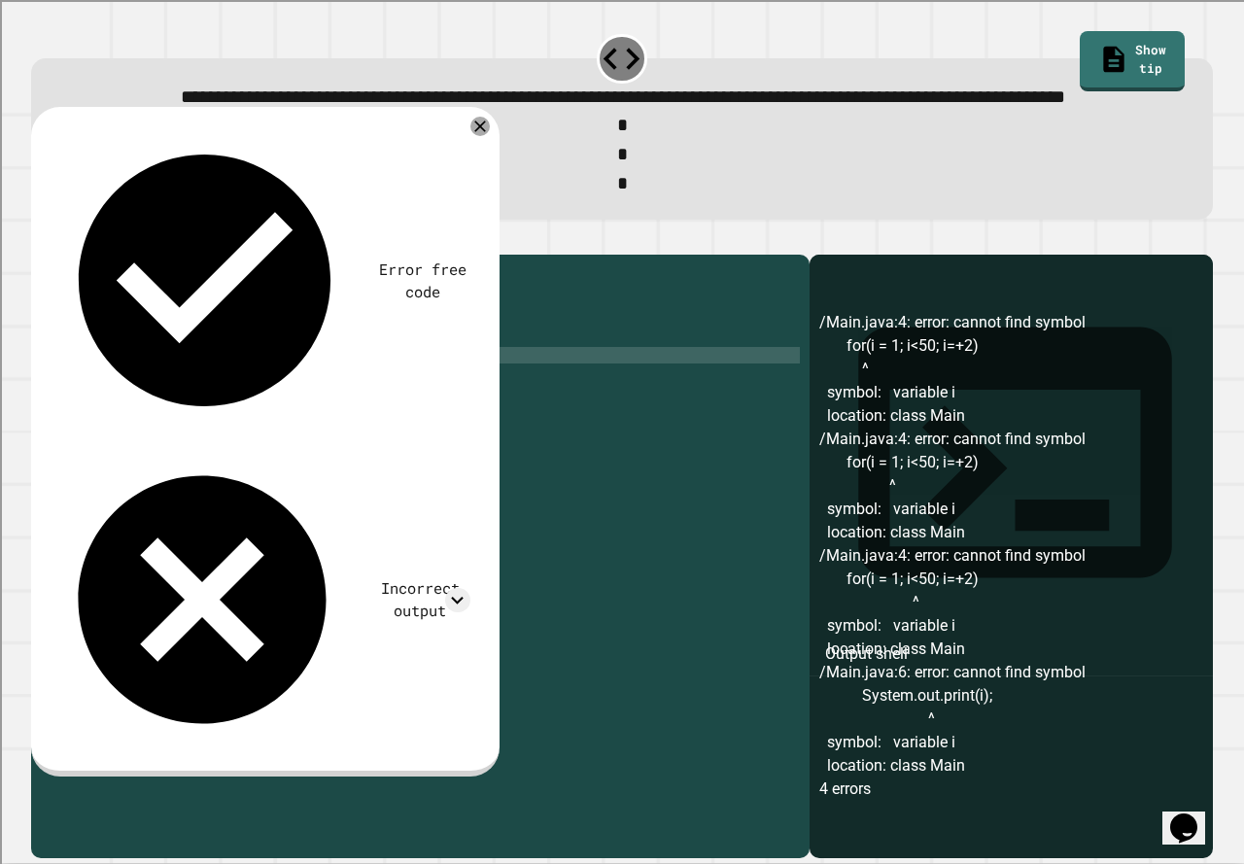
click at [41, 239] on icon "button" at bounding box center [41, 239] width 0 height 0
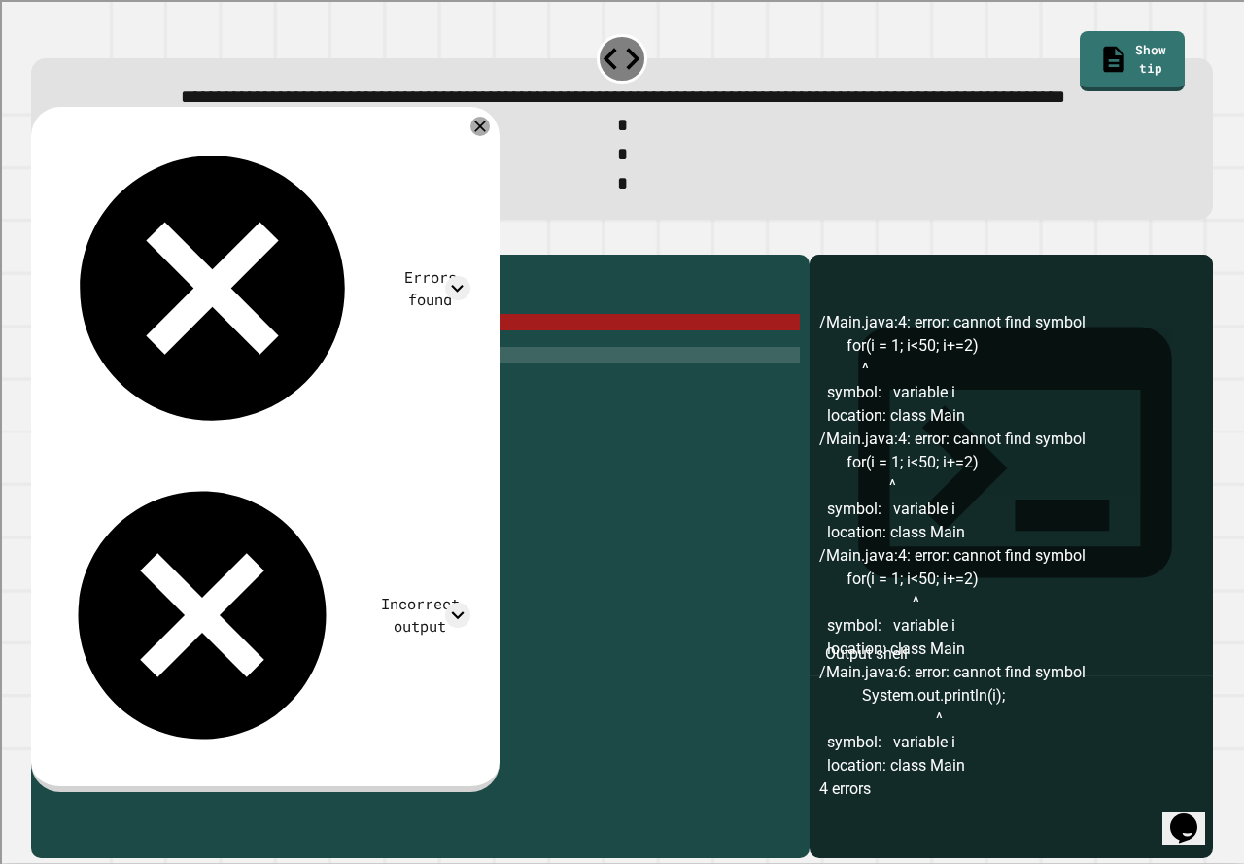
scroll to position [32, 0]
click at [492, 138] on div at bounding box center [480, 126] width 23 height 23
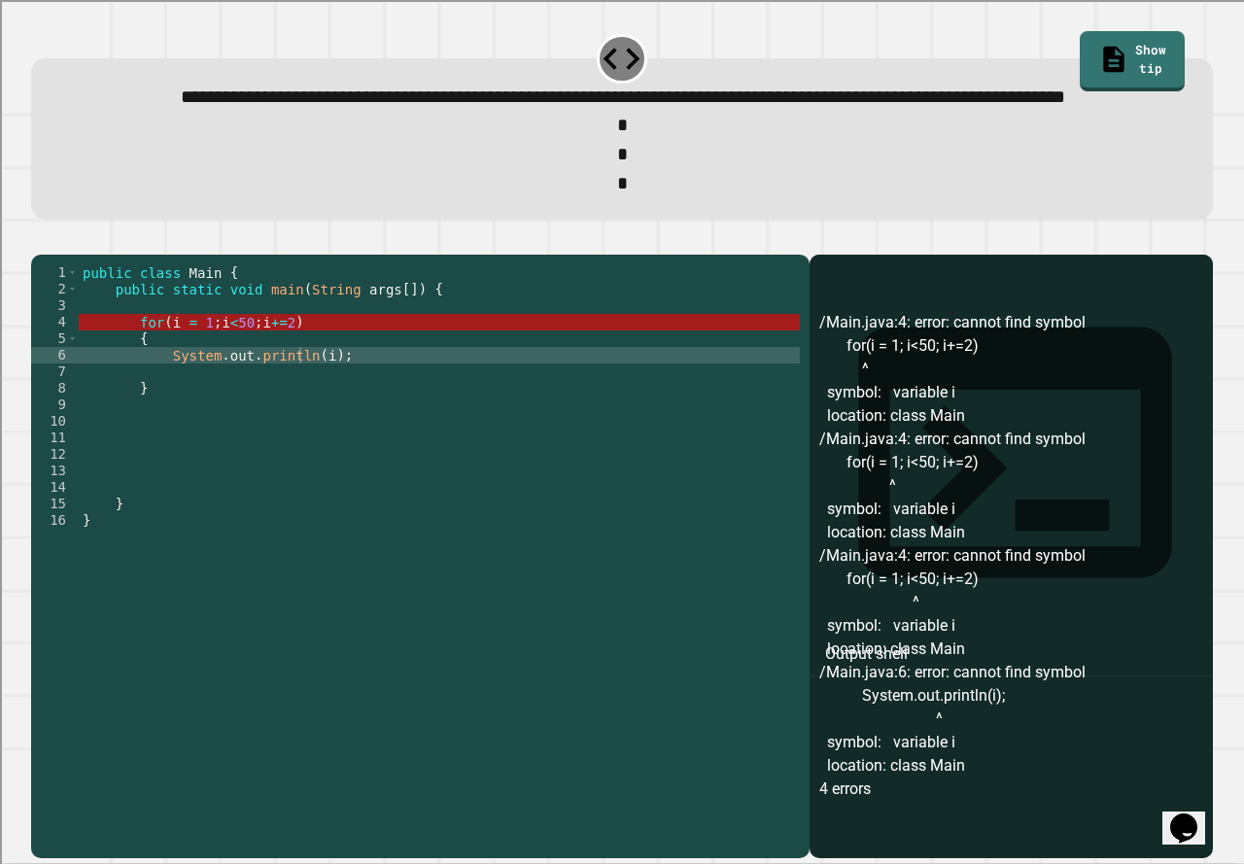
click at [330, 378] on div "public class Main { public static void main ( String args [ ]) { for ( i = 1 ; …" at bounding box center [439, 520] width 721 height 512
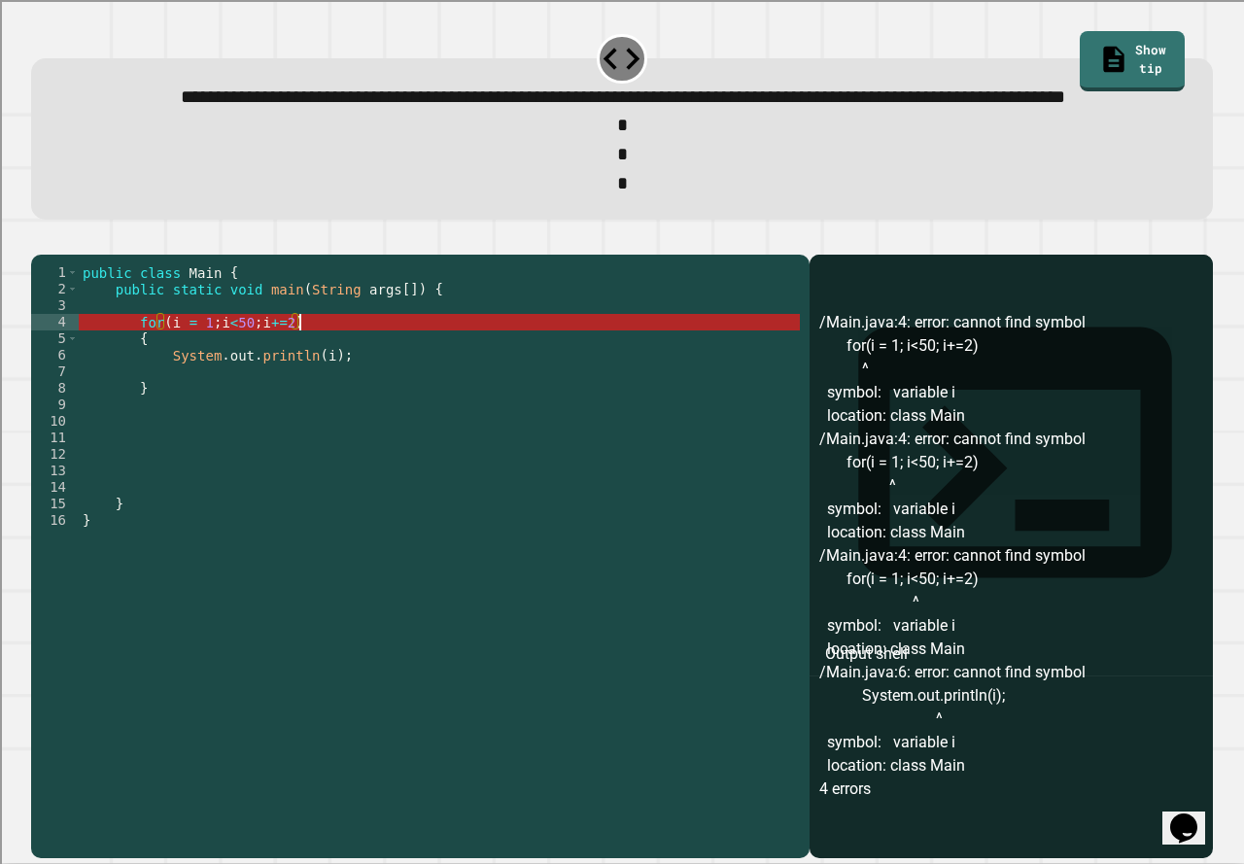
click at [162, 378] on div "public class Main { public static void main ( String args [ ]) { for ( i = 1 ; …" at bounding box center [439, 520] width 721 height 512
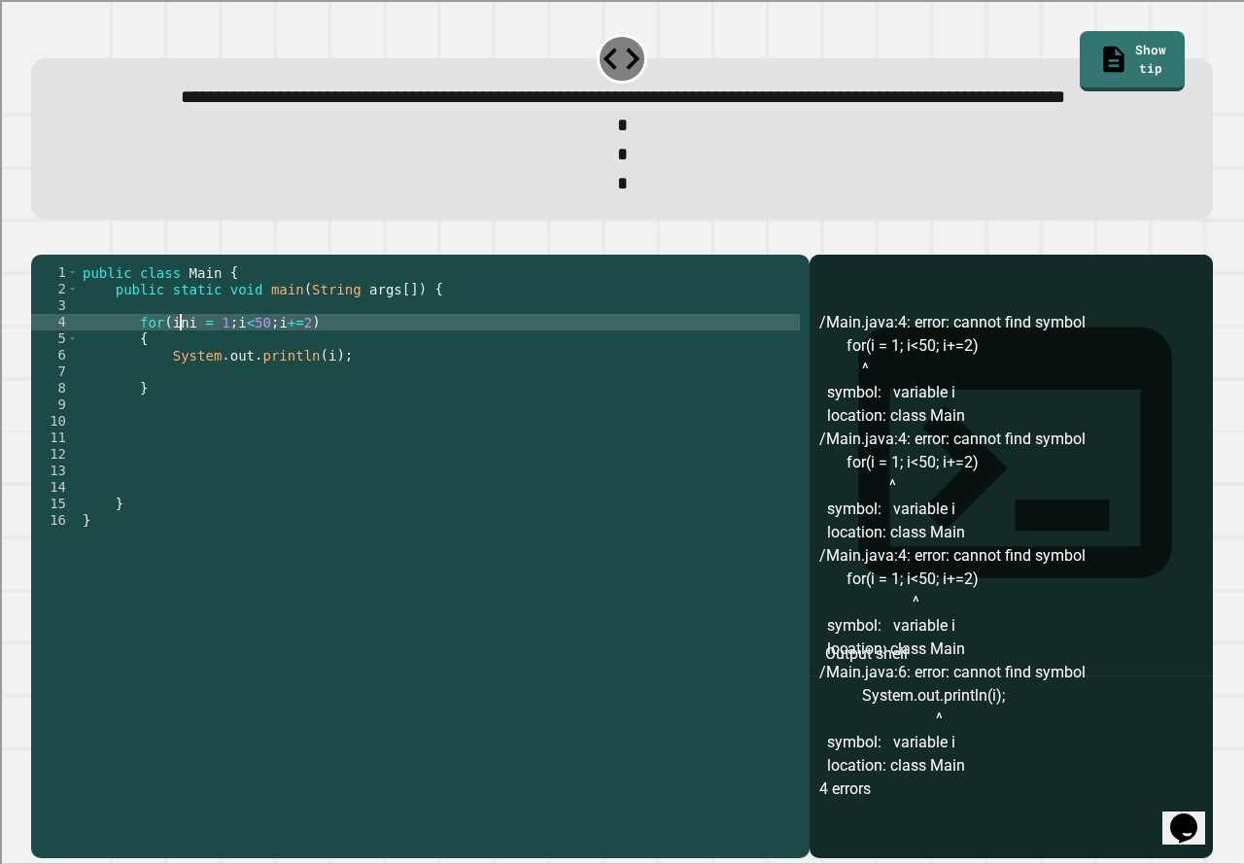
scroll to position [0, 8]
type textarea "**********"
click at [51, 264] on div "**********" at bounding box center [622, 545] width 1195 height 639
click at [41, 239] on icon "button" at bounding box center [41, 239] width 0 height 0
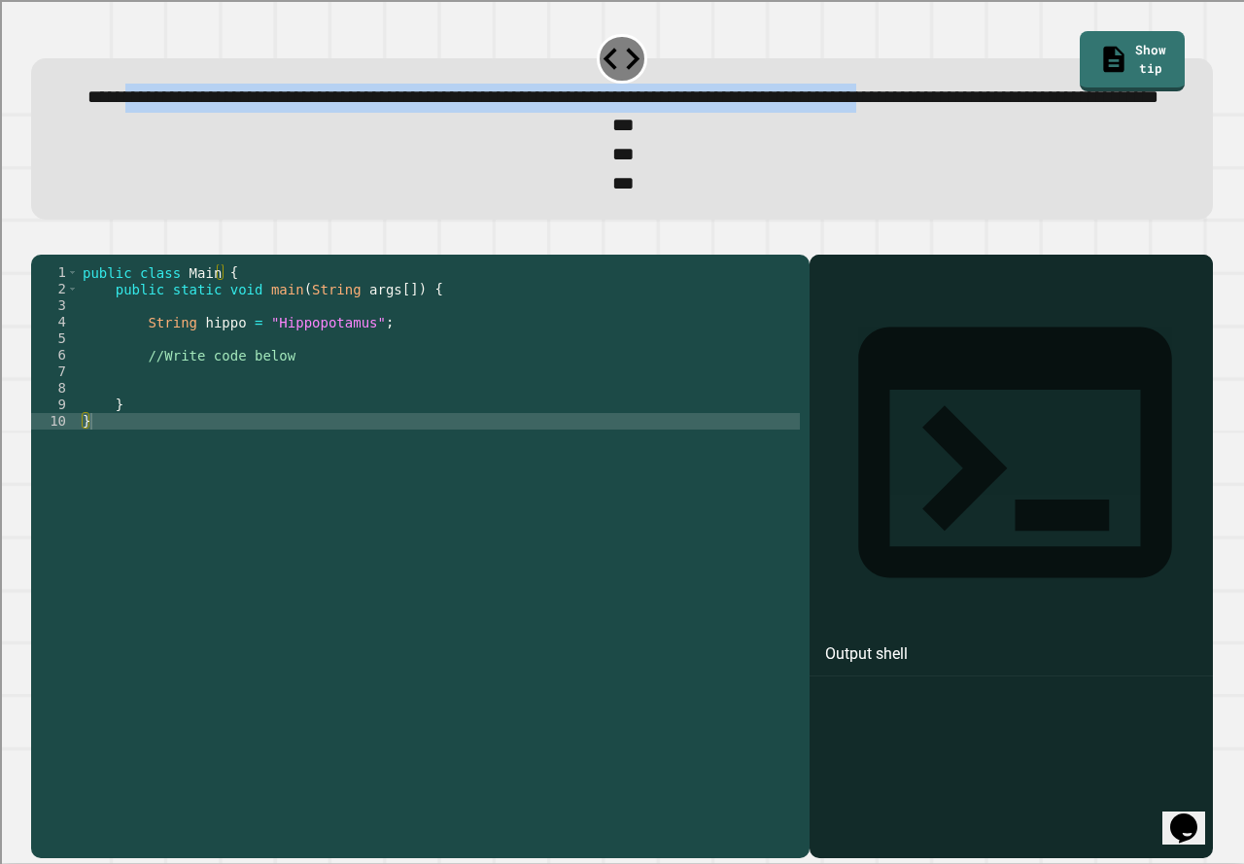
drag, startPoint x: 110, startPoint y: 110, endPoint x: 283, endPoint y: 127, distance: 173.9
click at [283, 113] on div "**********" at bounding box center [622, 98] width 1131 height 29
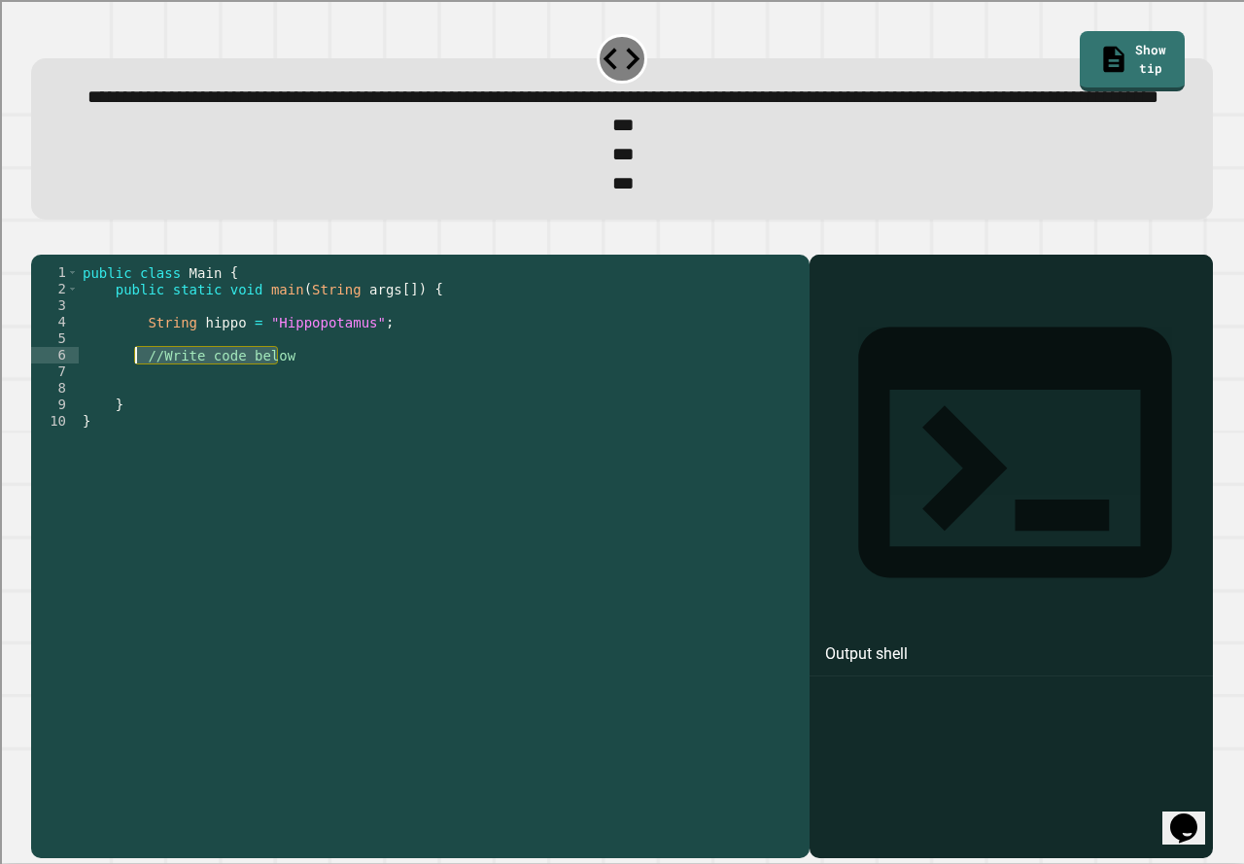
drag, startPoint x: 302, startPoint y: 422, endPoint x: 132, endPoint y: 415, distance: 170.2
click at [132, 415] on div "public class Main { public static void main ( String args [ ]) { String hippo =…" at bounding box center [439, 520] width 721 height 512
type textarea "**********"
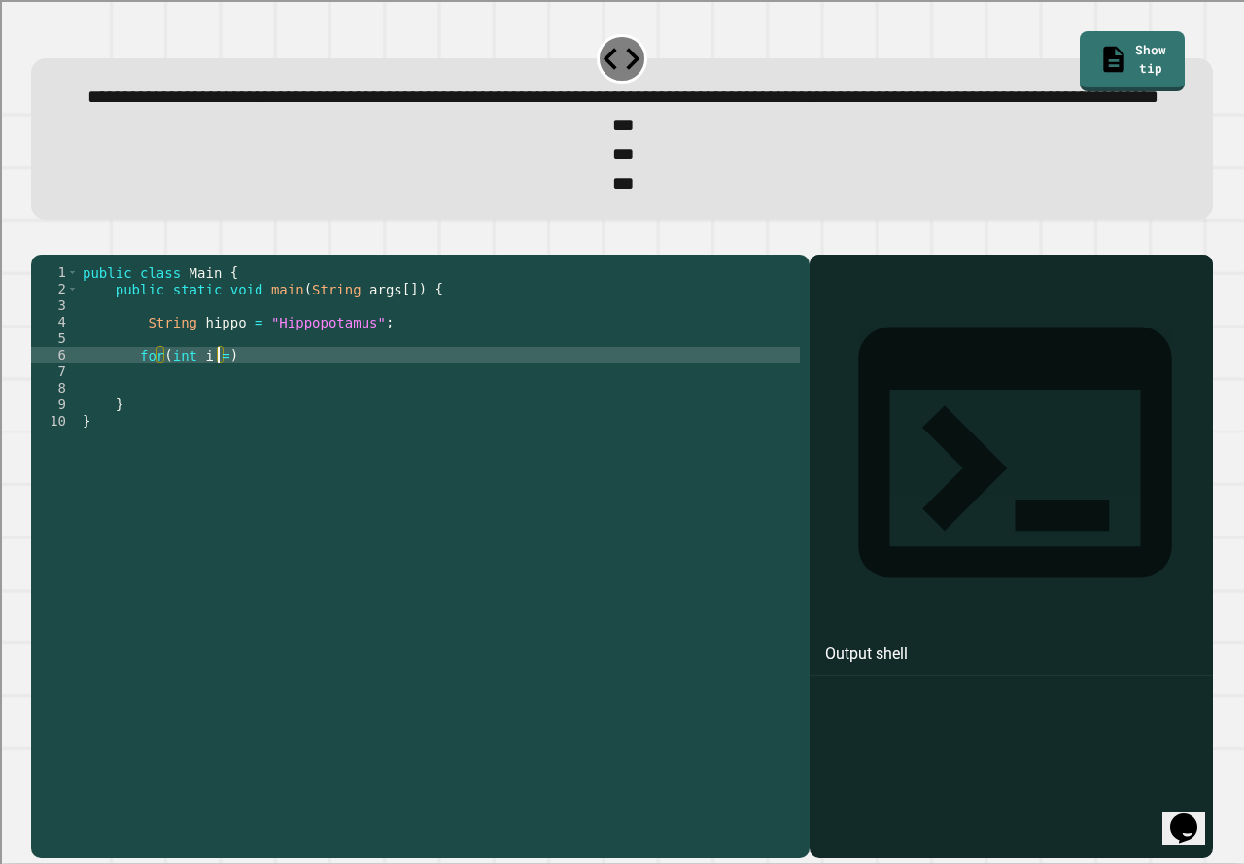
scroll to position [0, 10]
click at [219, 414] on div "public class Main { public static void main ( String args [ ]) { String hippo =…" at bounding box center [439, 520] width 721 height 512
click at [242, 416] on div "public class Main { public static void main ( String args [ ]) { String hippo =…" at bounding box center [439, 520] width 721 height 512
type textarea "**********"
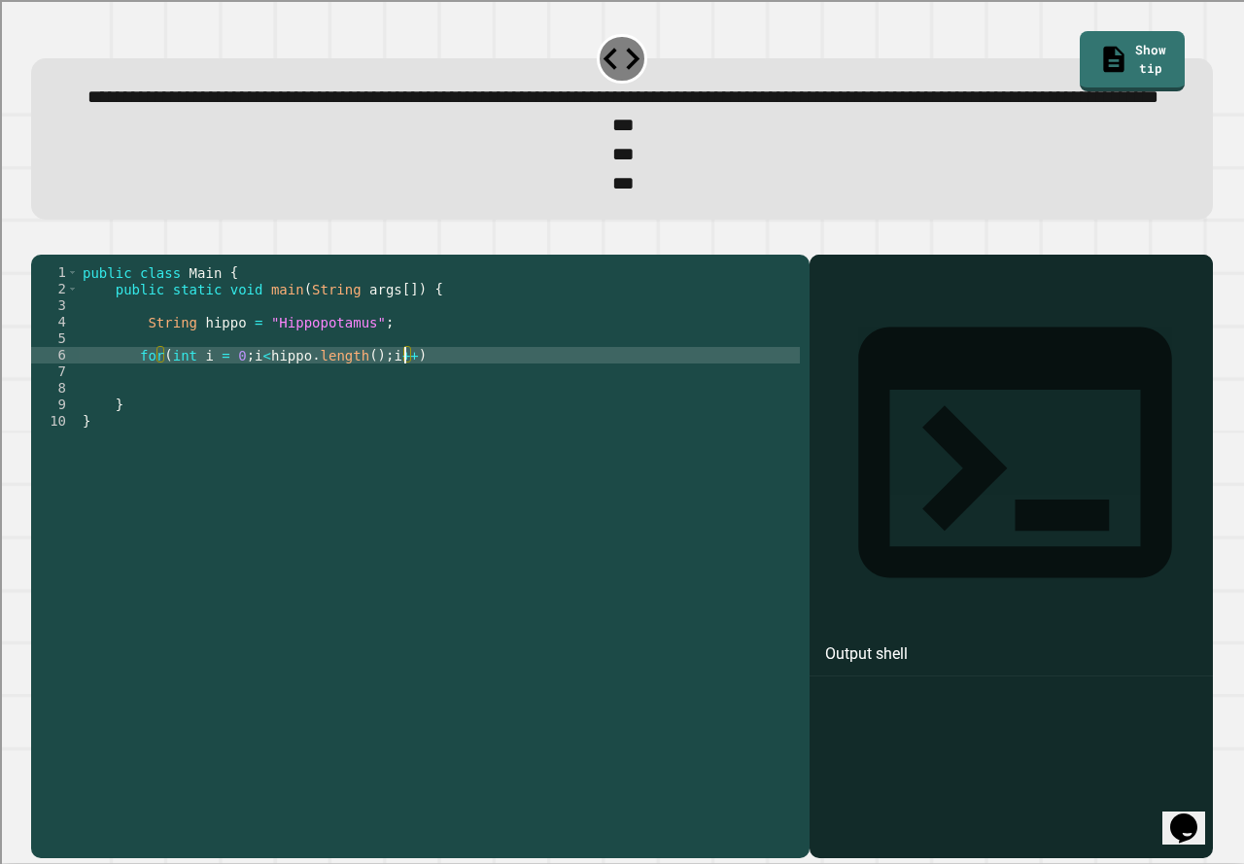
scroll to position [0, 22]
click at [461, 413] on div "public class Main { public static void main ( String args [ ]) { String hippo =…" at bounding box center [439, 520] width 721 height 512
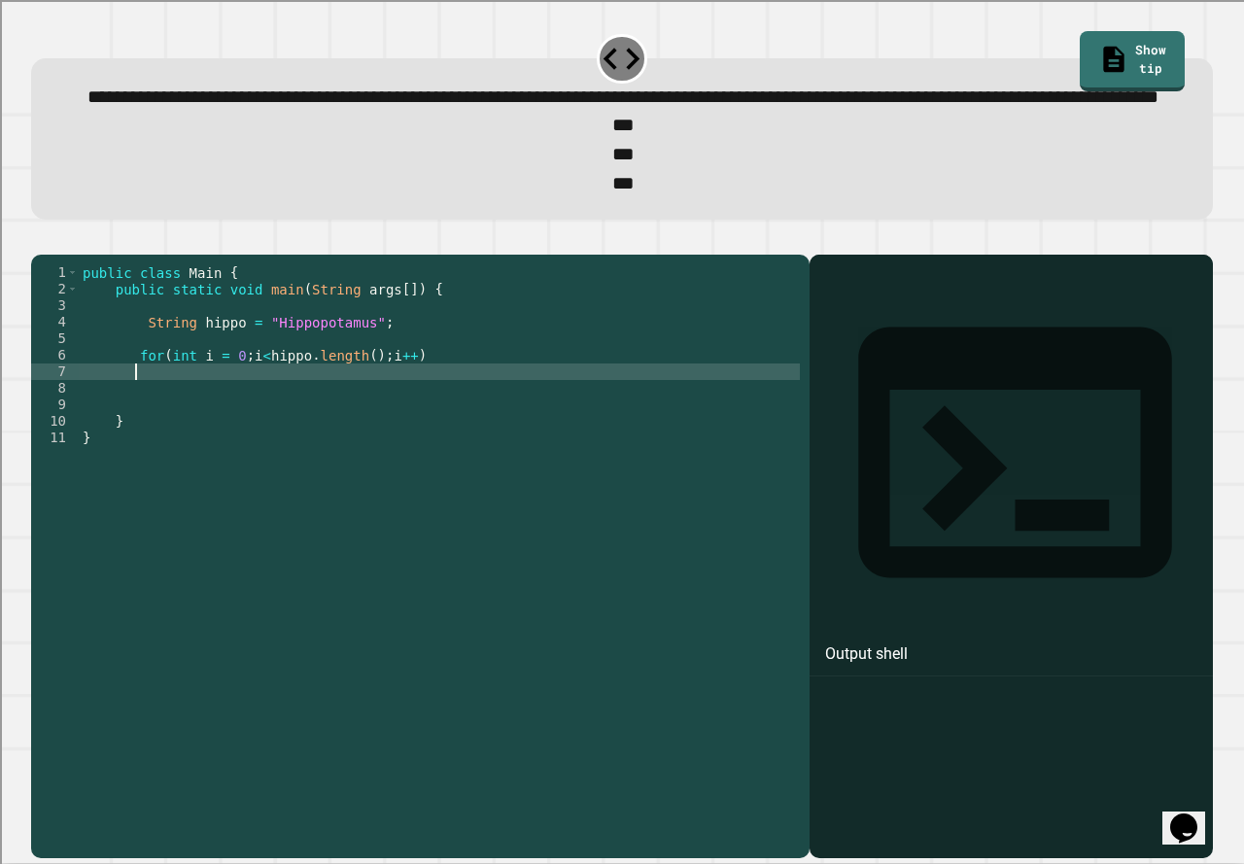
scroll to position [0, 2]
type textarea "*"
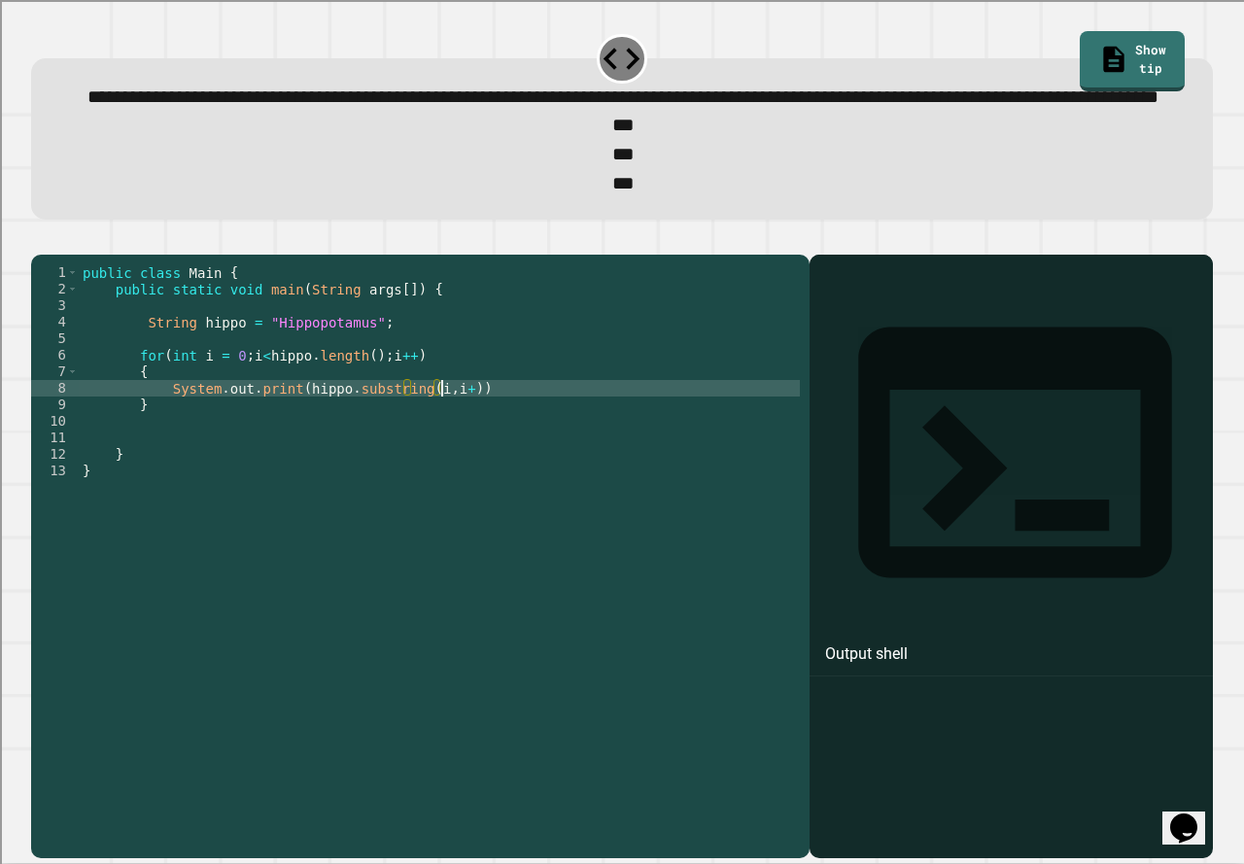
scroll to position [0, 25]
click at [476, 451] on div "public class Main { public static void main ( String args [ ]) { String hippo =…" at bounding box center [439, 520] width 721 height 512
click at [59, 258] on icon "button" at bounding box center [54, 251] width 11 height 14
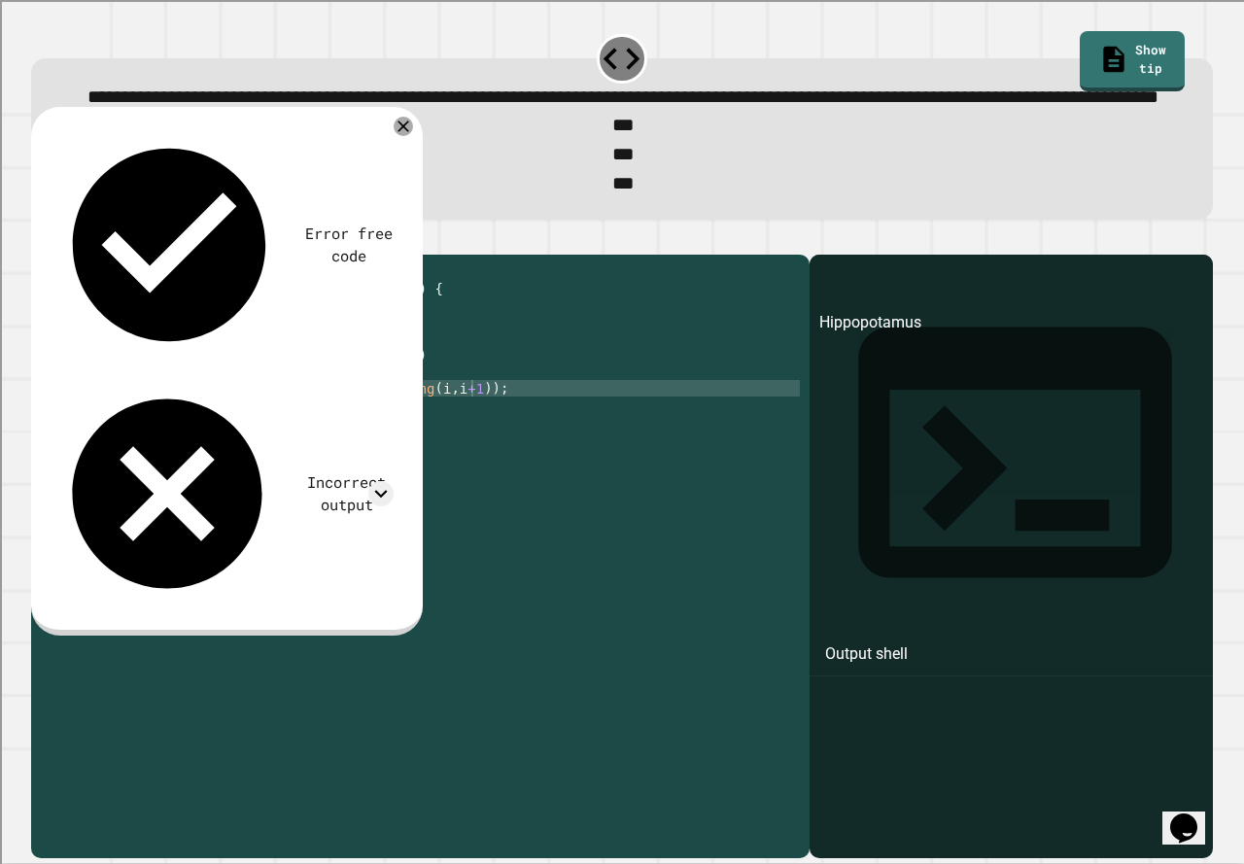
click at [277, 446] on div "public class Main { public static void main ( String args [ ]) { String hippo =…" at bounding box center [439, 520] width 721 height 512
click at [284, 448] on div "public class Main { public static void main ( String args [ ]) { String hippo =…" at bounding box center [439, 520] width 721 height 512
type textarea "**********"
click at [41, 239] on icon "button" at bounding box center [41, 239] width 0 height 0
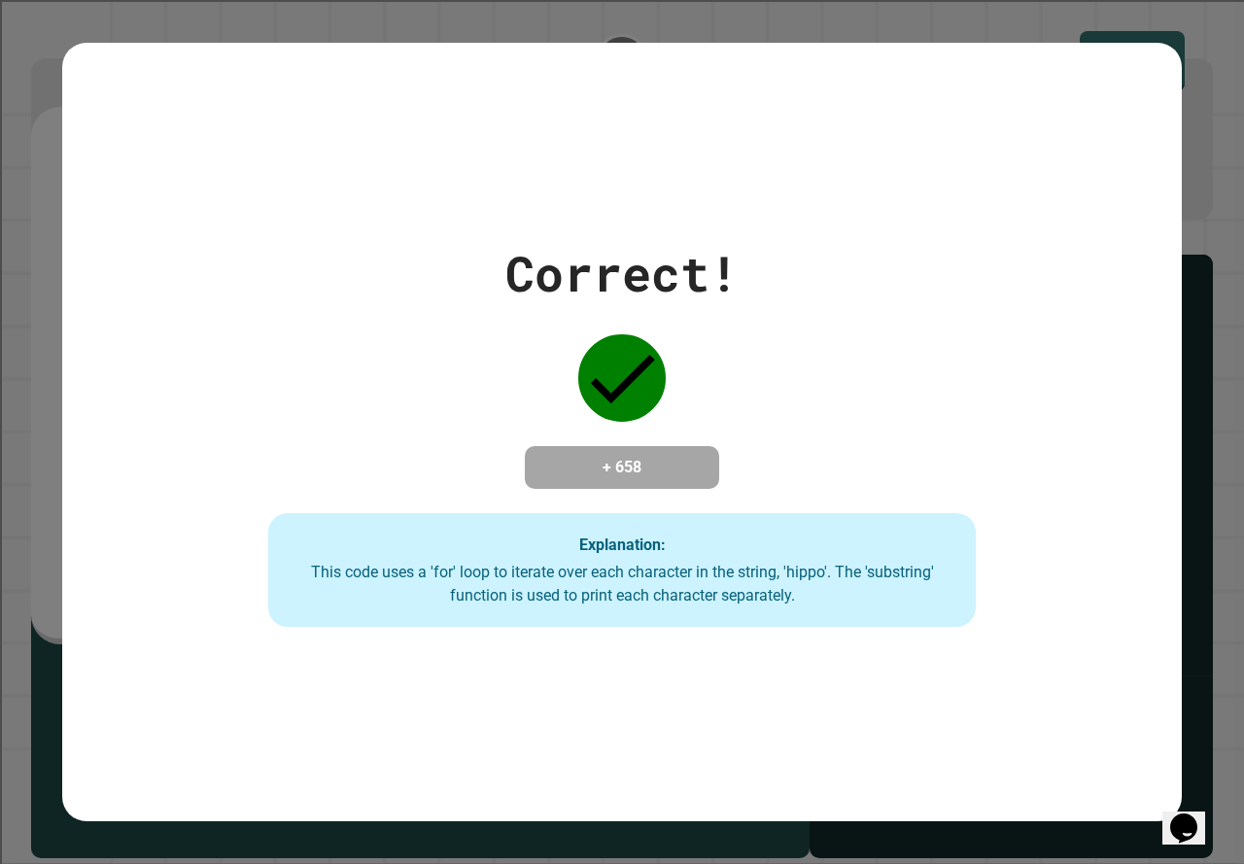
click at [518, 134] on div "Correct! + 658 Explanation: This code uses a 'for' loop to iterate over each ch…" at bounding box center [622, 432] width 1120 height 778
click at [1157, 40] on div "Correct! + 658 Explanation: This code uses a 'for' loop to iterate over each ch…" at bounding box center [622, 432] width 1244 height 864
click at [1193, 19] on div "Correct! + 658 Explanation: This code uses a 'for' loop to iterate over each ch…" at bounding box center [622, 432] width 1244 height 864
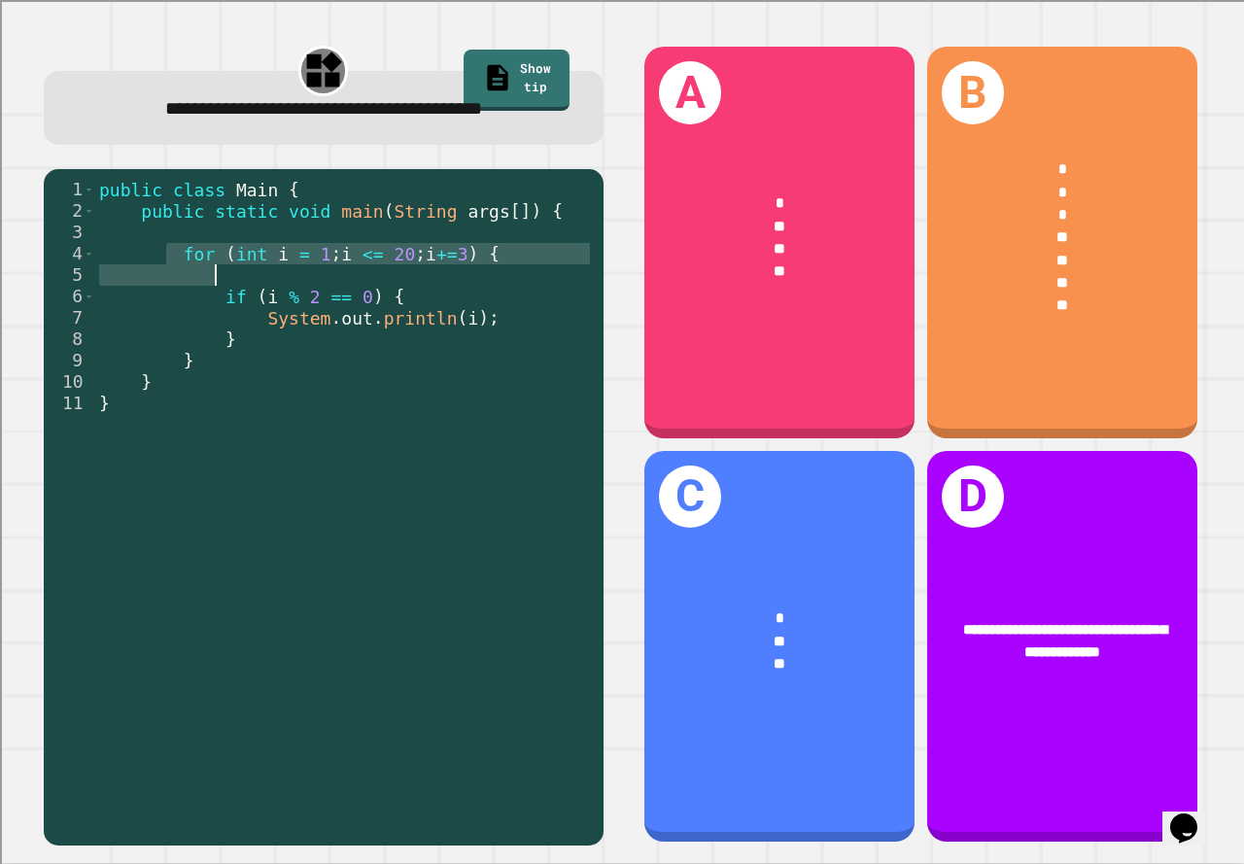
drag, startPoint x: 167, startPoint y: 256, endPoint x: 405, endPoint y: 268, distance: 238.5
click at [405, 268] on div "public class Main { public static void main ( String args [ ]) { for ( int i = …" at bounding box center [344, 500] width 499 height 642
click at [435, 247] on div "public class Main { public static void main ( String args [ ]) { for ( int i = …" at bounding box center [344, 478] width 499 height 599
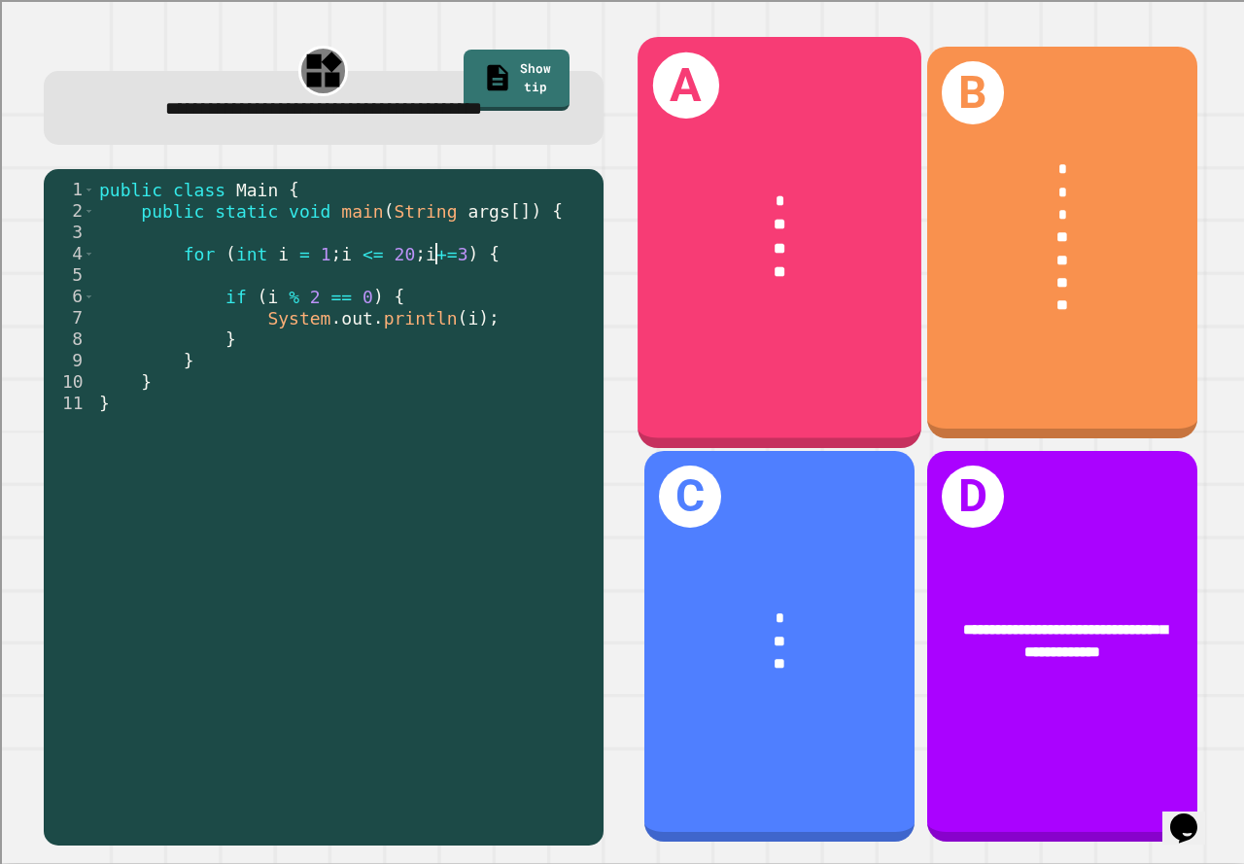
click at [809, 326] on div "A * ** ** **" at bounding box center [780, 242] width 284 height 411
